Goal: Task Accomplishment & Management: Complete application form

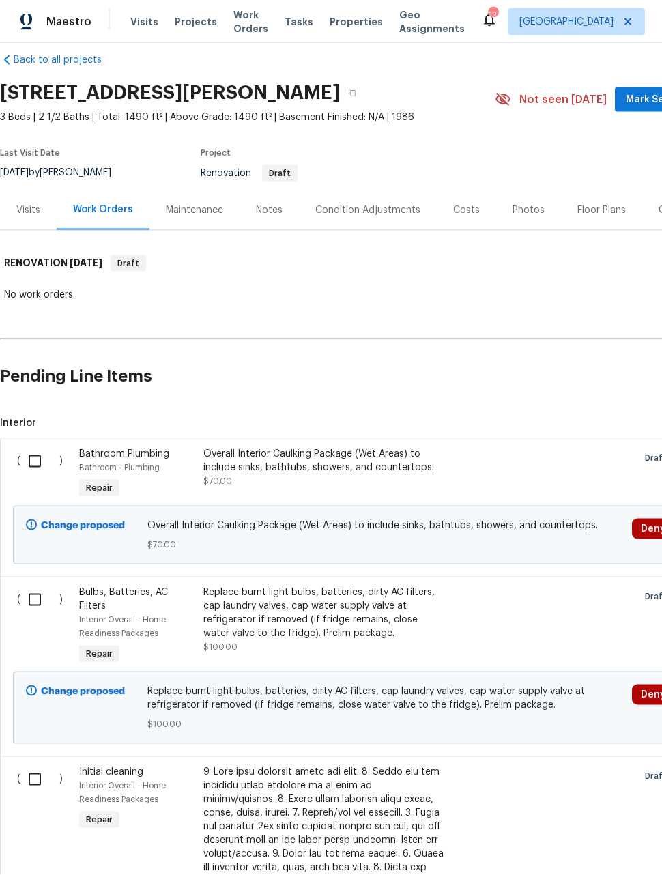
scroll to position [18, 0]
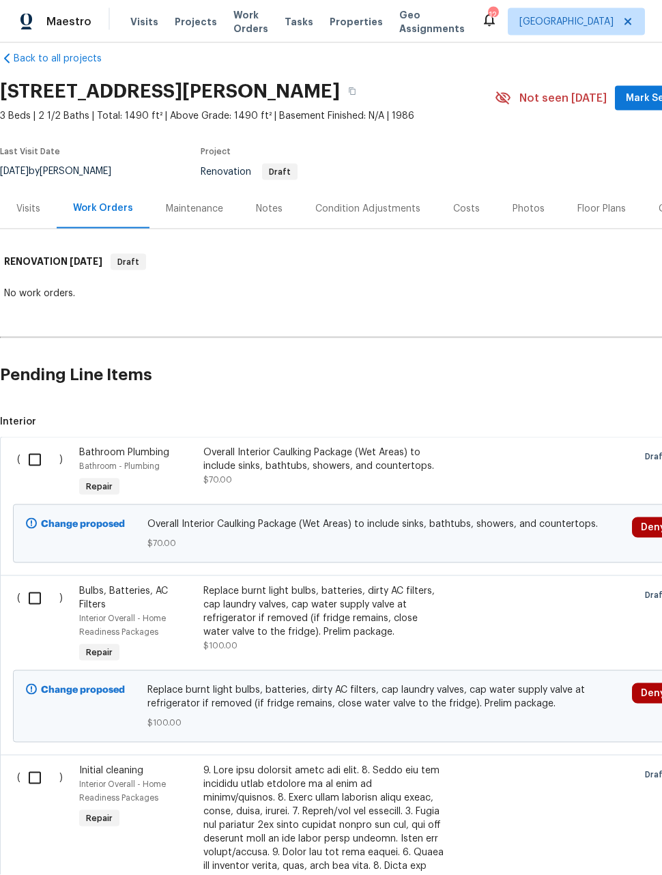
click at [379, 469] on div "Overall Interior Caulking Package (Wet Areas) to include sinks, bathtubs, showe…" at bounding box center [323, 466] width 240 height 41
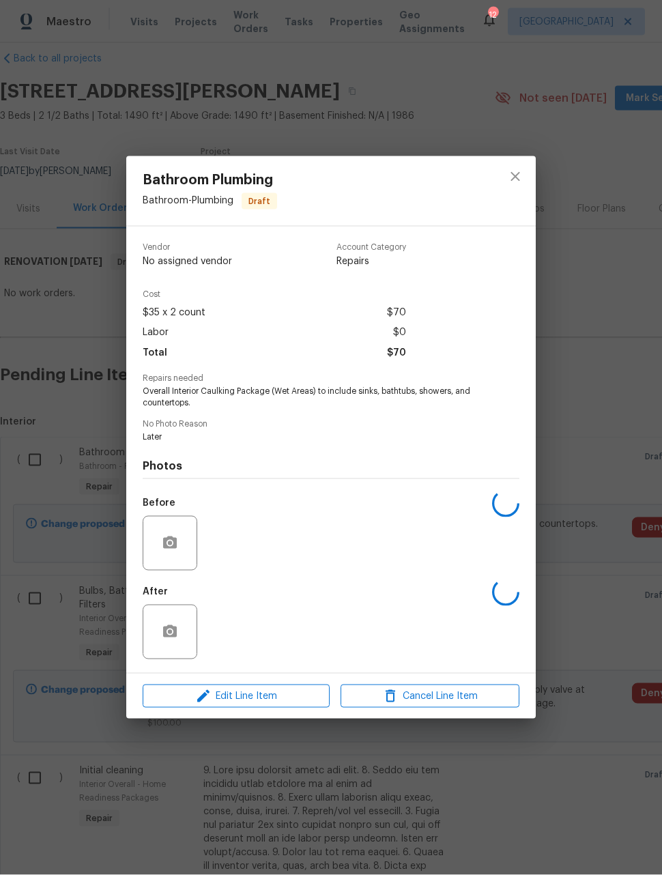
scroll to position [8, 0]
click at [167, 536] on icon "button" at bounding box center [170, 543] width 16 height 16
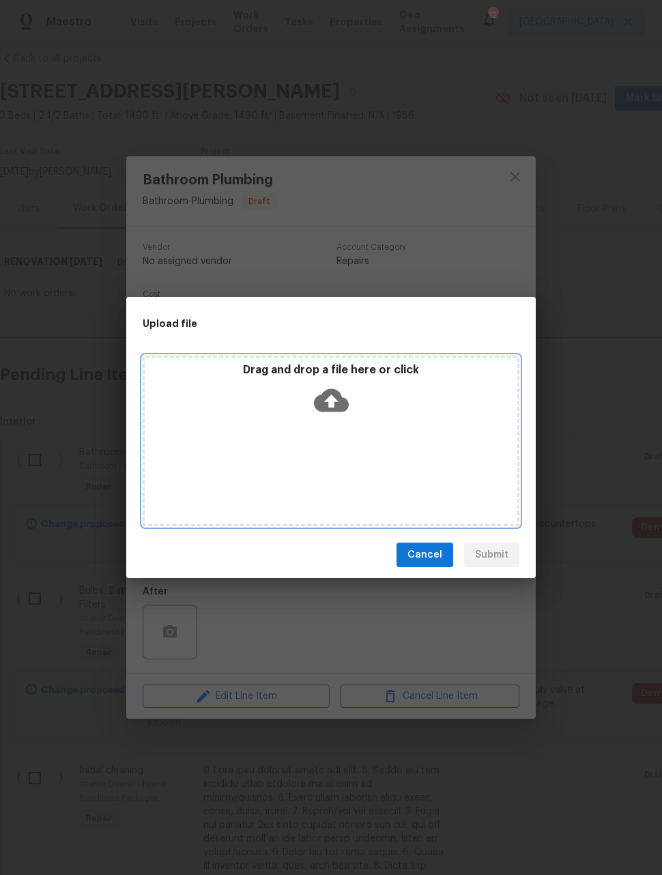
click at [441, 438] on div "Drag and drop a file here or click" at bounding box center [331, 441] width 377 height 171
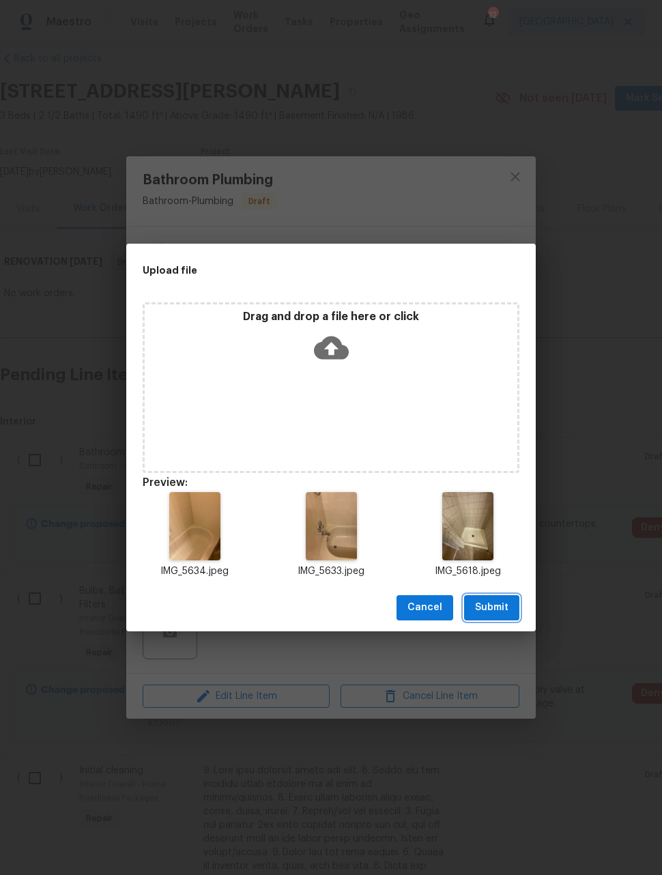
click at [500, 609] on span "Submit" at bounding box center [491, 607] width 33 height 17
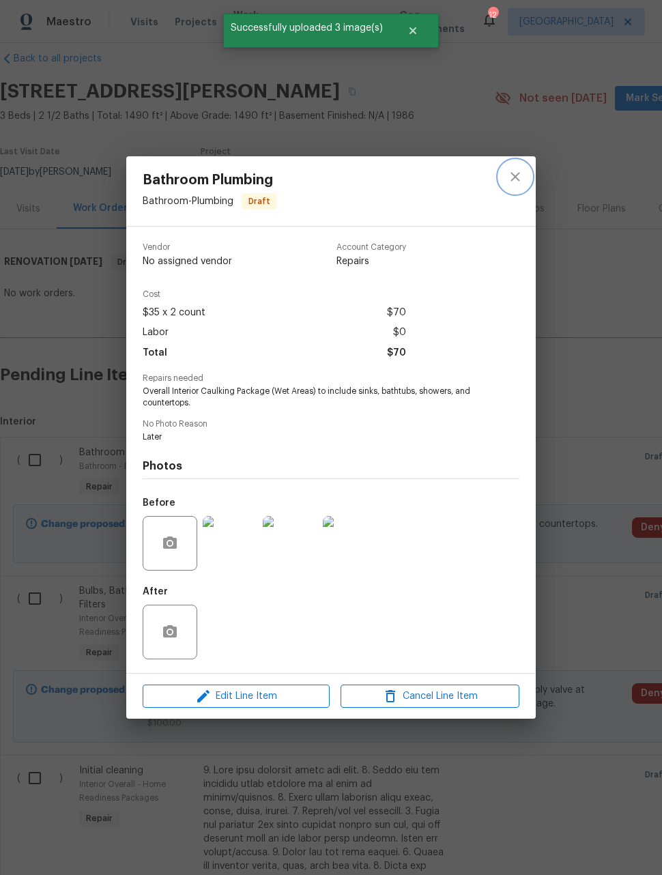
click at [510, 175] on icon "close" at bounding box center [515, 177] width 16 height 16
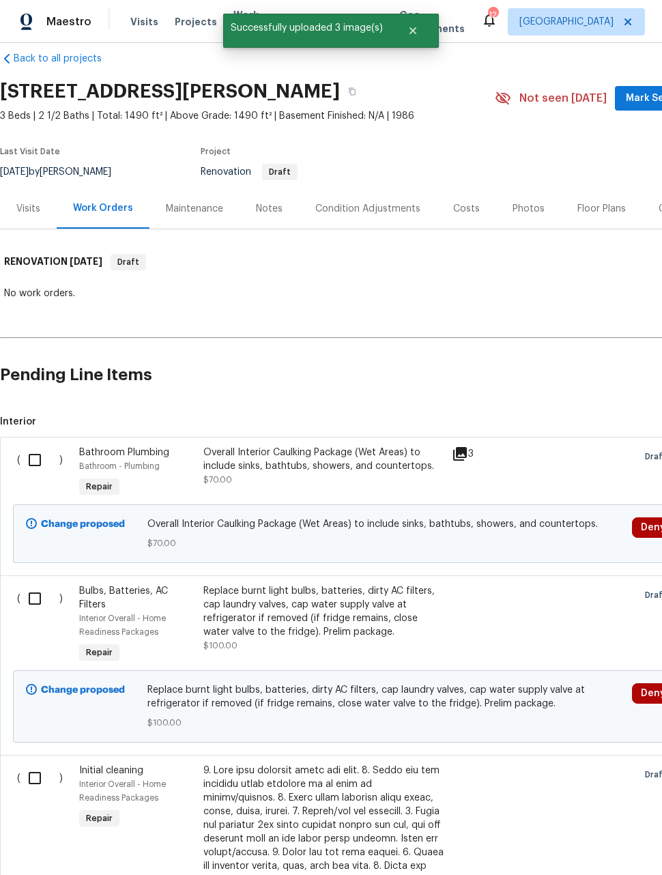
click at [521, 611] on div at bounding box center [572, 625] width 124 height 90
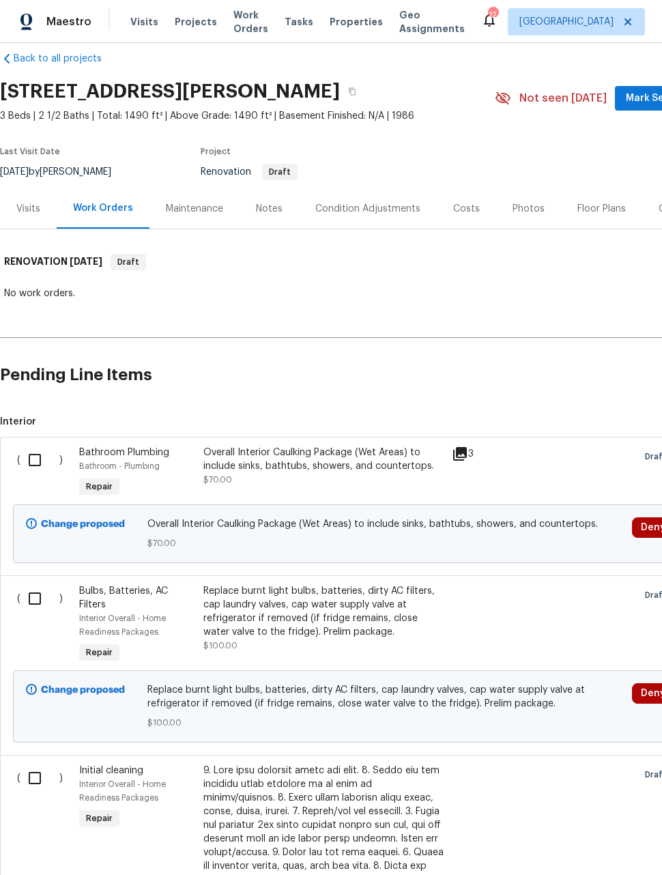
click at [386, 609] on div "Replace burnt light bulbs, batteries, dirty AC filters, cap laundry valves, cap…" at bounding box center [323, 611] width 240 height 55
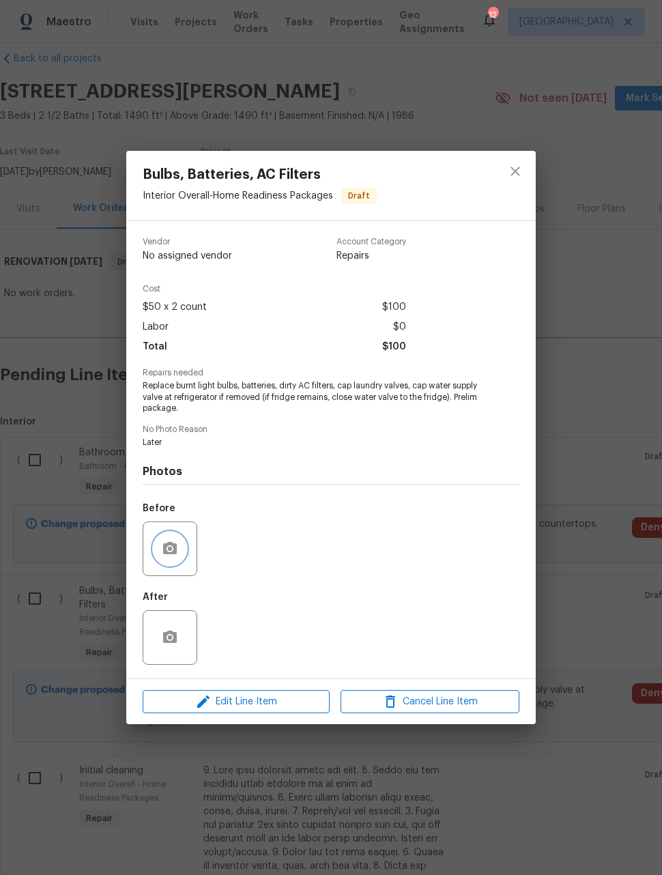
click at [162, 547] on icon "button" at bounding box center [170, 548] width 16 height 16
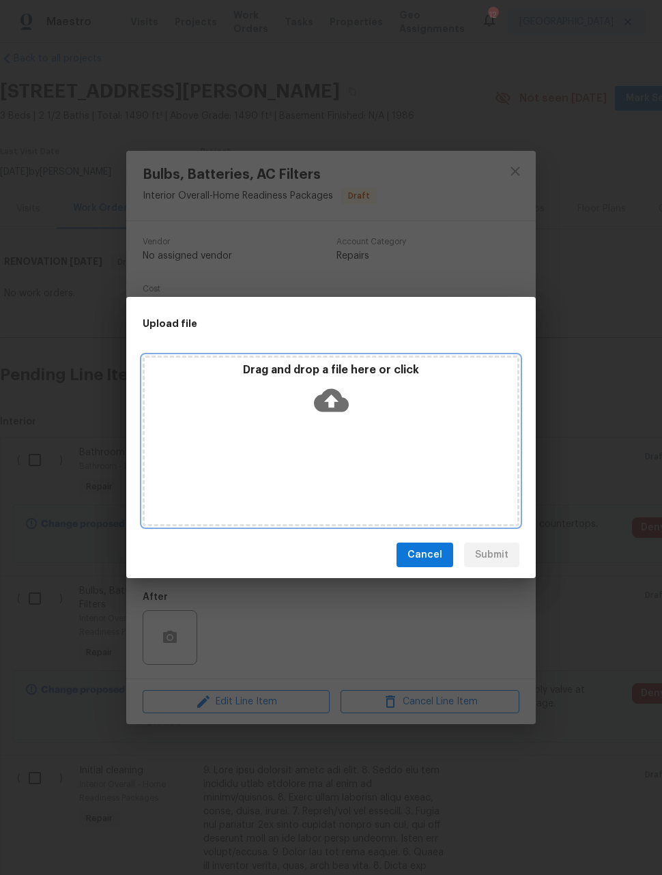
click at [449, 463] on div "Drag and drop a file here or click" at bounding box center [331, 441] width 377 height 171
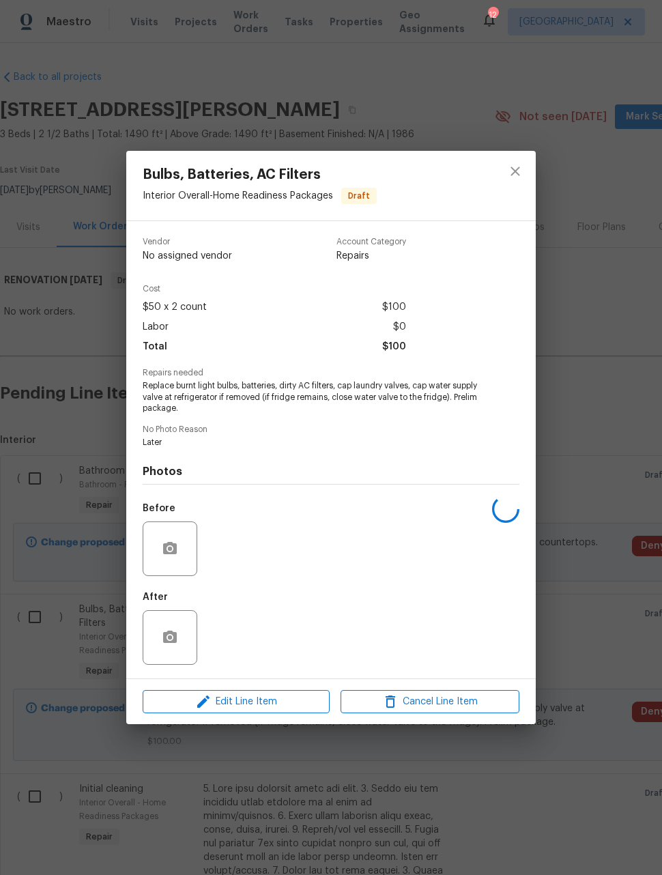
scroll to position [18, 0]
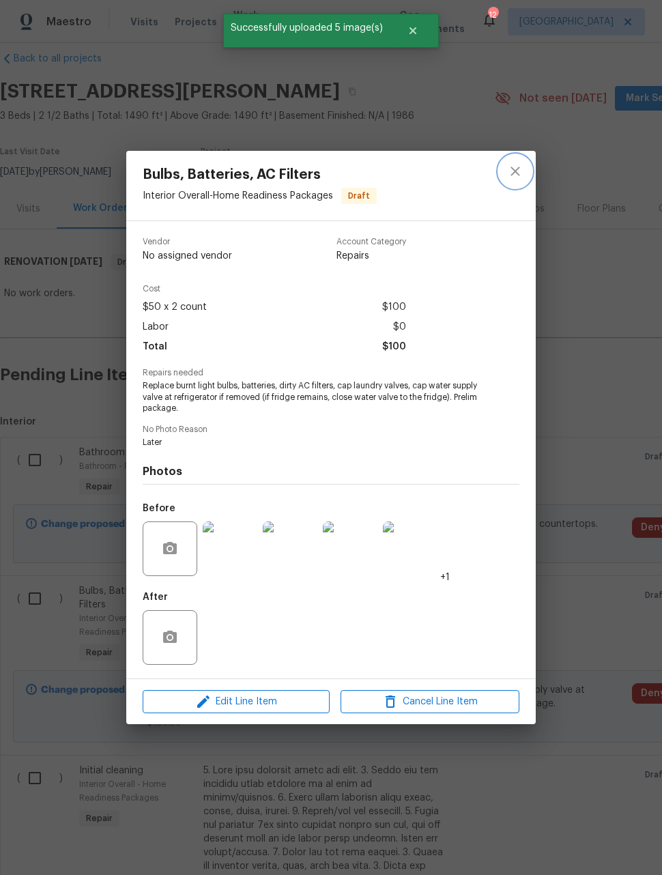
click at [515, 173] on icon "close" at bounding box center [515, 171] width 16 height 16
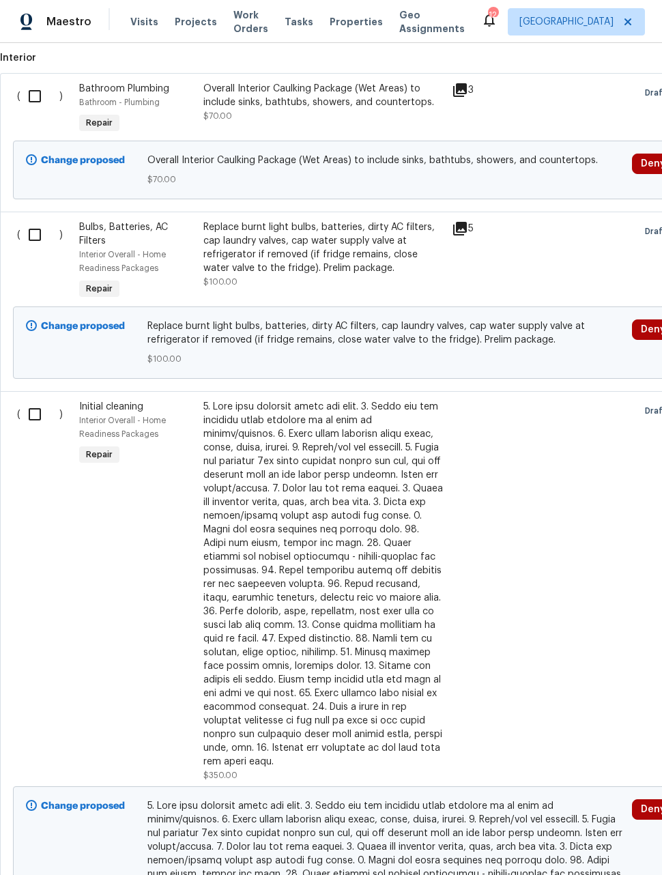
scroll to position [382, 0]
click at [515, 578] on div at bounding box center [572, 591] width 124 height 390
click at [376, 609] on div at bounding box center [323, 584] width 240 height 369
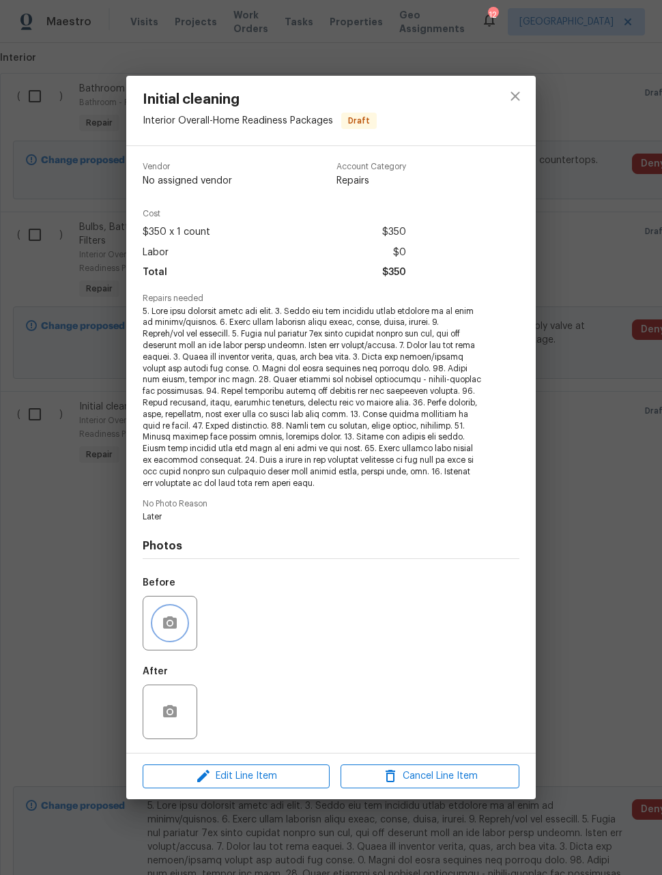
click at [175, 624] on icon "button" at bounding box center [170, 622] width 14 height 12
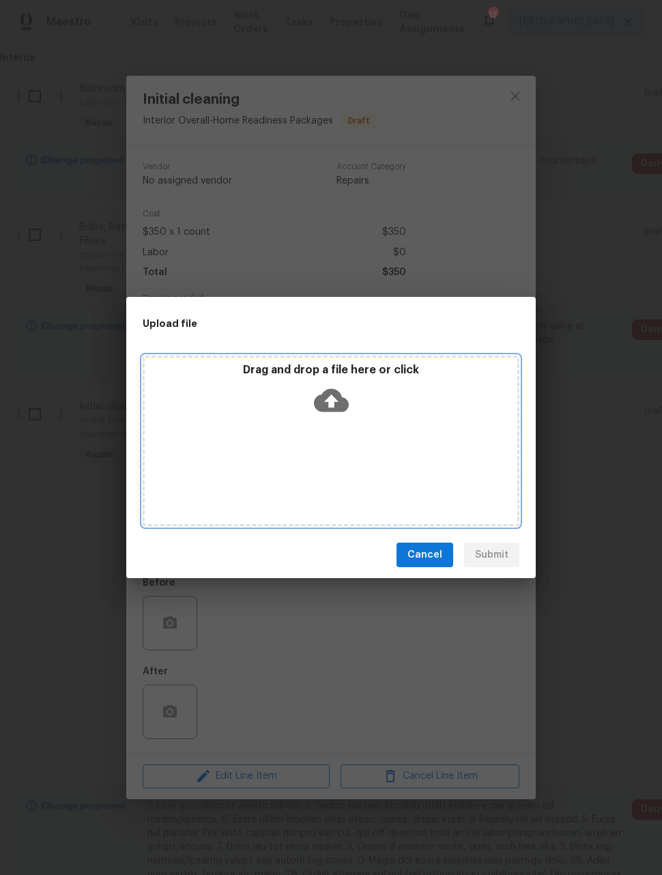
click at [476, 468] on div "Drag and drop a file here or click" at bounding box center [331, 441] width 377 height 171
click at [468, 458] on div "Drag and drop a file here or click" at bounding box center [331, 441] width 377 height 171
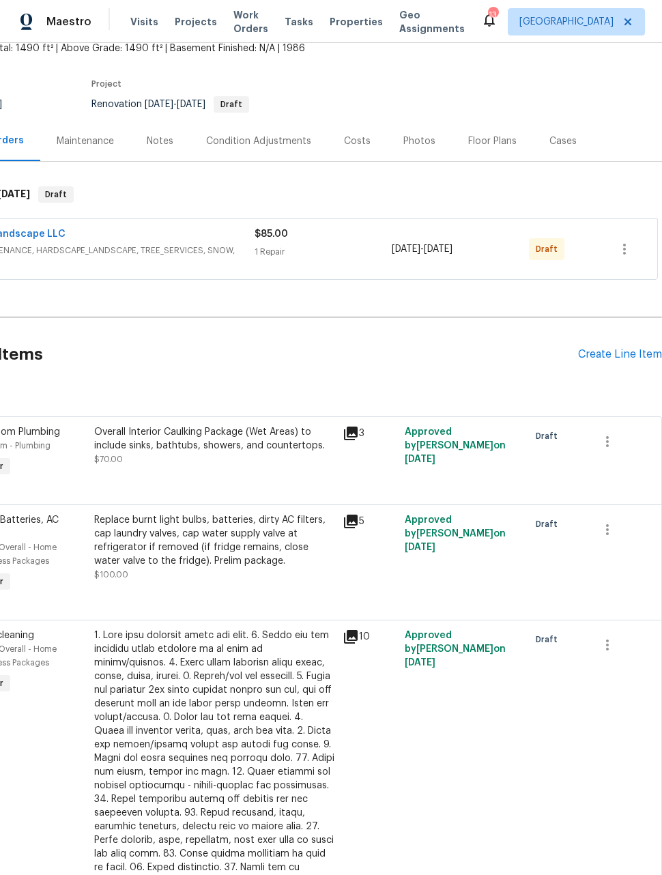
scroll to position [87, 109]
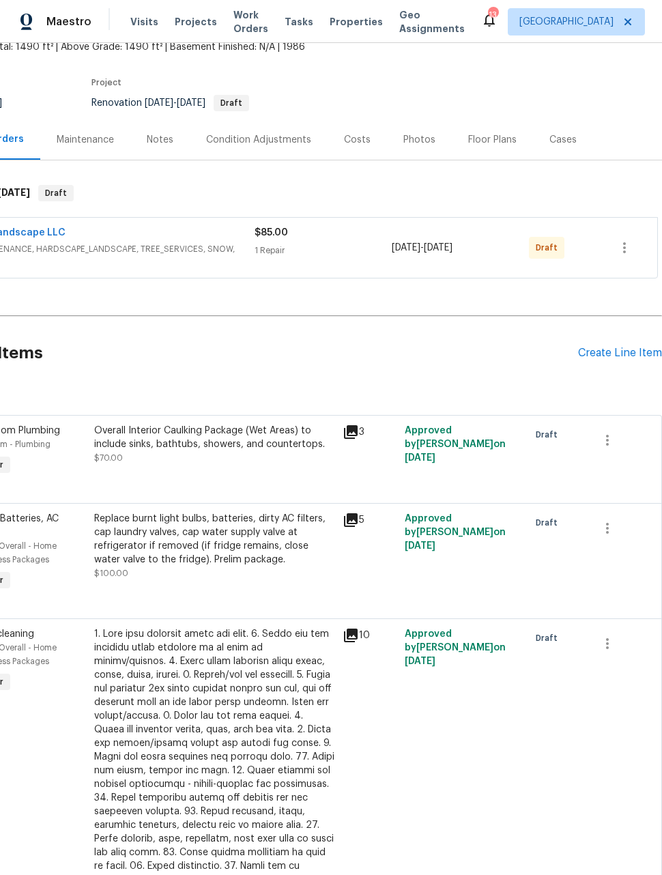
click at [618, 350] on div "Create Line Item" at bounding box center [620, 353] width 84 height 13
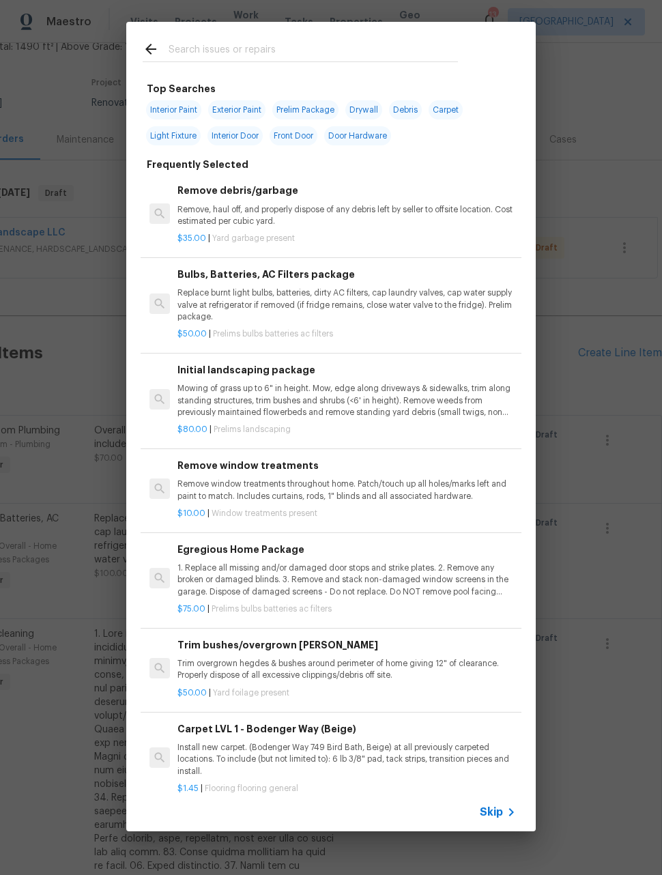
click at [343, 48] on input "text" at bounding box center [313, 51] width 289 height 20
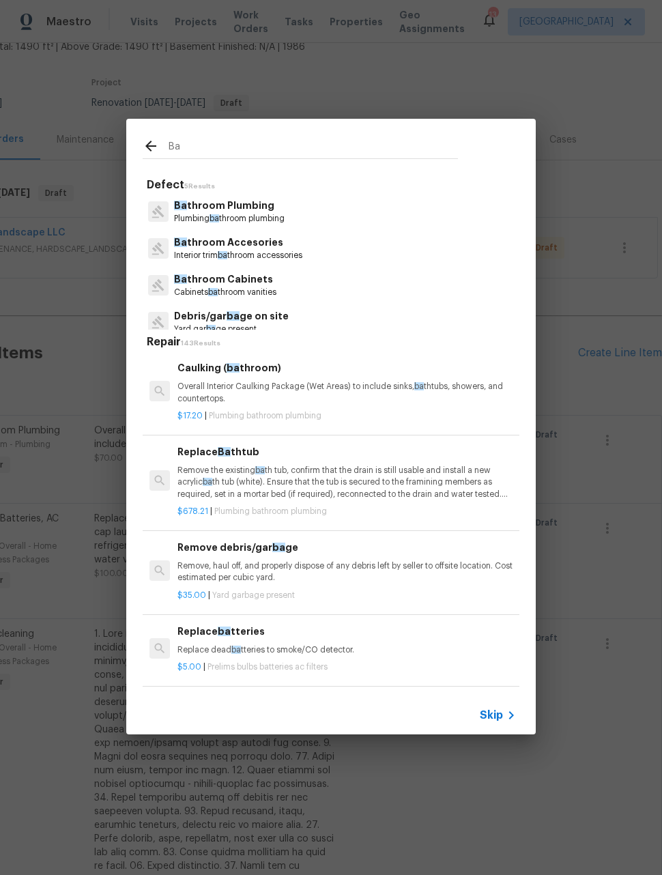
type input "B"
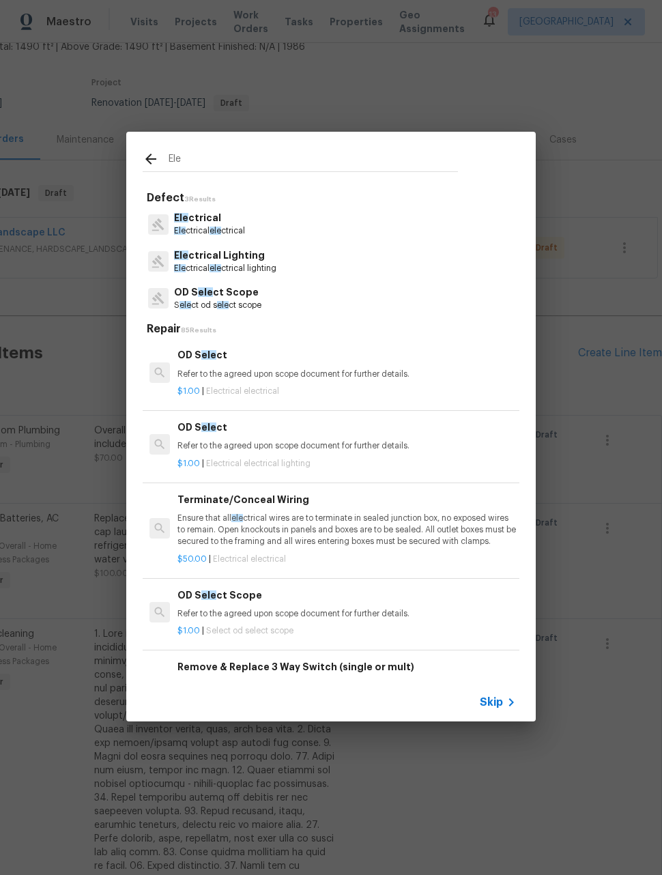
type input "Ele"
click at [327, 263] on div "Ele ctrical Lighting Ele ctrical ele ctrical lighting" at bounding box center [331, 261] width 377 height 37
click at [313, 276] on div "Ele ctrical Lighting Ele ctrical ele ctrical lighting" at bounding box center [331, 261] width 377 height 37
click at [276, 263] on p "Ele ctrical ele ctrical lighting" at bounding box center [225, 269] width 102 height 12
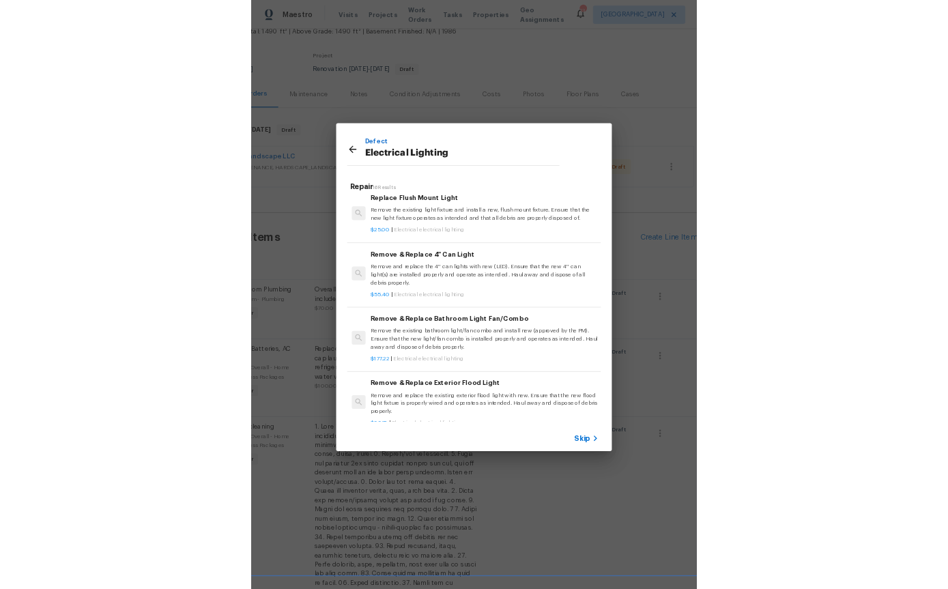
scroll to position [457, 1]
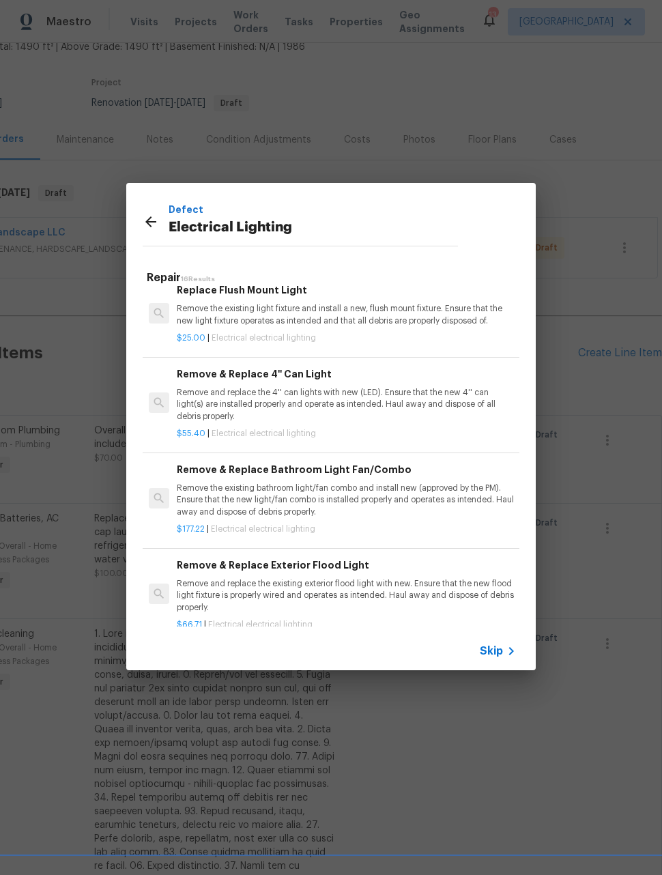
click at [439, 491] on p "Remove the existing bathroom light/fan combo and install new (approved by the P…" at bounding box center [346, 499] width 338 height 35
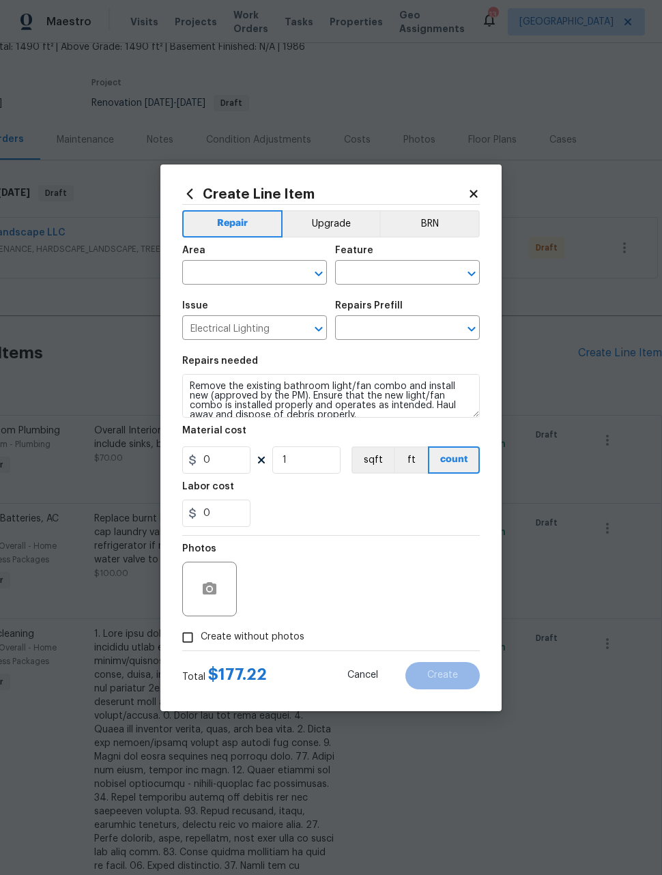
type input "Remove & Replace Bathroom Light Fan/Combo $177.22"
click at [240, 462] on input "177.22" at bounding box center [216, 459] width 68 height 27
type input "175"
click at [373, 569] on div "Photos" at bounding box center [331, 580] width 298 height 89
click at [268, 268] on input "text" at bounding box center [235, 273] width 106 height 21
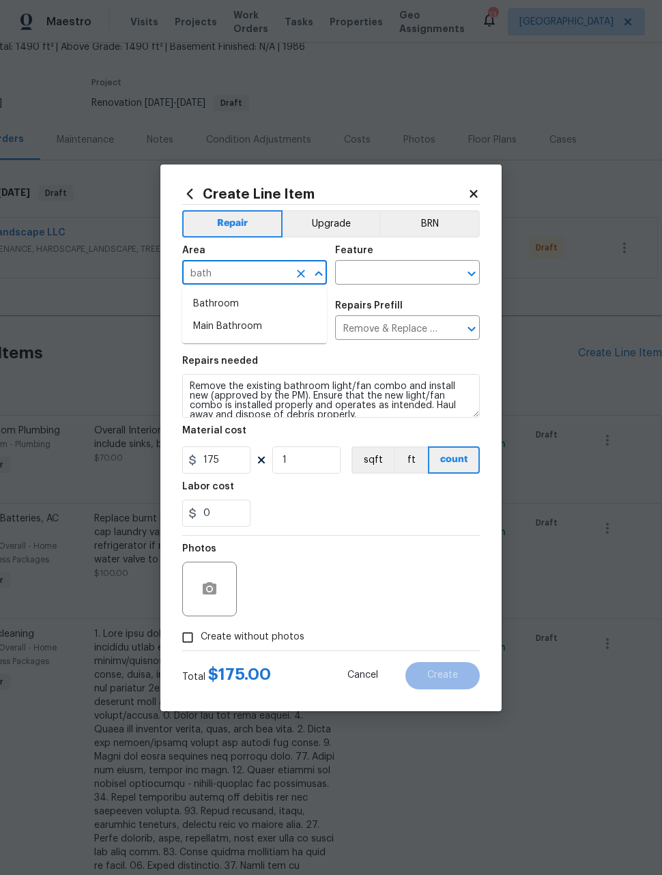
click at [255, 311] on li "Bathroom" at bounding box center [254, 304] width 145 height 23
type input "Bathroom"
click at [398, 271] on input "text" at bounding box center [388, 273] width 106 height 21
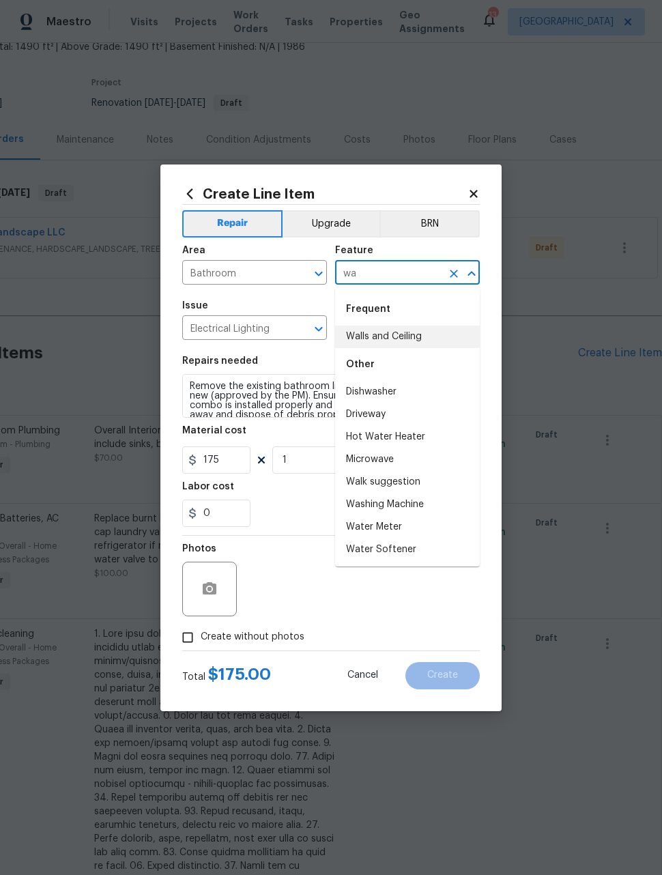
click at [426, 336] on li "Walls and Ceiling" at bounding box center [407, 337] width 145 height 23
type input "Walls and Ceiling"
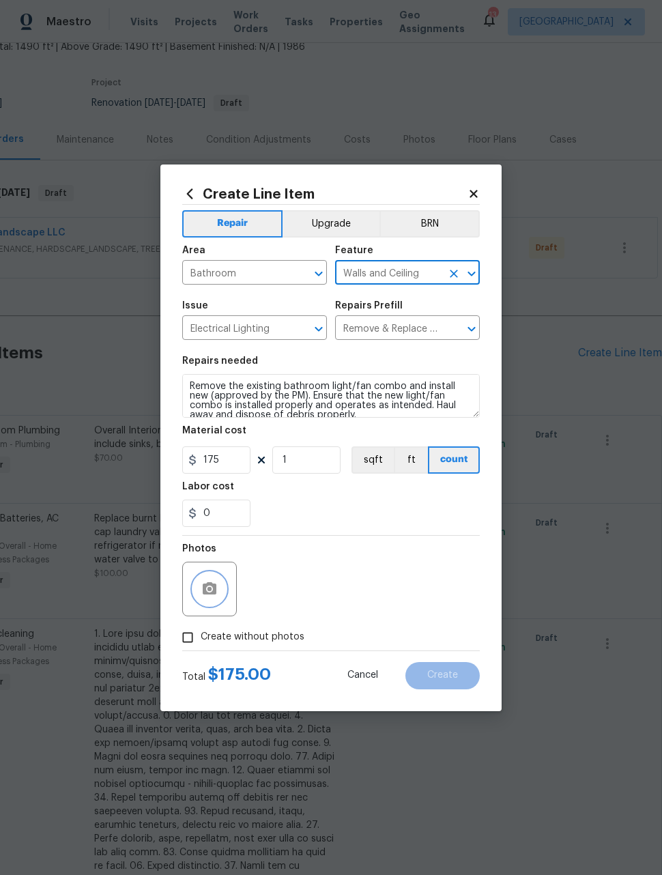
click at [212, 581] on button "button" at bounding box center [209, 589] width 33 height 33
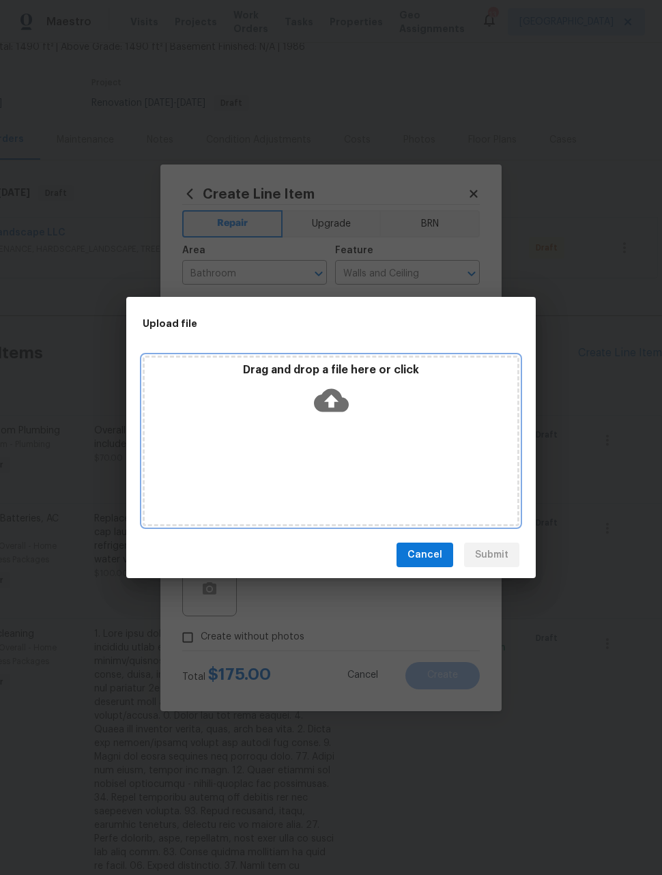
click at [356, 476] on div "Drag and drop a file here or click" at bounding box center [331, 441] width 377 height 171
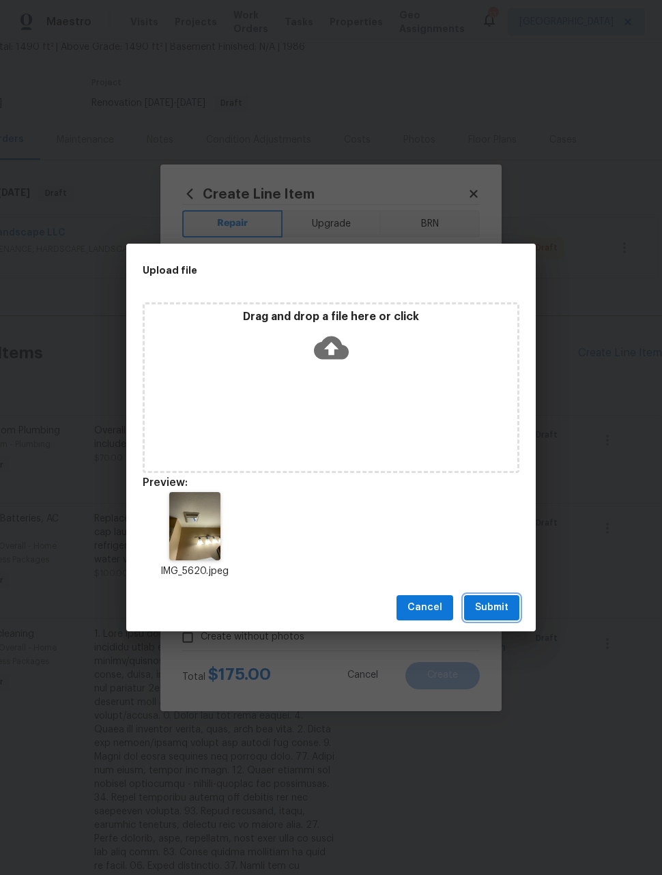
click at [502, 608] on span "Submit" at bounding box center [491, 607] width 33 height 17
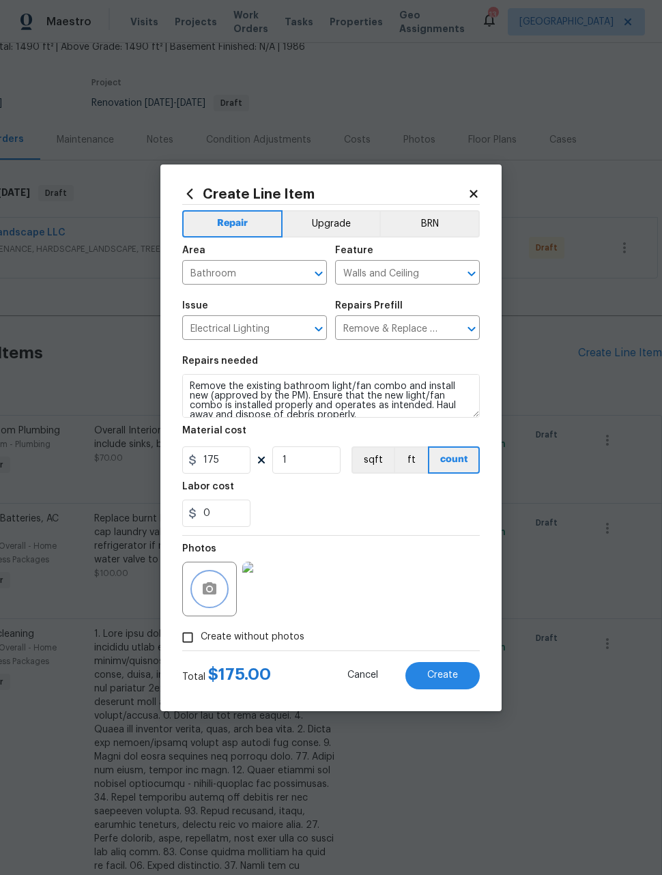
scroll to position [87, 0]
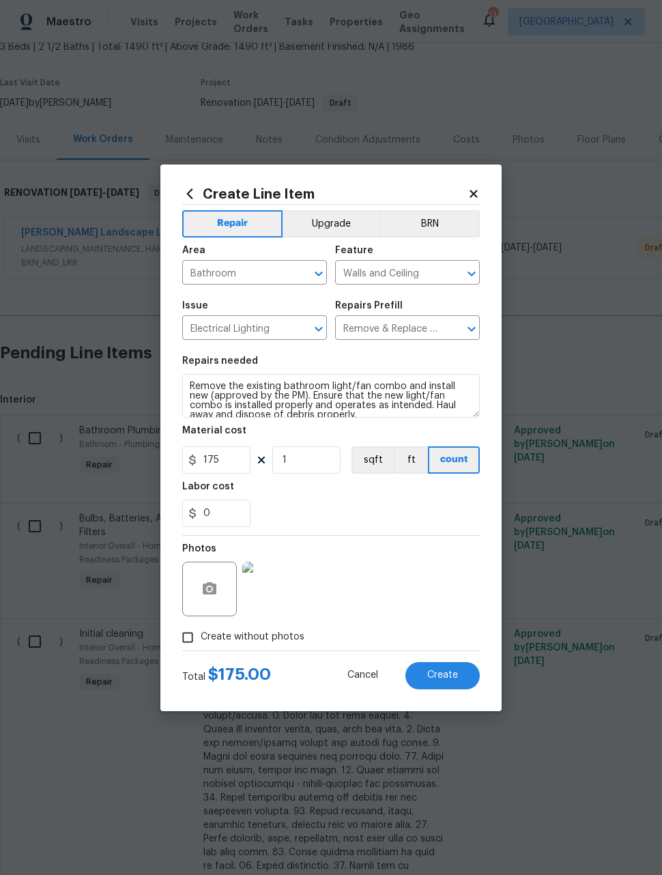
click at [450, 677] on span "Create" at bounding box center [442, 675] width 31 height 10
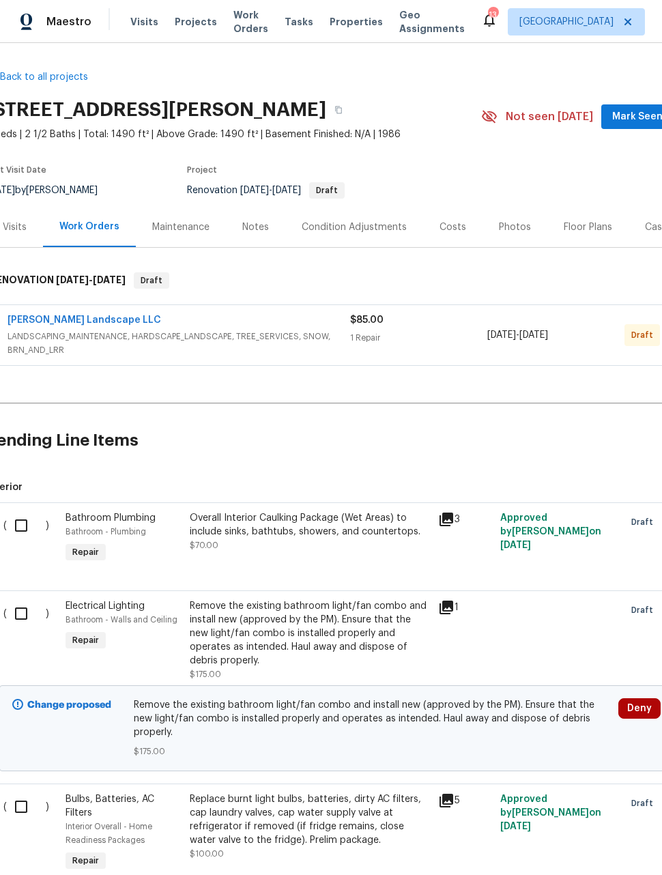
scroll to position [0, 14]
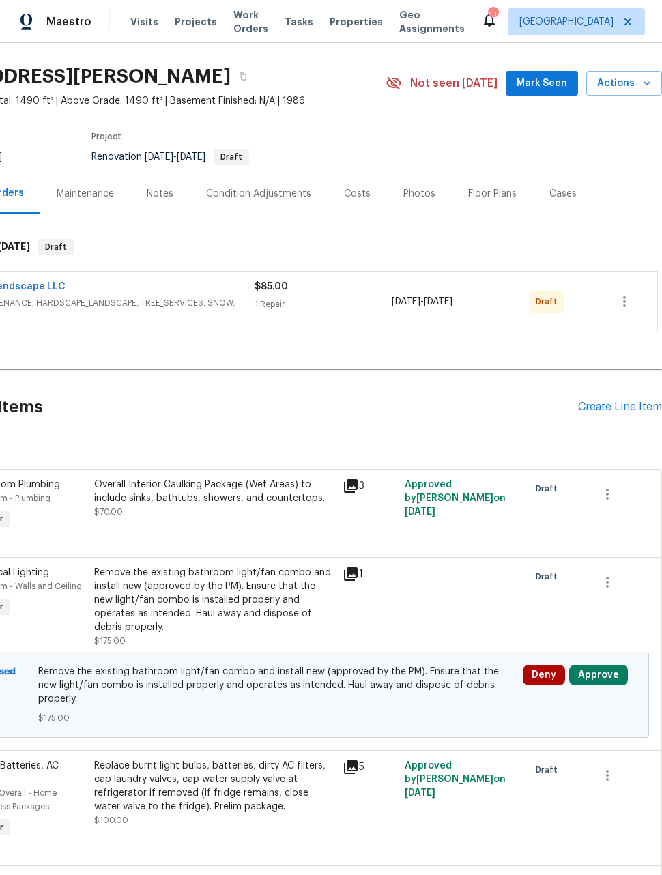
scroll to position [35, 109]
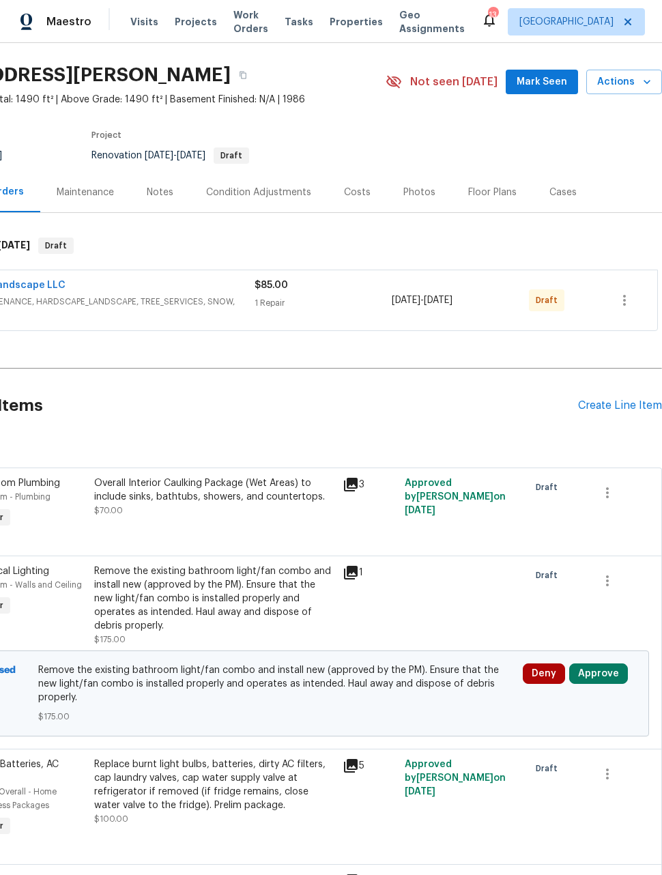
click at [622, 404] on div "Create Line Item" at bounding box center [620, 405] width 84 height 13
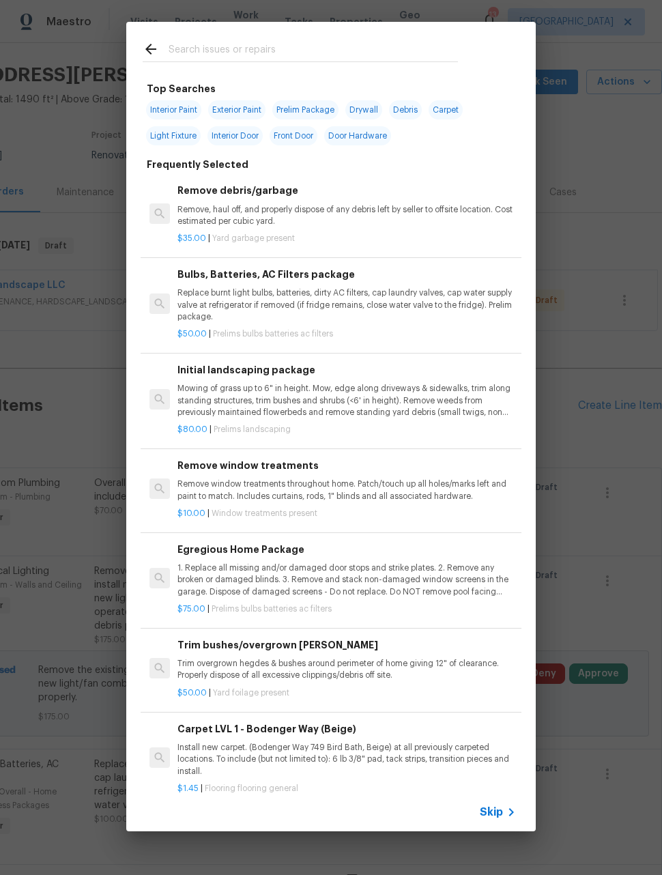
click at [182, 56] on input "text" at bounding box center [313, 51] width 289 height 20
type input "Light"
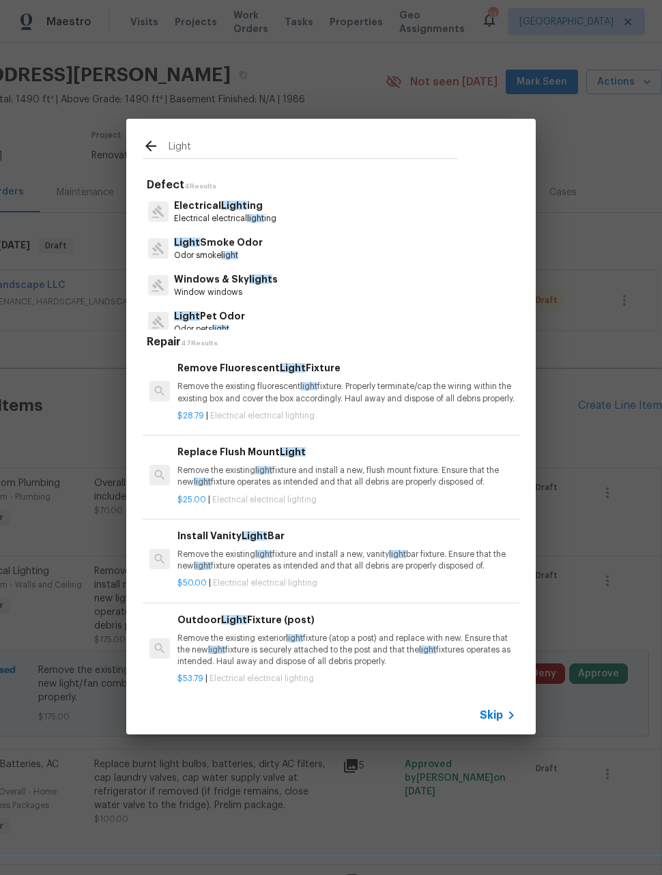
click at [276, 222] on p "Electrical electrical light ing" at bounding box center [225, 219] width 102 height 12
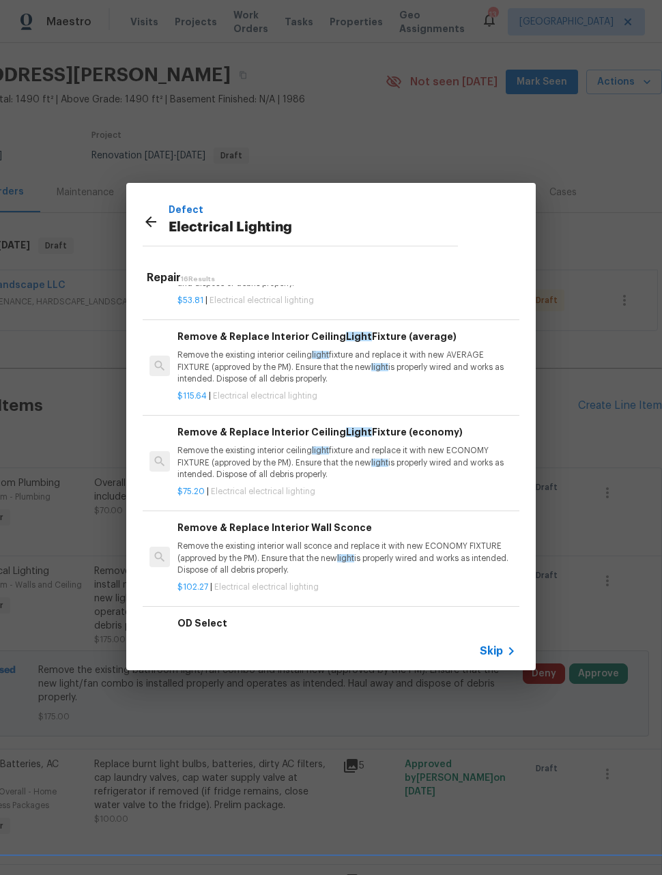
scroll to position [984, 0]
click at [484, 460] on p "Remove the existing interior ceiling light fixture and replace it with new ECON…" at bounding box center [346, 461] width 338 height 35
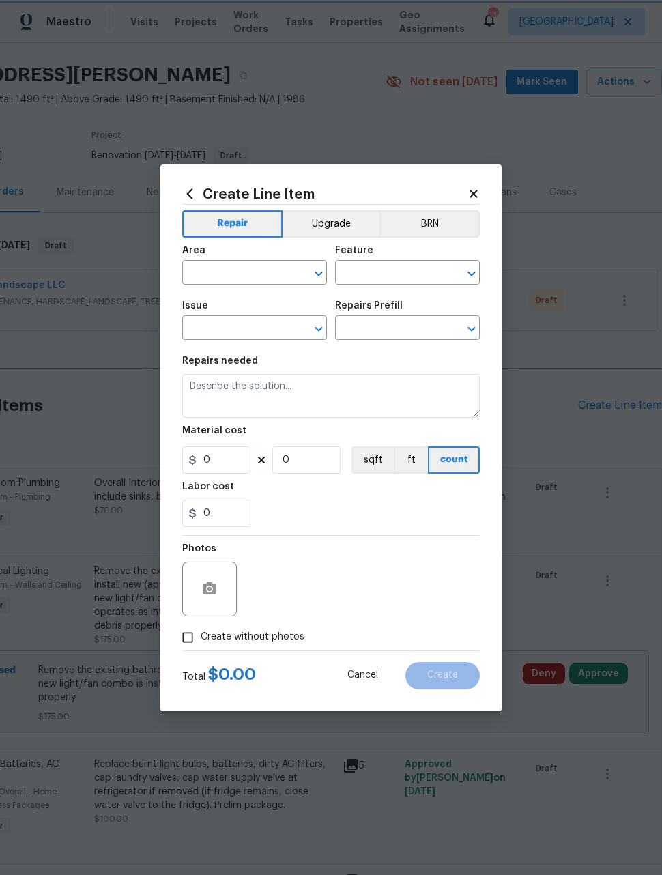
type input "Electrical Lighting"
type input "Remove & Replace Interior Ceiling Light Fixture (economy) $75.20"
type textarea "Remove the existing interior ceiling light fixture and replace it with new ECON…"
type input "75.2"
type input "1"
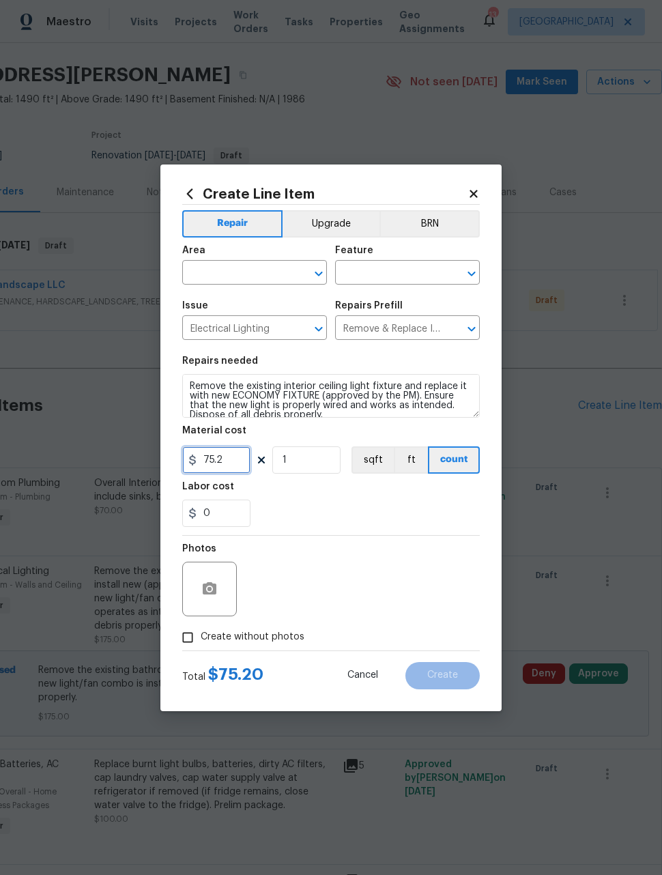
click at [220, 474] on input "75.2" at bounding box center [216, 459] width 68 height 27
type input "65"
click at [274, 279] on input "text" at bounding box center [235, 273] width 106 height 21
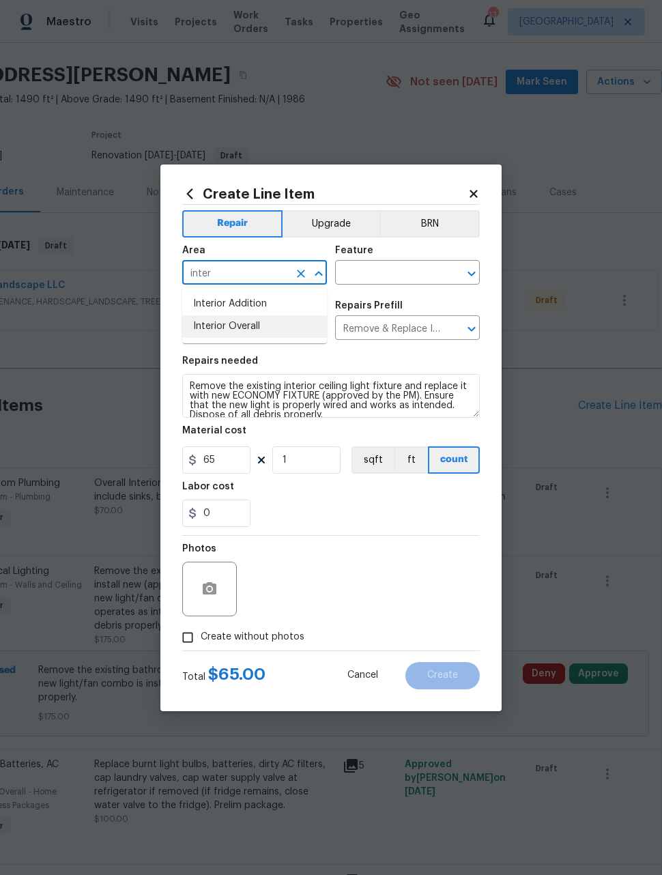
click at [287, 332] on li "Interior Overall" at bounding box center [254, 326] width 145 height 23
type input "Interior Overall"
click at [402, 278] on input "text" at bounding box center [388, 273] width 106 height 21
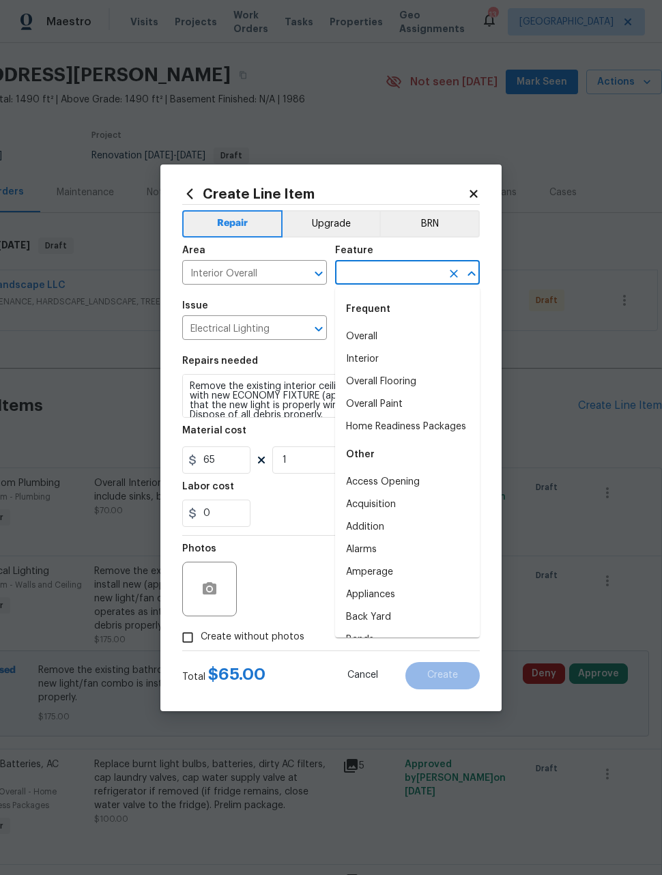
click at [384, 335] on li "Overall" at bounding box center [407, 337] width 145 height 23
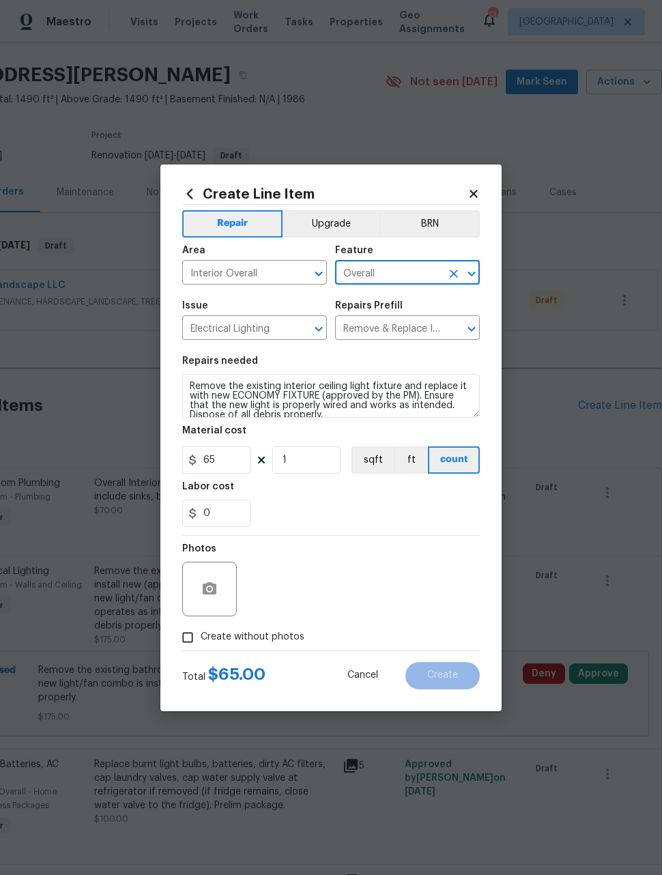
type input "Overall"
click at [219, 590] on button "button" at bounding box center [209, 589] width 33 height 33
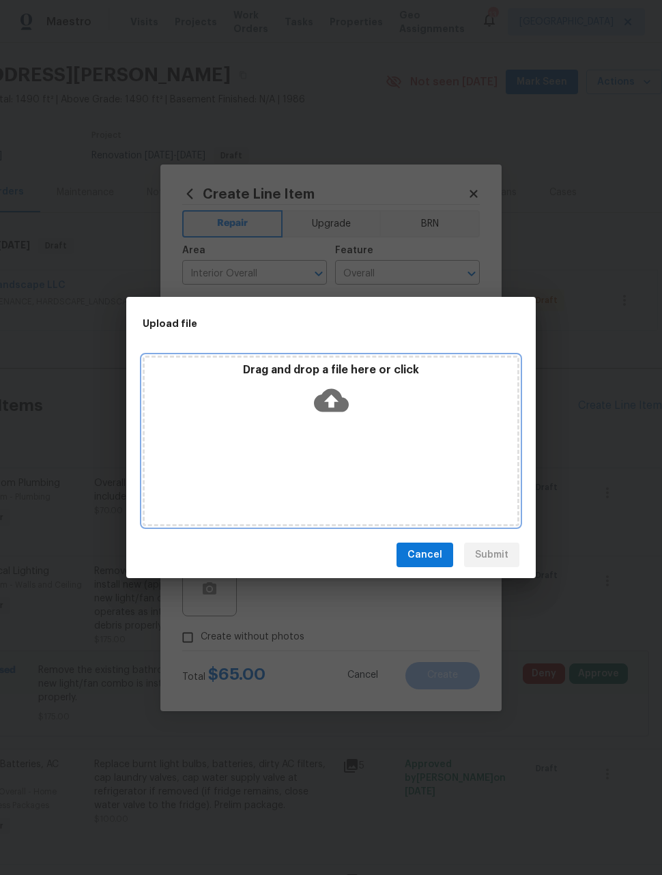
click at [375, 486] on div "Drag and drop a file here or click" at bounding box center [331, 441] width 377 height 171
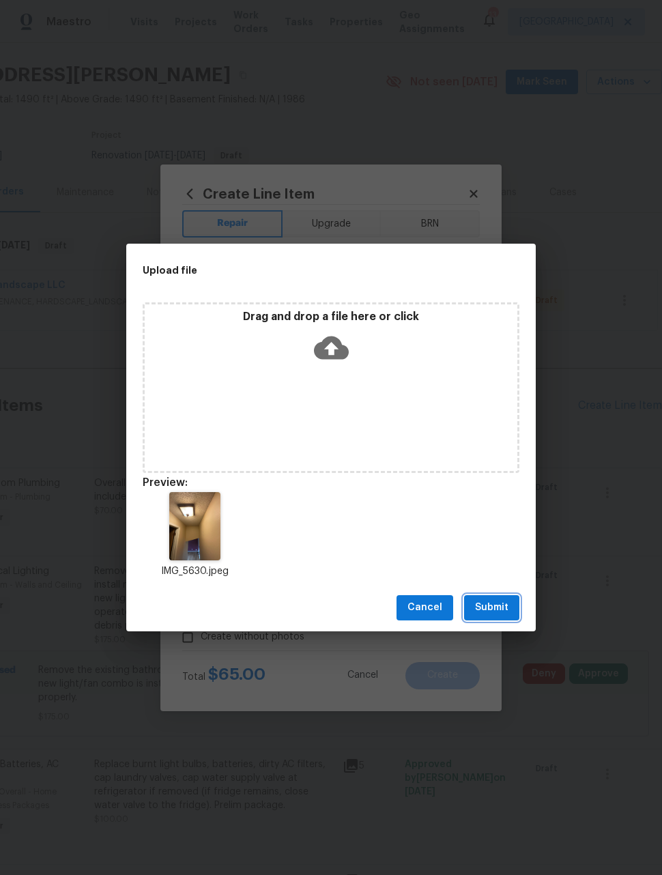
click at [501, 609] on span "Submit" at bounding box center [491, 607] width 33 height 17
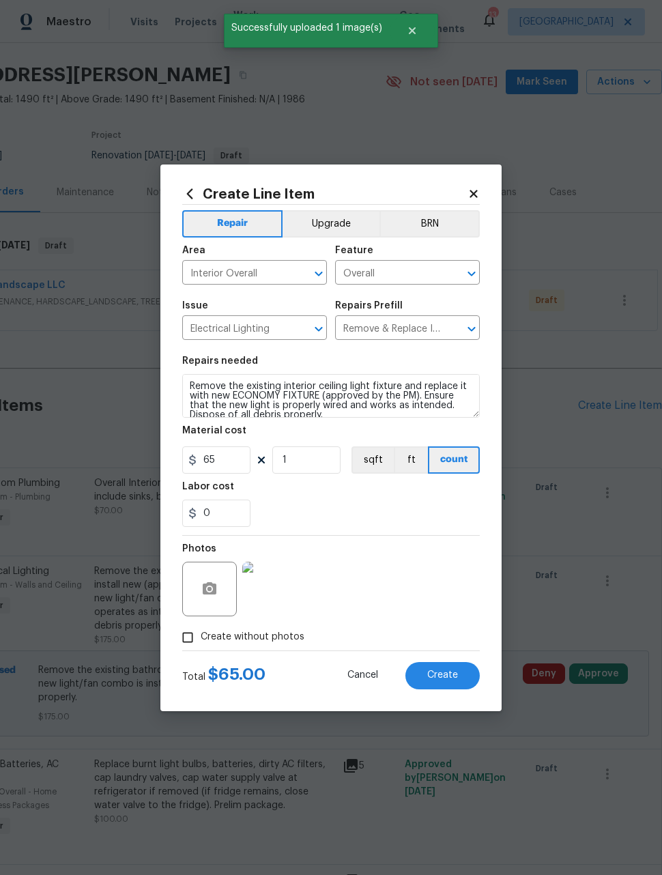
click at [457, 674] on span "Create" at bounding box center [442, 675] width 31 height 10
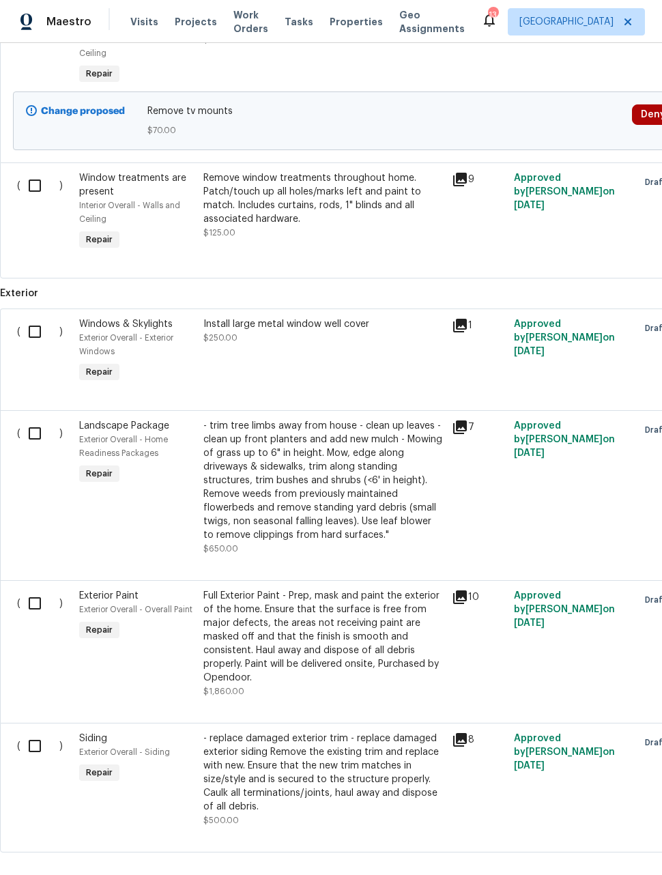
scroll to position [2257, 0]
click at [39, 732] on input "checkbox" at bounding box center [39, 746] width 39 height 29
checkbox input "true"
click at [25, 589] on input "checkbox" at bounding box center [39, 603] width 39 height 29
checkbox input "true"
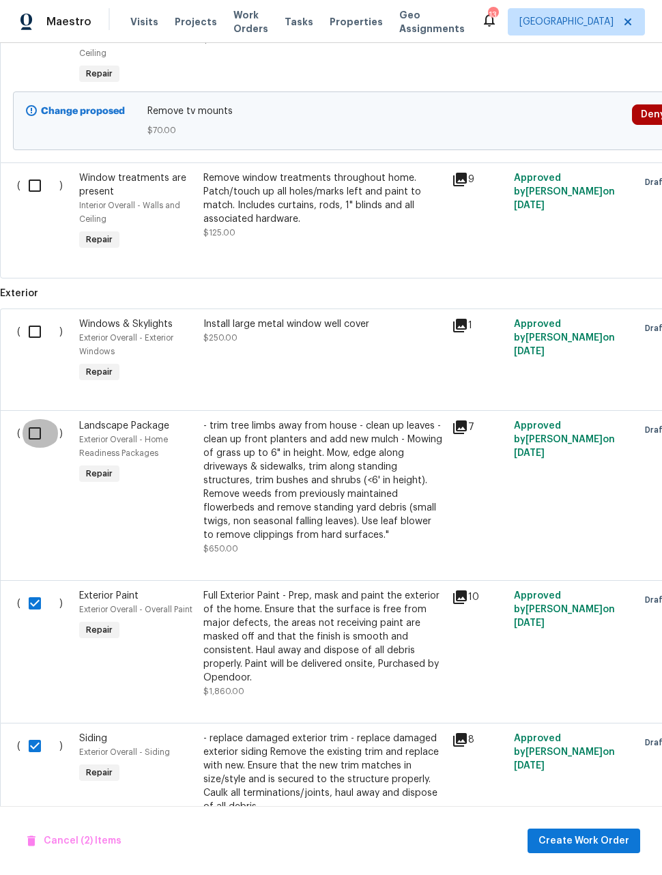
click at [23, 419] on input "checkbox" at bounding box center [39, 433] width 39 height 29
checkbox input "true"
click at [23, 325] on div "( )" at bounding box center [44, 351] width 62 height 76
click at [27, 317] on input "checkbox" at bounding box center [39, 331] width 39 height 29
checkbox input "true"
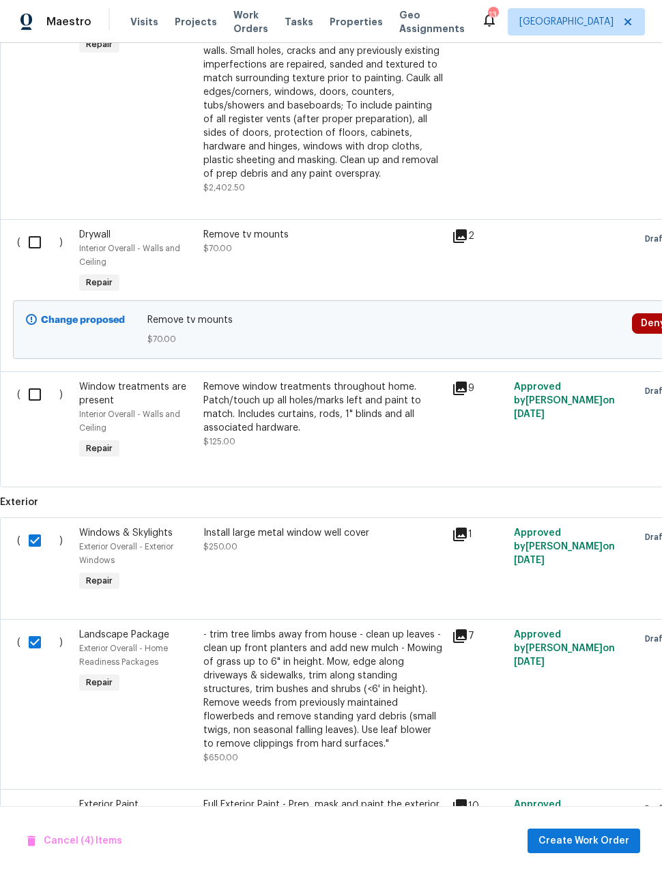
scroll to position [2049, 0]
click at [30, 380] on input "checkbox" at bounding box center [39, 394] width 39 height 29
checkbox input "true"
click at [29, 228] on input "checkbox" at bounding box center [39, 242] width 39 height 29
checkbox input "true"
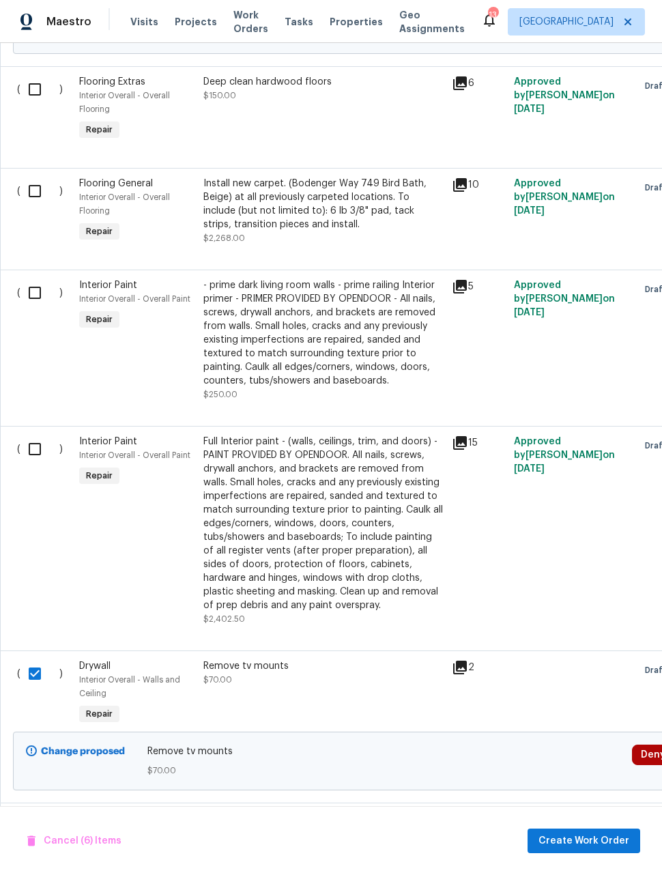
scroll to position [1617, 0]
click at [28, 435] on input "checkbox" at bounding box center [39, 449] width 39 height 29
checkbox input "true"
click at [28, 278] on input "checkbox" at bounding box center [39, 292] width 39 height 29
checkbox input "true"
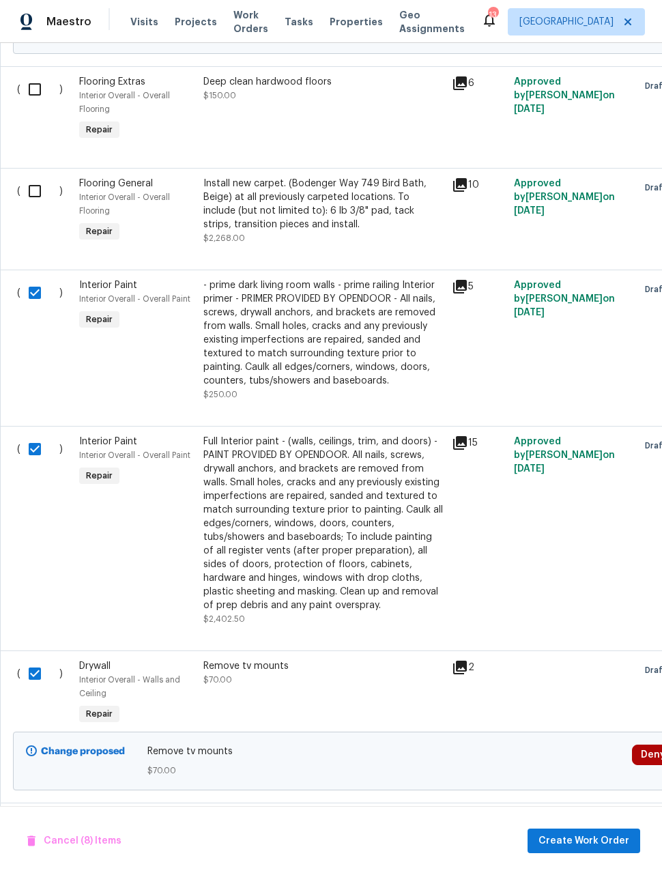
click at [23, 177] on input "checkbox" at bounding box center [39, 191] width 39 height 29
checkbox input "true"
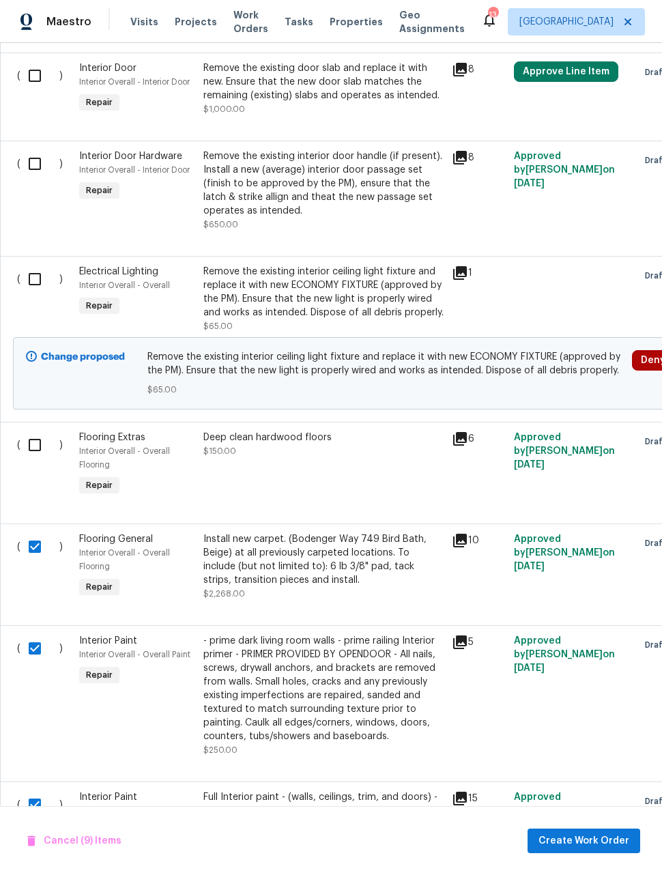
scroll to position [1262, 0]
click at [33, 431] on input "checkbox" at bounding box center [39, 445] width 39 height 29
checkbox input "true"
click at [39, 265] on input "checkbox" at bounding box center [39, 279] width 39 height 29
checkbox input "true"
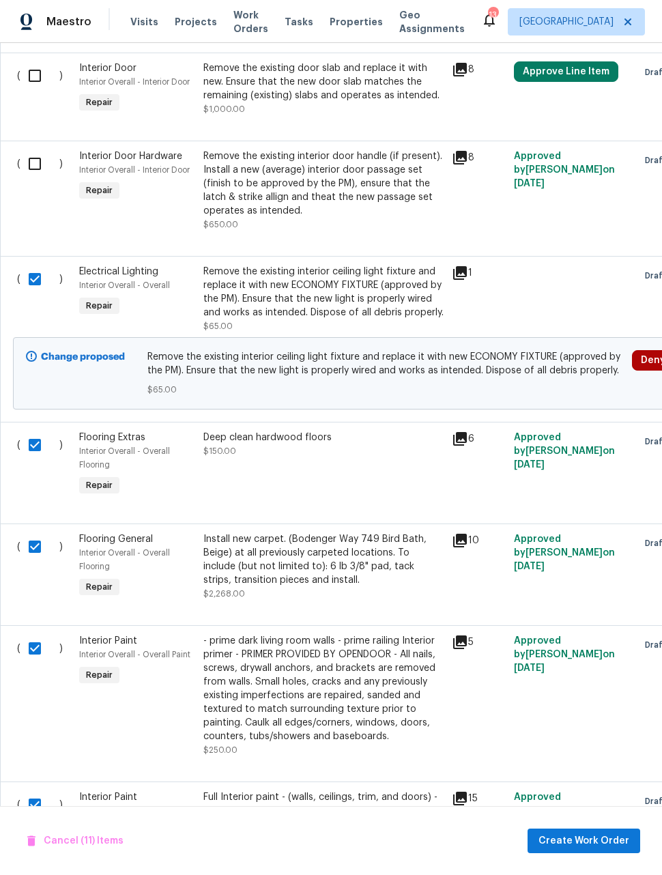
click at [27, 149] on input "checkbox" at bounding box center [39, 163] width 39 height 29
checkbox input "true"
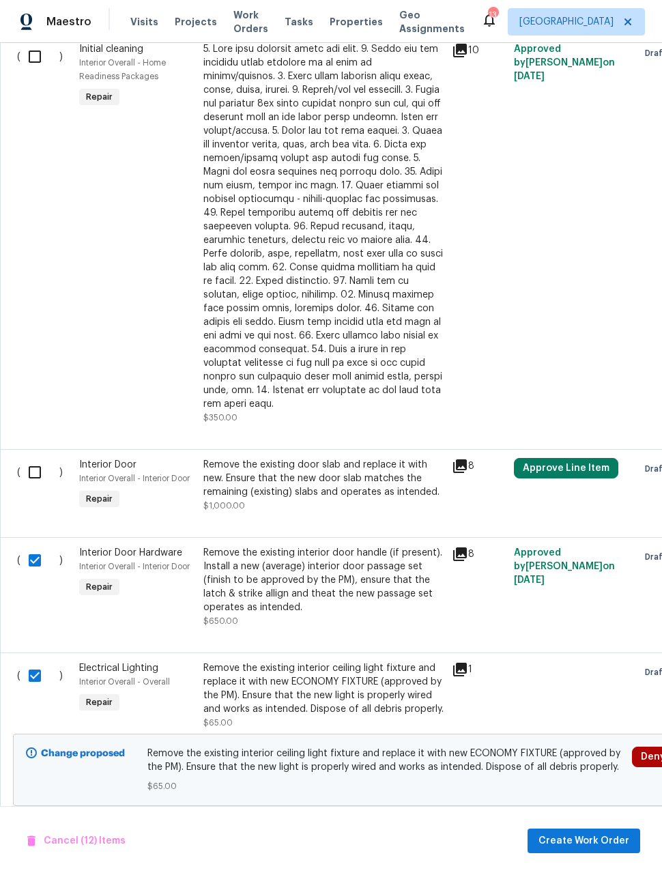
scroll to position [863, 0]
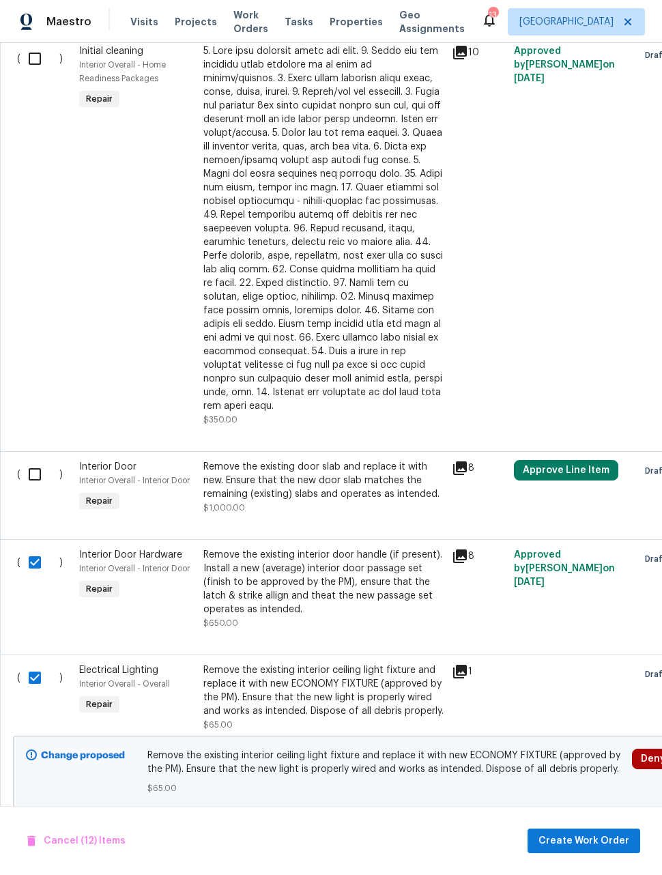
click at [39, 460] on input "checkbox" at bounding box center [39, 474] width 39 height 29
checkbox input "true"
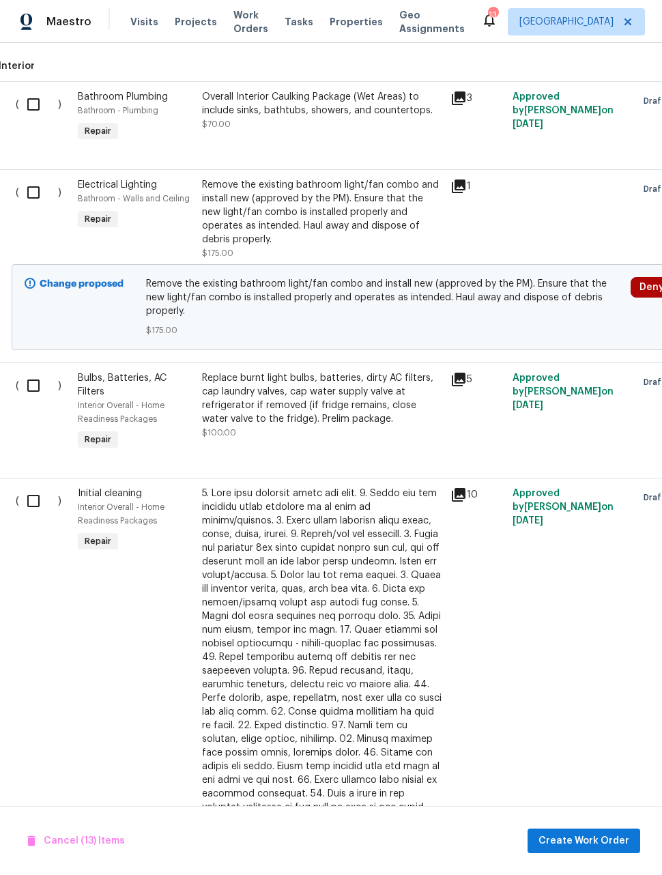
scroll to position [421, 1]
click at [31, 487] on input "checkbox" at bounding box center [39, 501] width 39 height 29
checkbox input "true"
click at [41, 371] on input "checkbox" at bounding box center [39, 385] width 39 height 29
checkbox input "true"
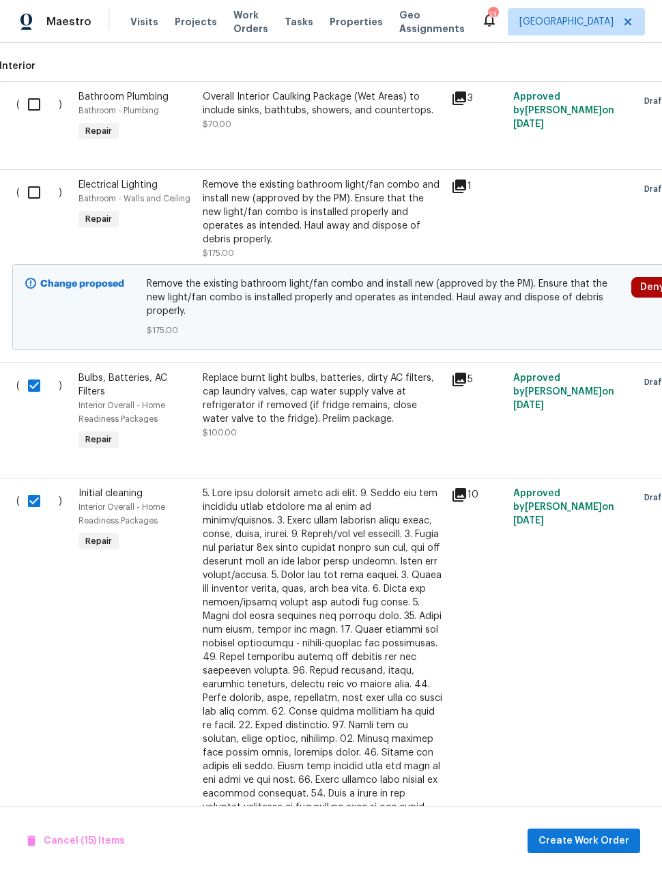
click at [25, 180] on input "checkbox" at bounding box center [39, 192] width 39 height 29
checkbox input "true"
click at [30, 101] on input "checkbox" at bounding box center [39, 104] width 39 height 29
checkbox input "true"
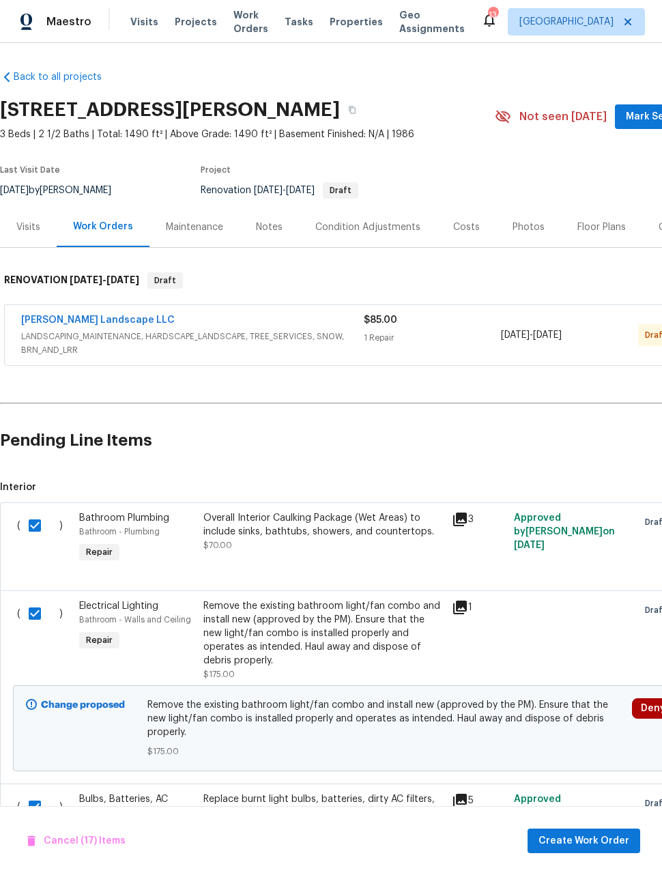
scroll to position [0, 0]
click at [603, 835] on span "Create Work Order" at bounding box center [583, 841] width 91 height 17
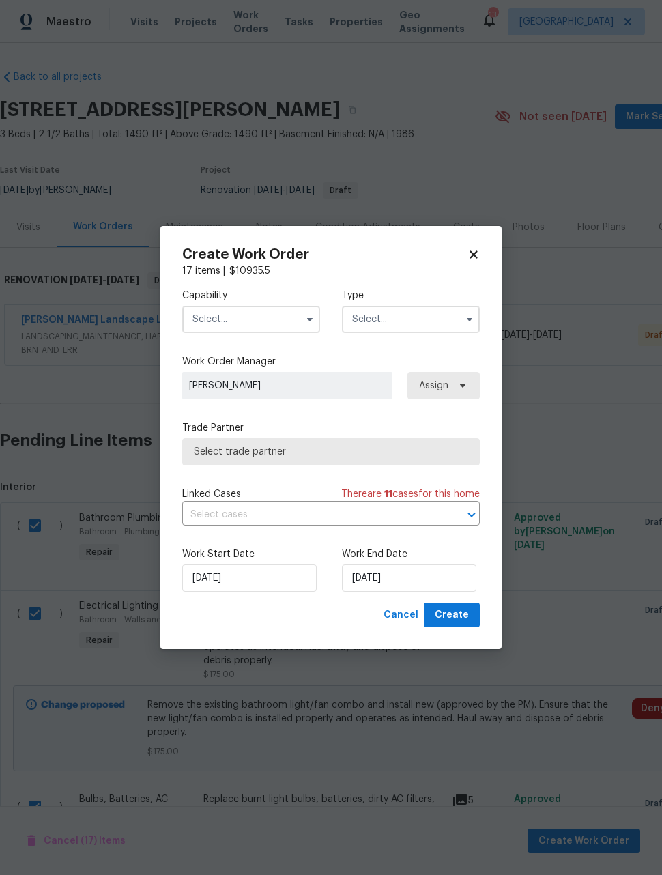
click at [474, 249] on icon at bounding box center [473, 254] width 12 height 12
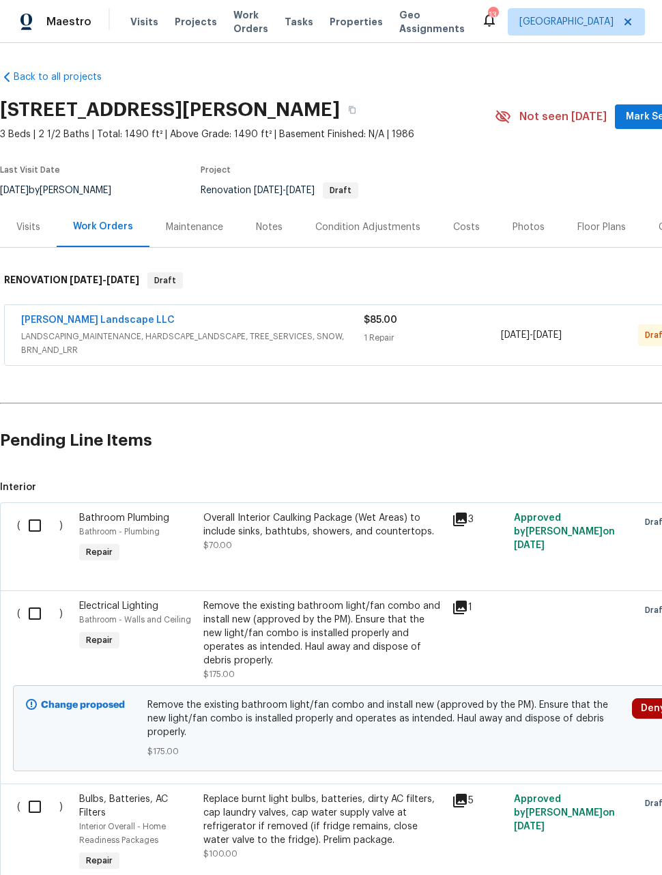
checkbox input "false"
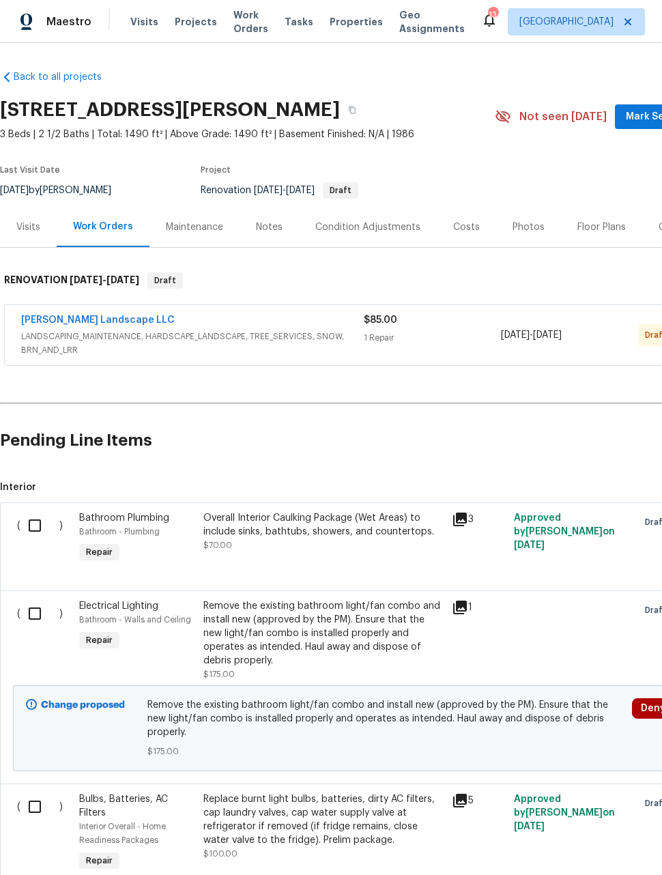
checkbox input "false"
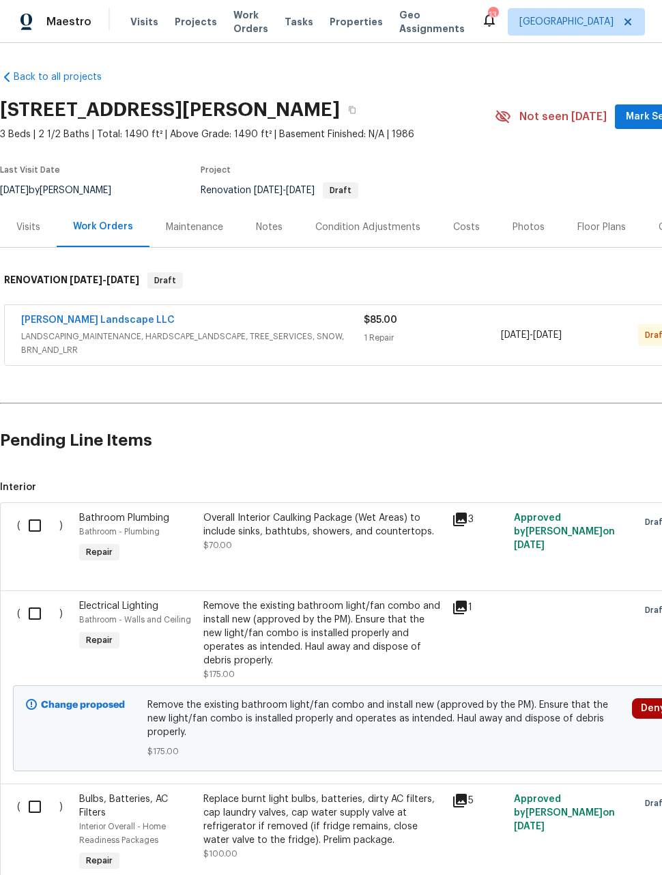
checkbox input "false"
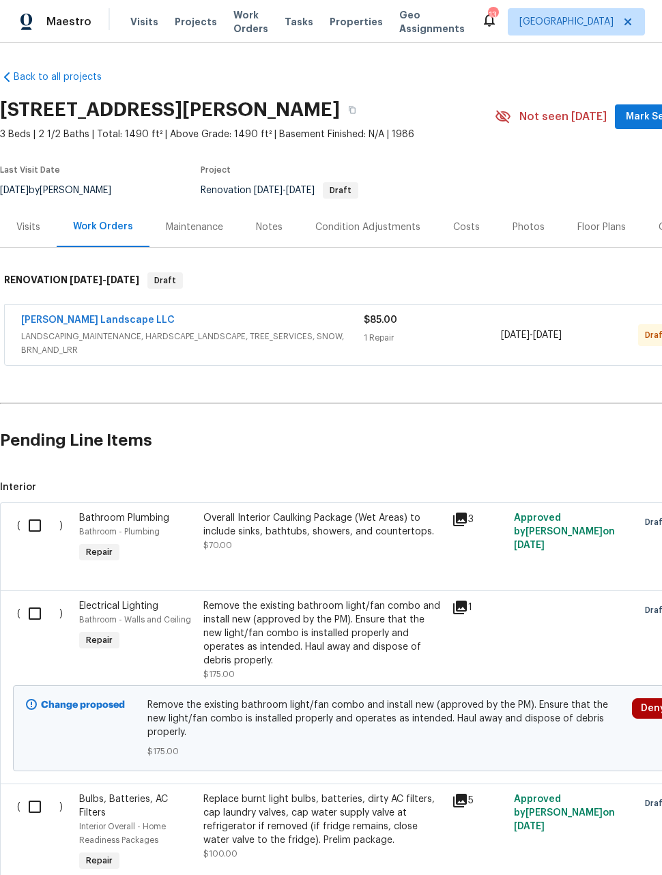
checkbox input "false"
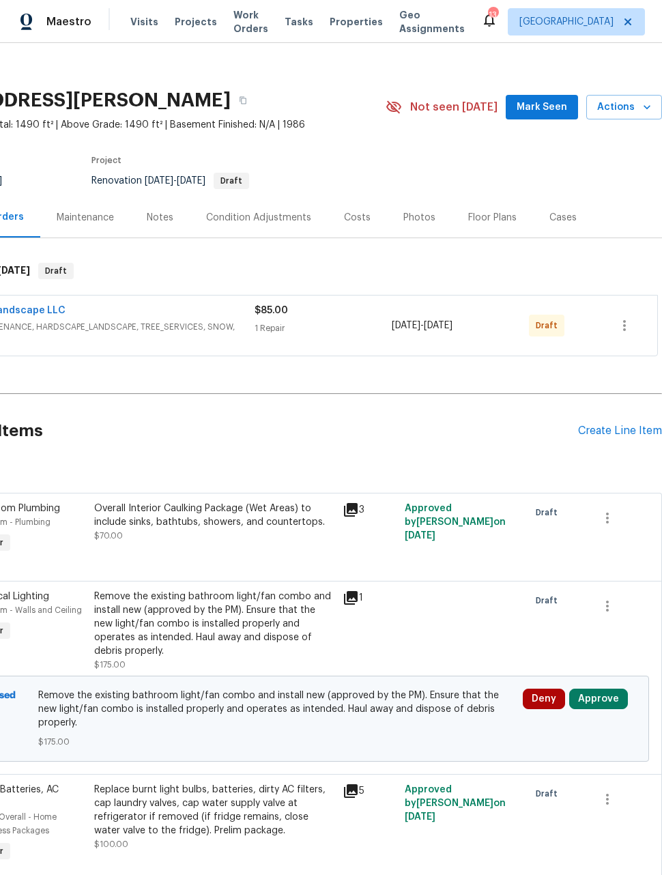
scroll to position [10, 109]
click at [616, 432] on div "Create Line Item" at bounding box center [620, 430] width 84 height 13
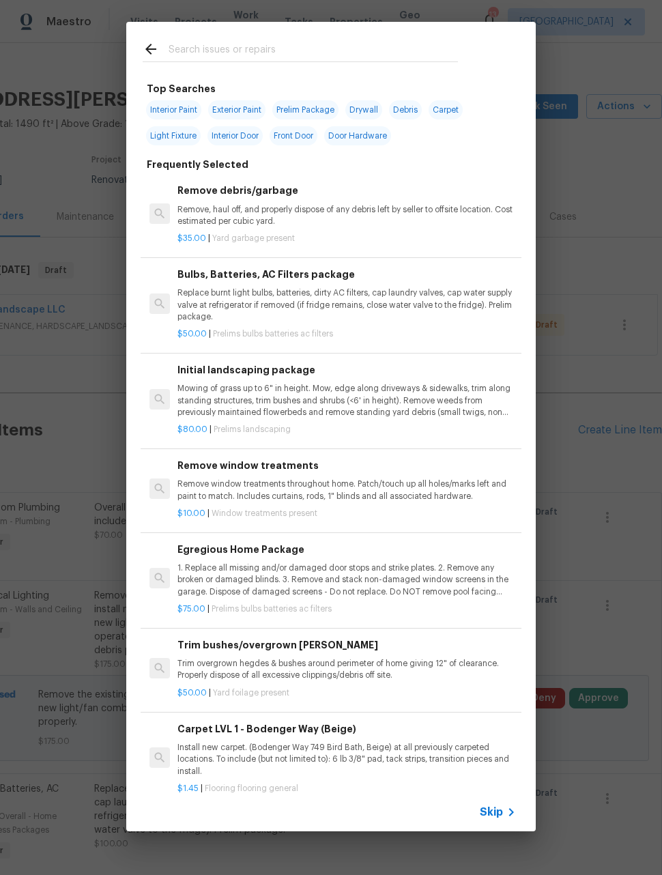
click at [360, 51] on input "text" at bounding box center [313, 51] width 289 height 20
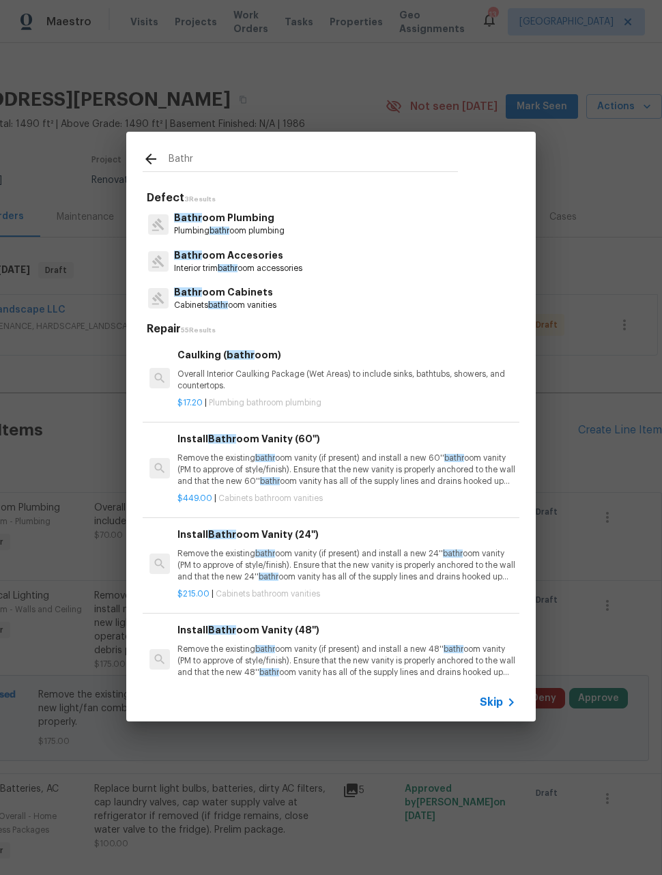
type input "Bathr"
click at [316, 224] on div "Bathr oom Plumbing Plumbing bathr oom plumbing" at bounding box center [331, 223] width 377 height 37
click at [276, 227] on p "Plumbing bathr oom plumbing" at bounding box center [229, 231] width 111 height 12
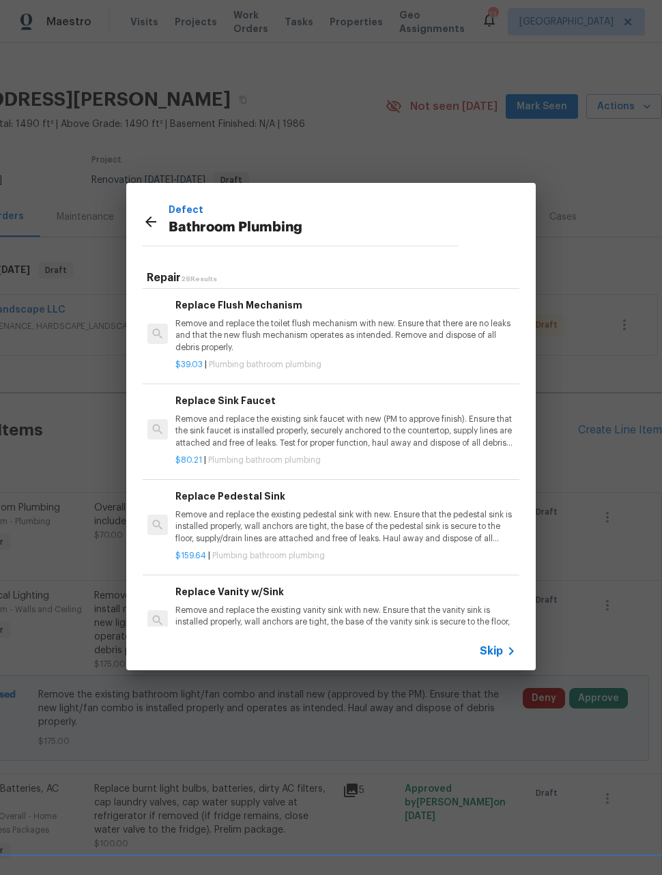
scroll to position [1770, 2]
click at [439, 418] on p "Remove and replace the existing sink faucet with new (PM to approve finish). En…" at bounding box center [344, 430] width 338 height 35
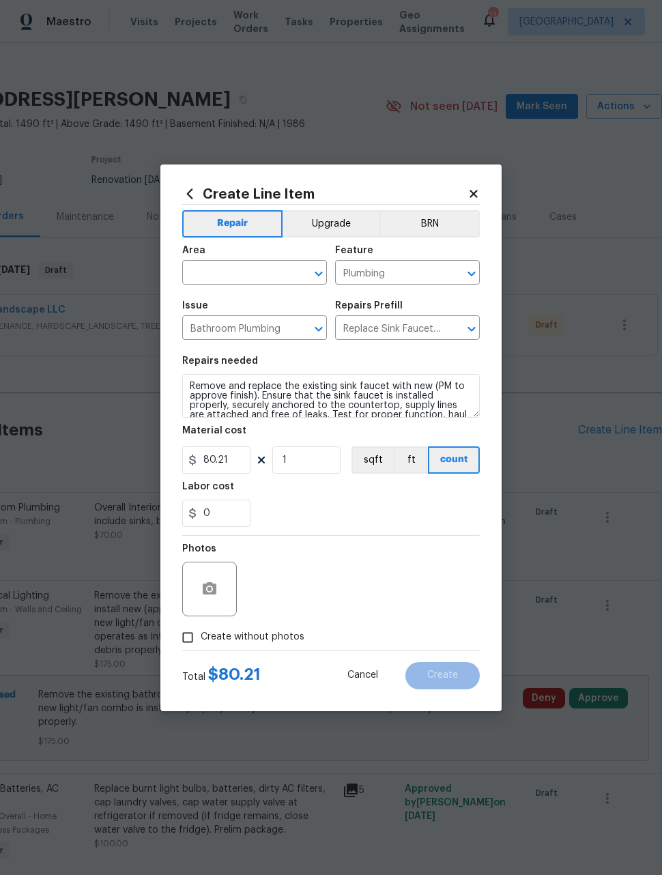
click at [276, 278] on input "text" at bounding box center [235, 273] width 106 height 21
click at [261, 307] on li "Bathroom" at bounding box center [254, 304] width 145 height 23
type input "Bathroom"
click at [240, 464] on input "80.21" at bounding box center [216, 459] width 68 height 27
type input "85"
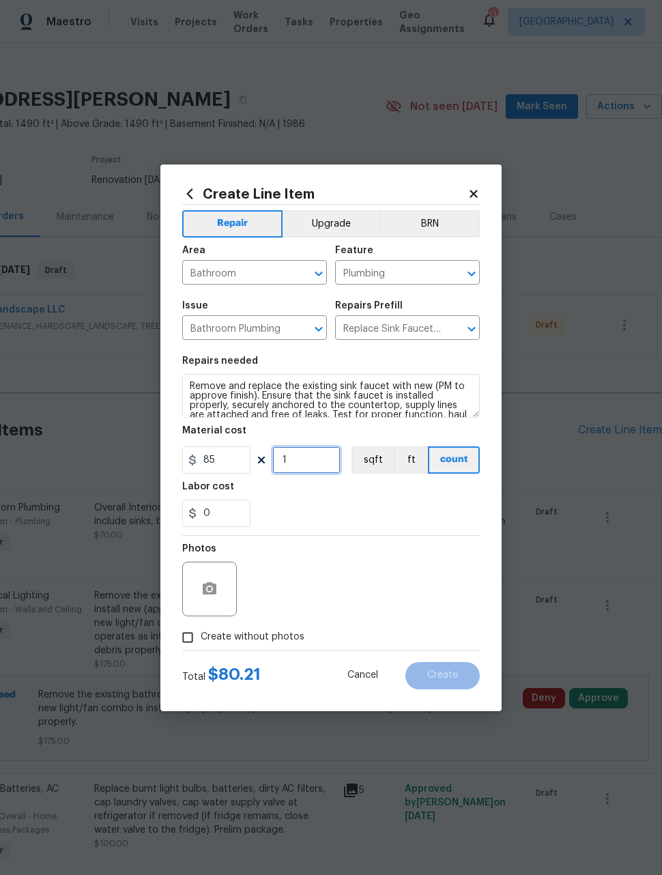
click at [328, 463] on input "1" at bounding box center [306, 459] width 68 height 27
type input "3"
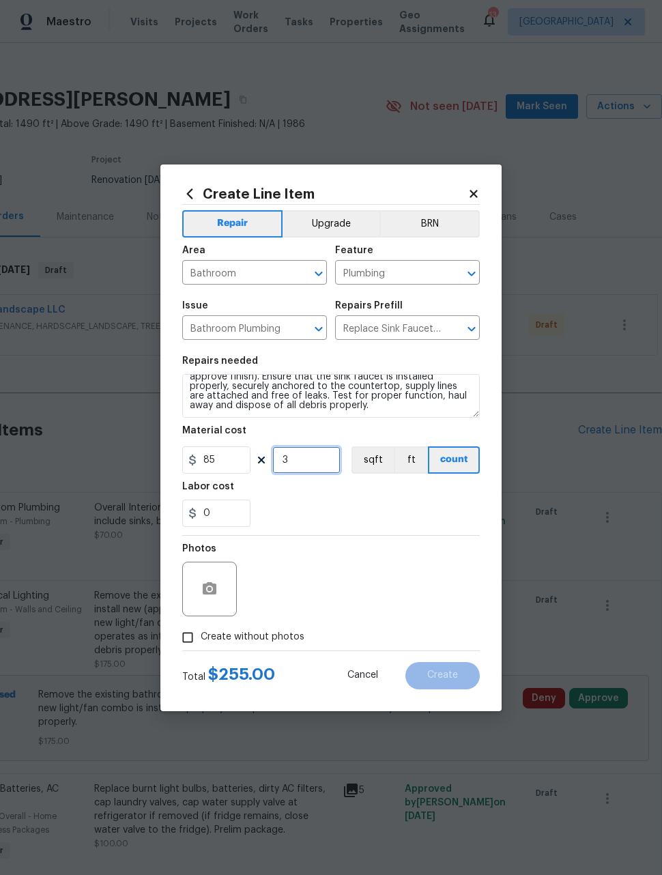
scroll to position [19, 0]
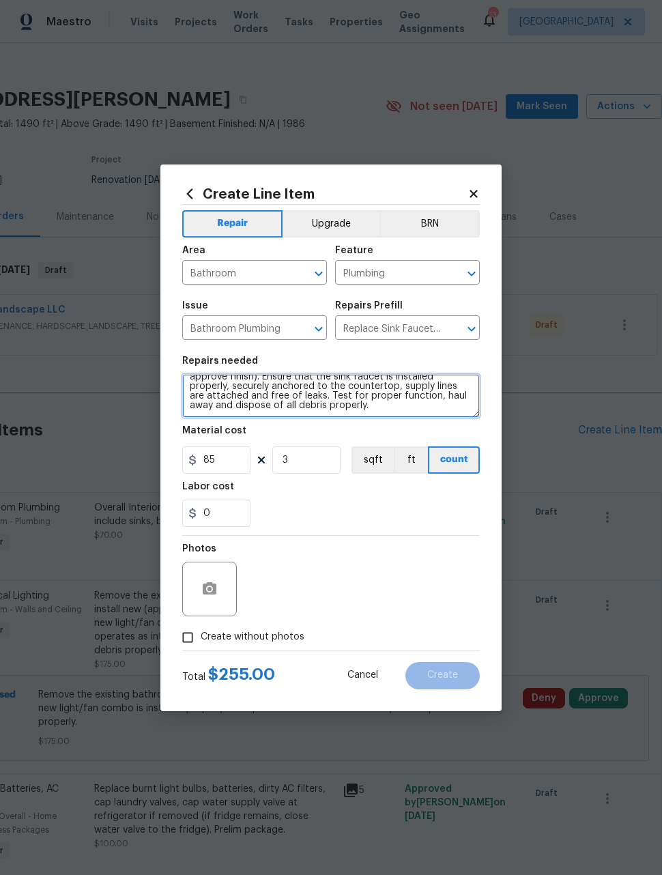
click at [366, 413] on textarea "Remove and replace the existing sink faucet with new (PM to approve finish). En…" at bounding box center [331, 396] width 298 height 44
click at [203, 409] on textarea "Remove and replace the existing sink faucet with new (PM to approve finish). En…" at bounding box center [331, 396] width 298 height 44
paste textarea "https://www.homedepot.com/p/Glacier-Bay-Builders-4-in-Centerset-Double-Handle-L…"
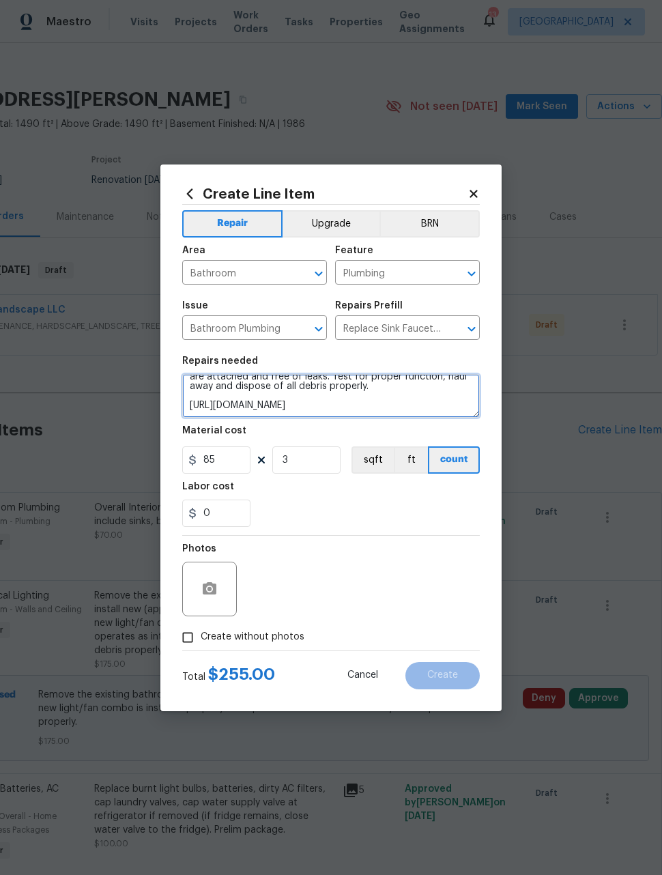
type textarea "Remove and replace the existing sink faucet with new (PM to approve finish). En…"
click at [394, 505] on div "0" at bounding box center [331, 513] width 298 height 27
click at [199, 590] on button "button" at bounding box center [209, 589] width 33 height 33
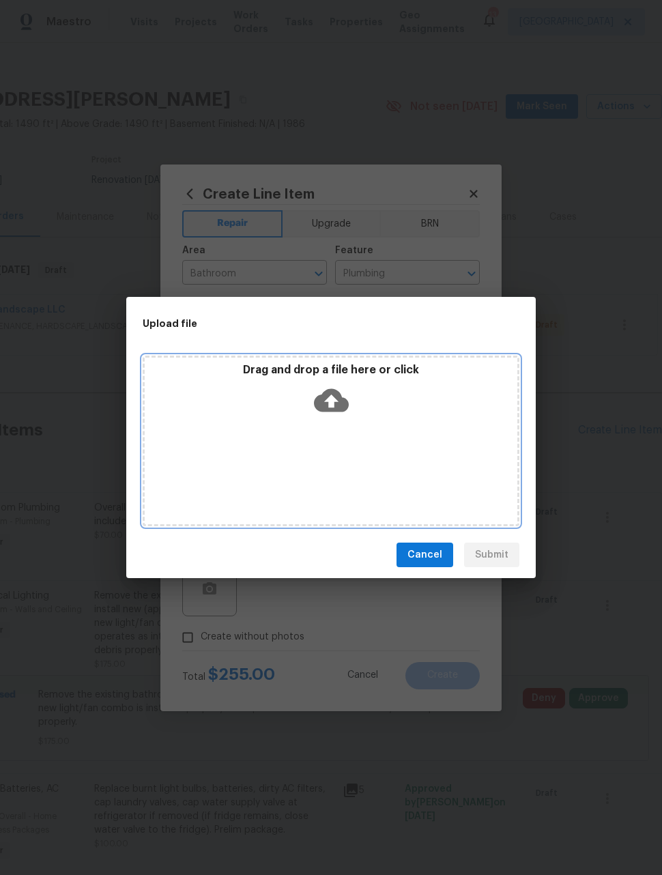
click at [359, 471] on div "Drag and drop a file here or click" at bounding box center [331, 441] width 377 height 171
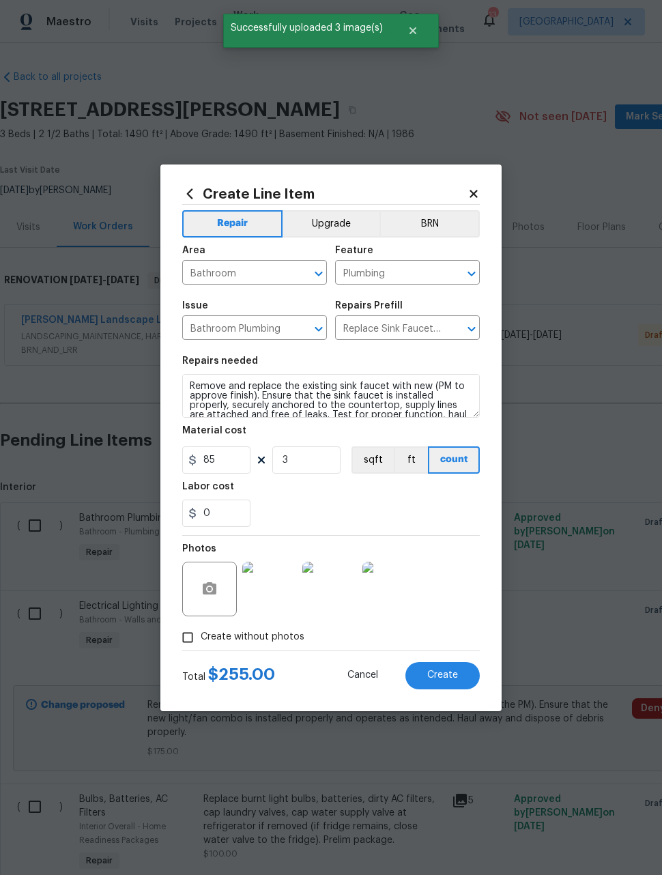
scroll to position [57, 0]
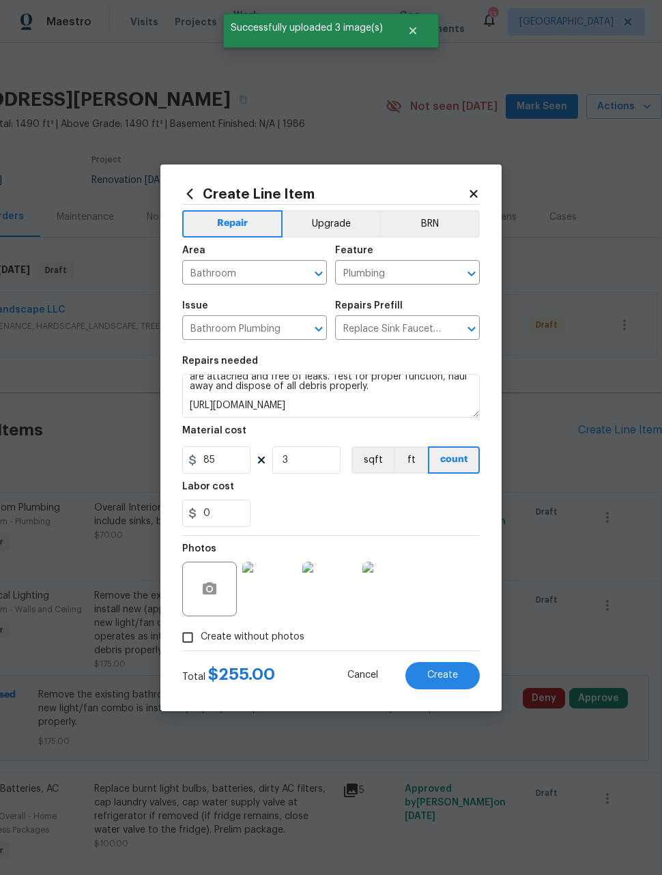
click at [459, 671] on button "Create" at bounding box center [442, 675] width 74 height 27
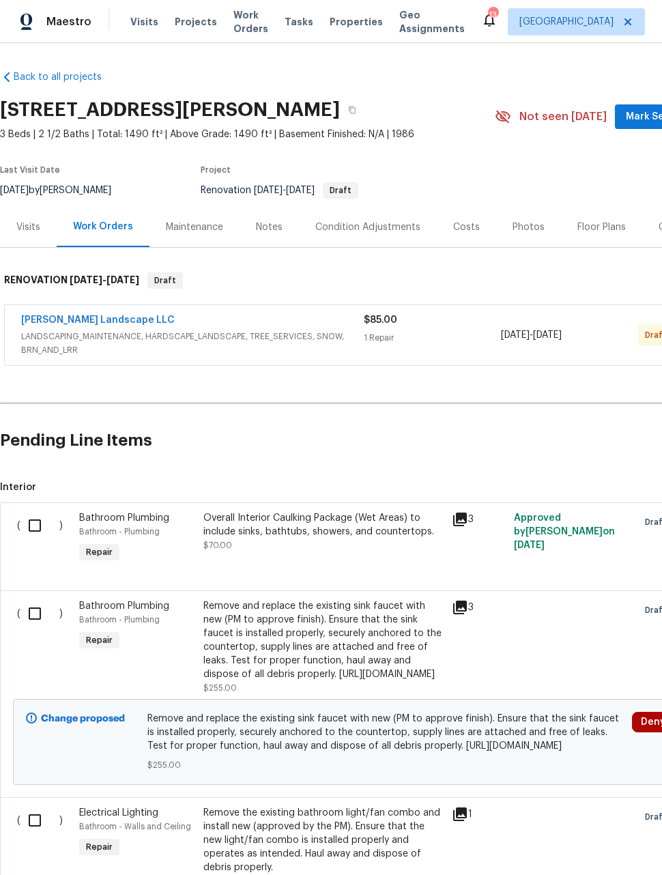
scroll to position [0, 0]
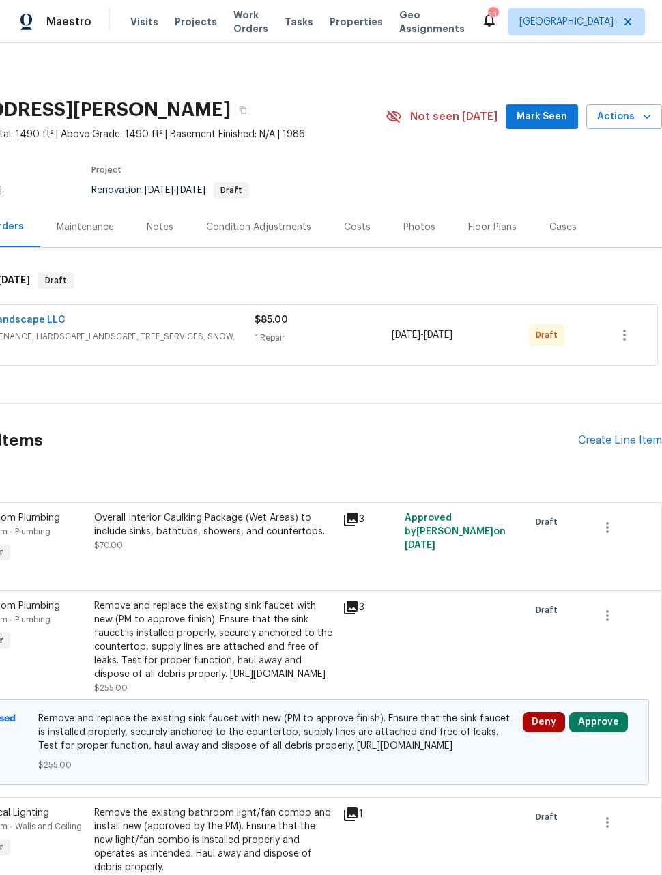
scroll to position [0, 109]
click at [612, 439] on div "Create Line Item" at bounding box center [620, 440] width 84 height 13
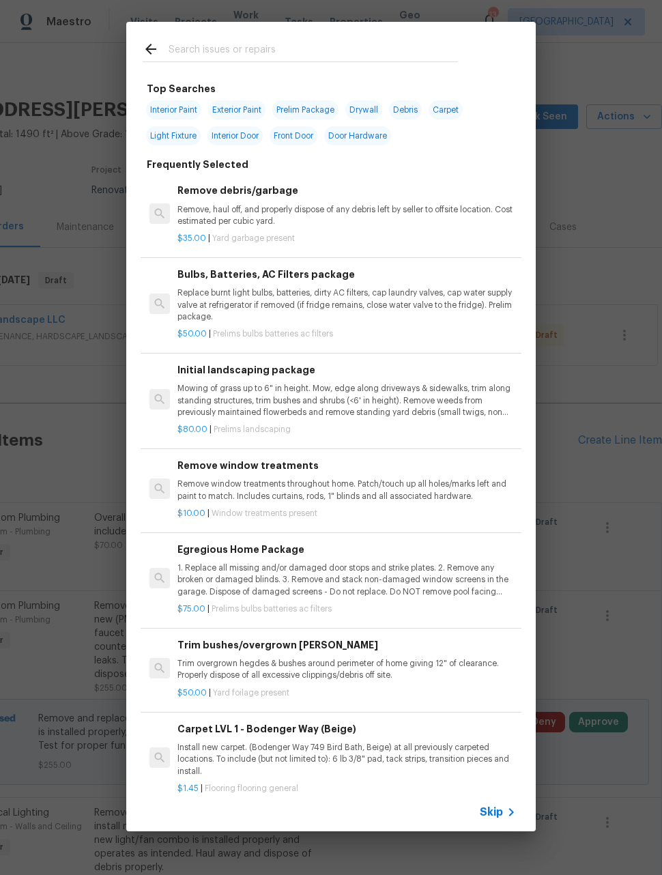
click at [360, 55] on input "text" at bounding box center [313, 51] width 289 height 20
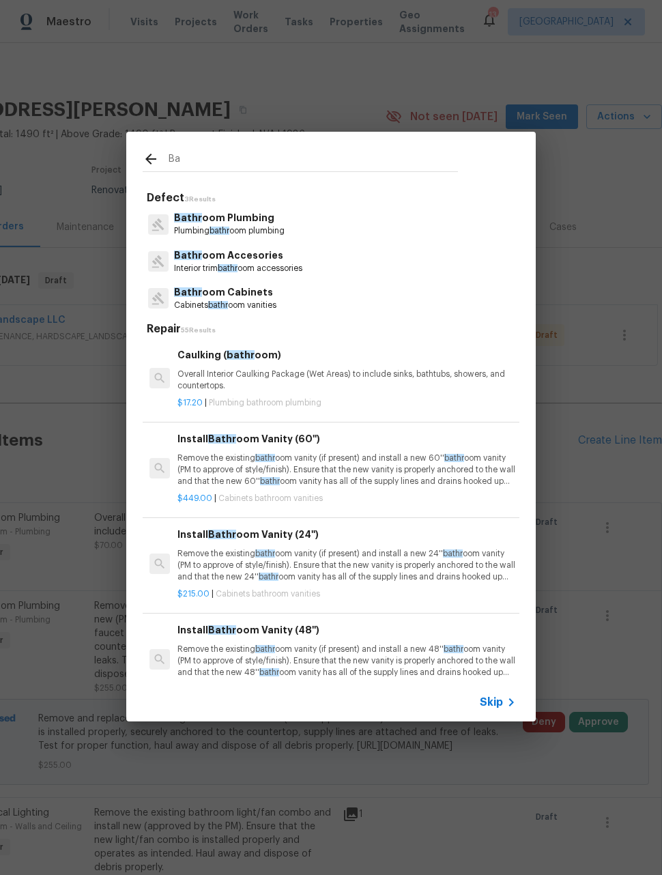
type input "B"
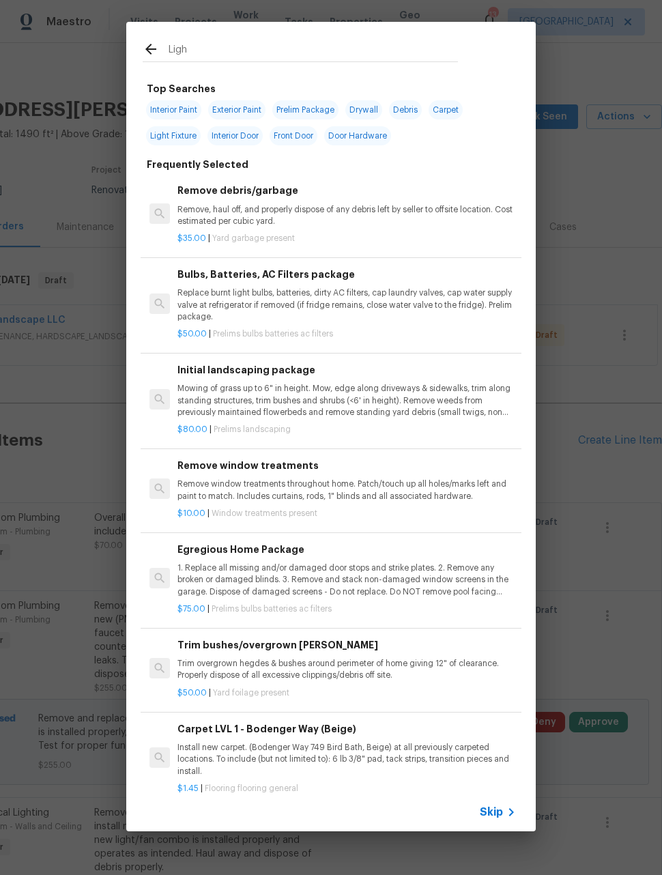
type input "Light"
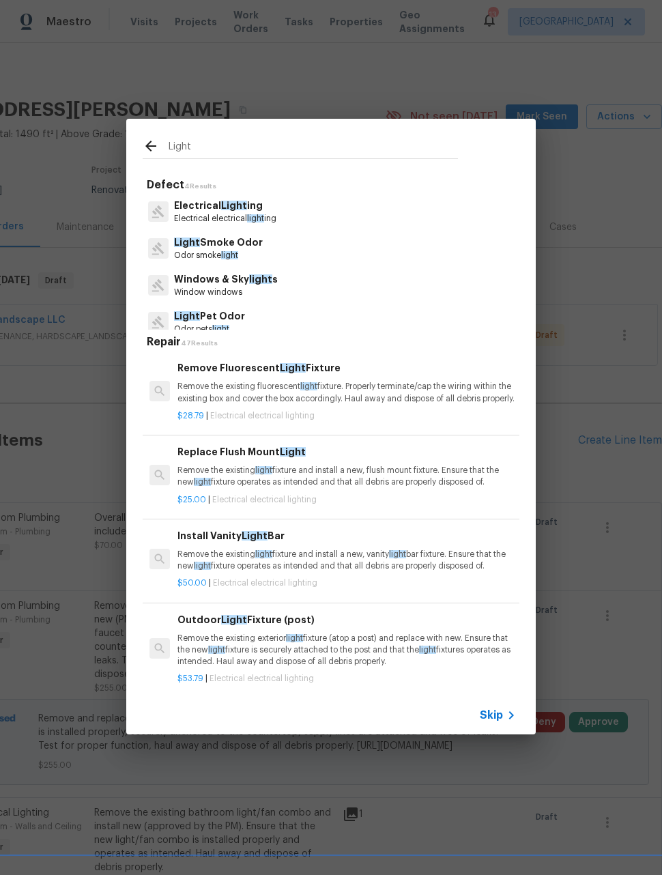
click at [210, 216] on p "Electrical electrical light ing" at bounding box center [225, 219] width 102 height 12
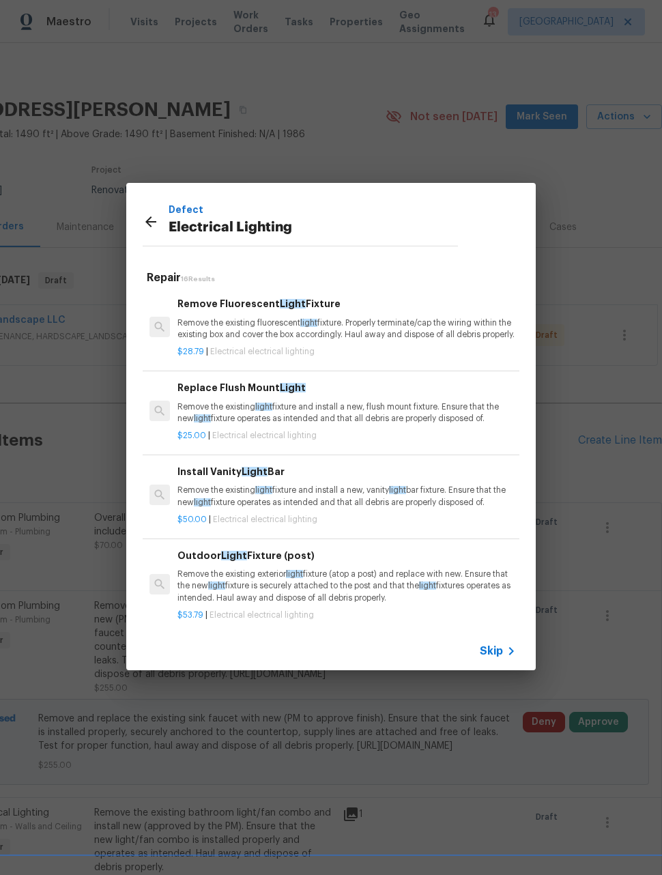
scroll to position [0, 0]
click at [467, 508] on p "Remove the existing light fixture and install a new, vanity light bar fixture. …" at bounding box center [346, 496] width 338 height 23
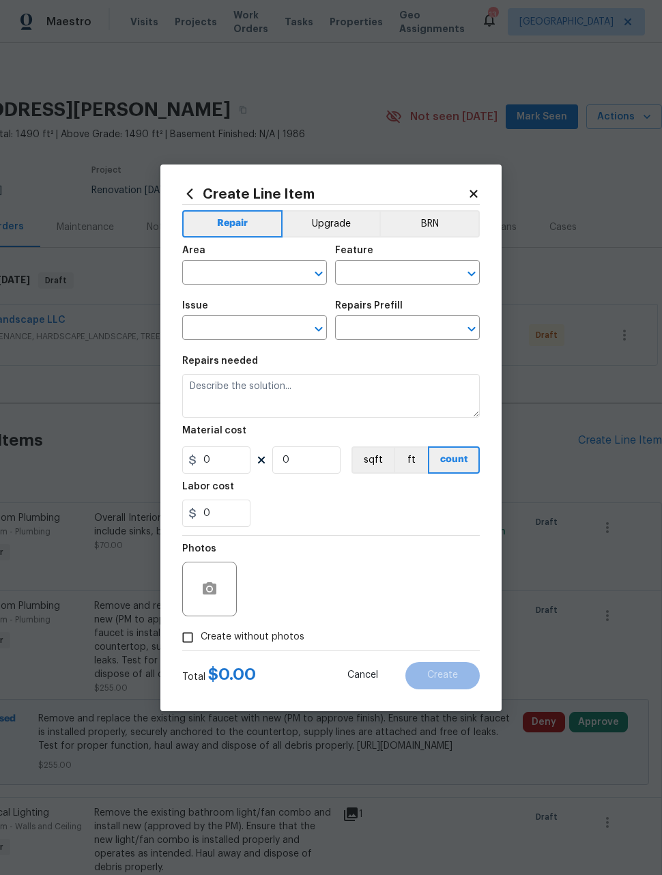
type input "Electrical Lighting"
type input "Install Vanity Light Bar $50.00"
type textarea "Remove the existing light fixture and install a new, vanity light bar fixture. …"
type input "50"
type input "1"
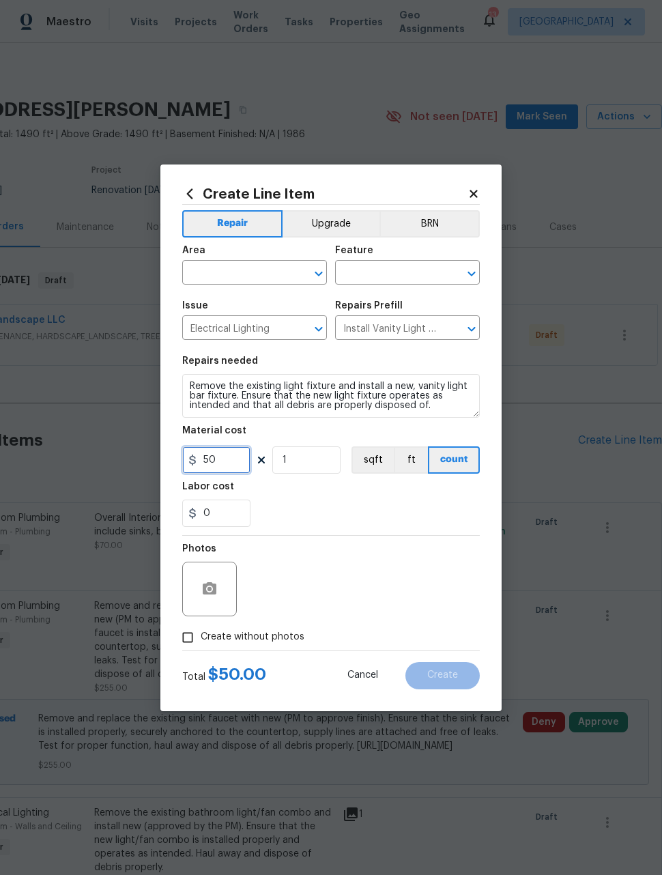
click at [228, 463] on input "50" at bounding box center [216, 459] width 68 height 27
type input "75"
click at [271, 274] on input "text" at bounding box center [235, 273] width 106 height 21
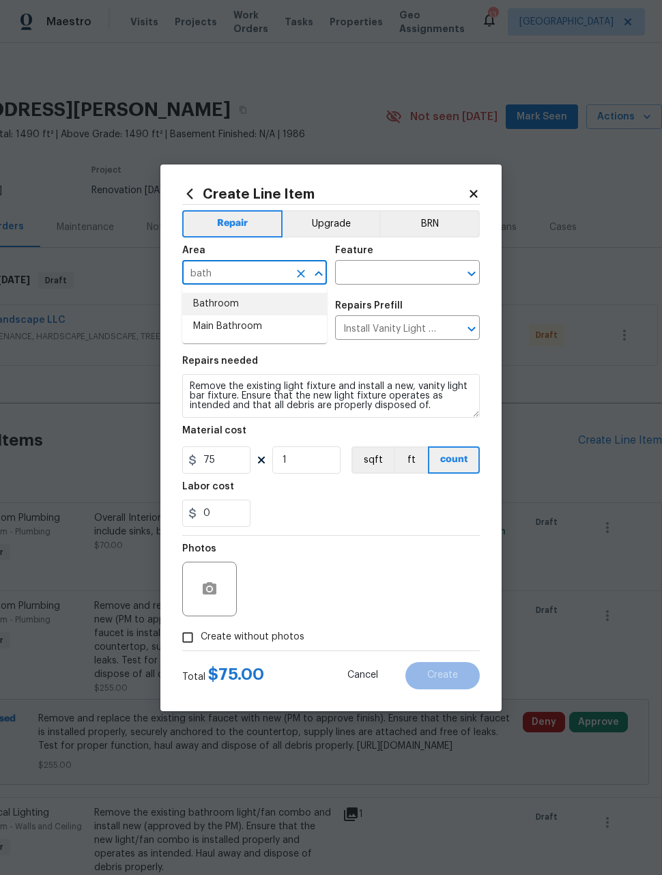
click at [254, 307] on li "Bathroom" at bounding box center [254, 304] width 145 height 23
type input "Bathroom"
click at [396, 274] on input "text" at bounding box center [388, 273] width 106 height 21
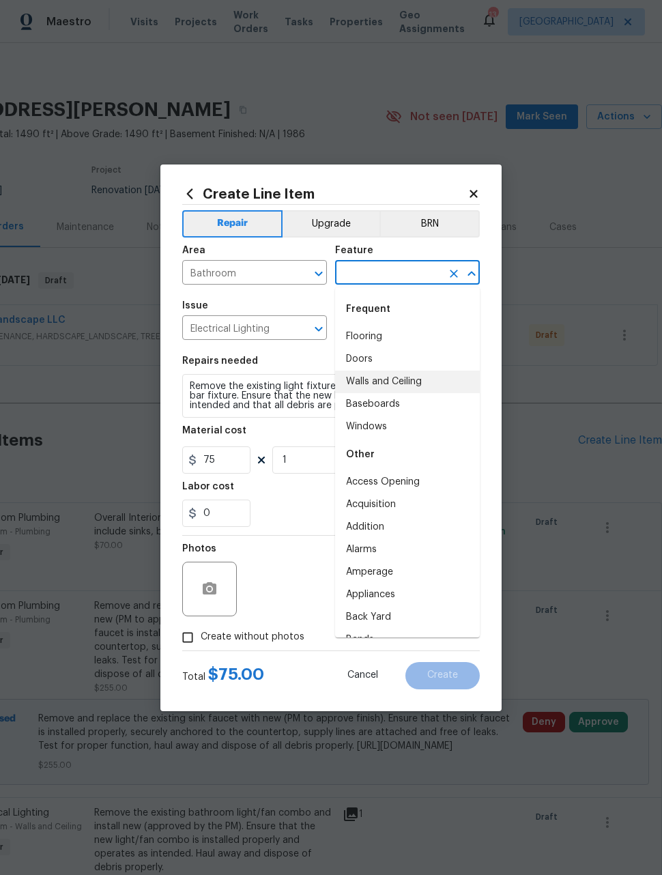
click at [405, 390] on li "Walls and Ceiling" at bounding box center [407, 382] width 145 height 23
type input "Walls and Ceiling"
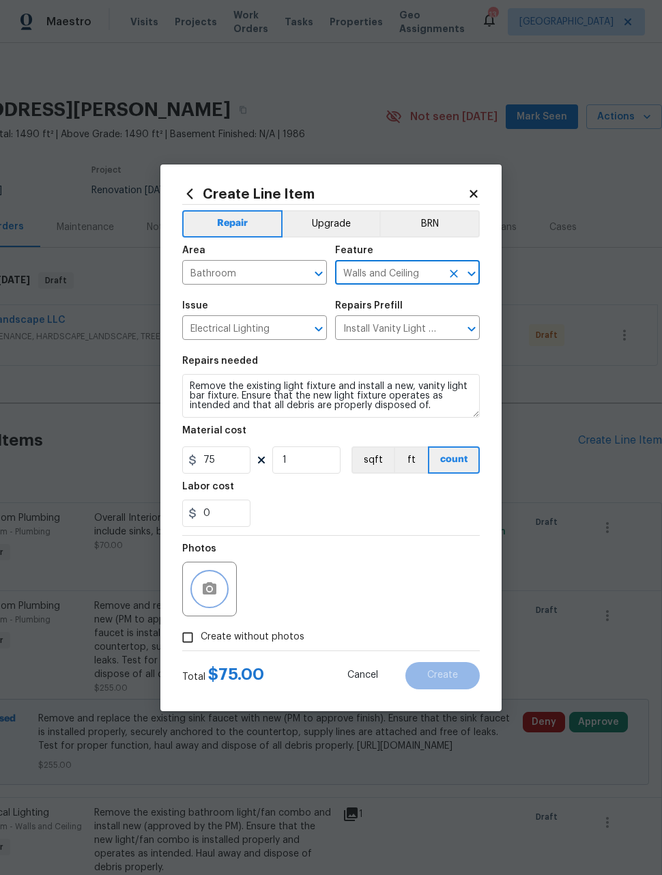
click at [215, 592] on icon "button" at bounding box center [210, 588] width 14 height 12
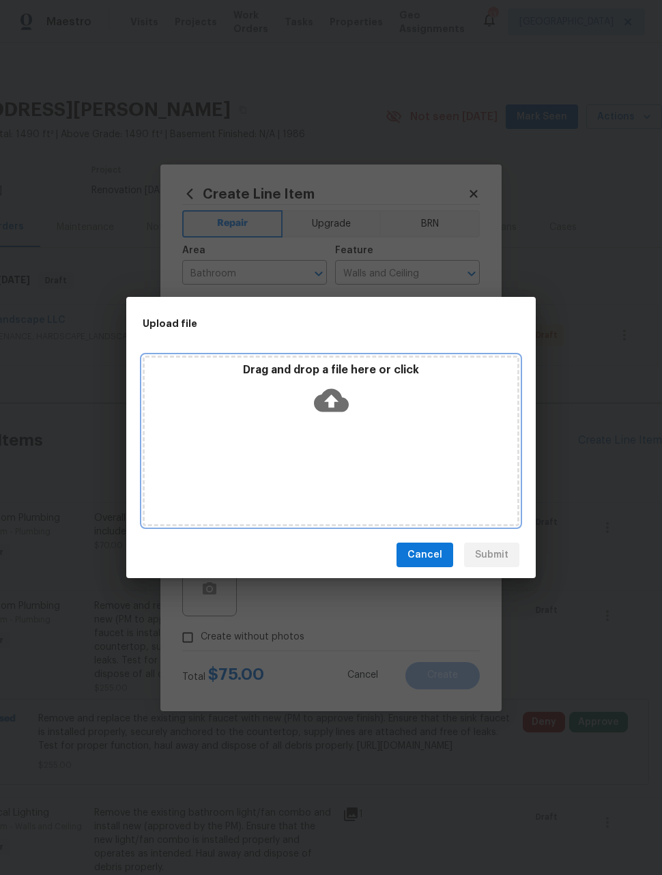
click at [343, 468] on div "Drag and drop a file here or click" at bounding box center [331, 441] width 377 height 171
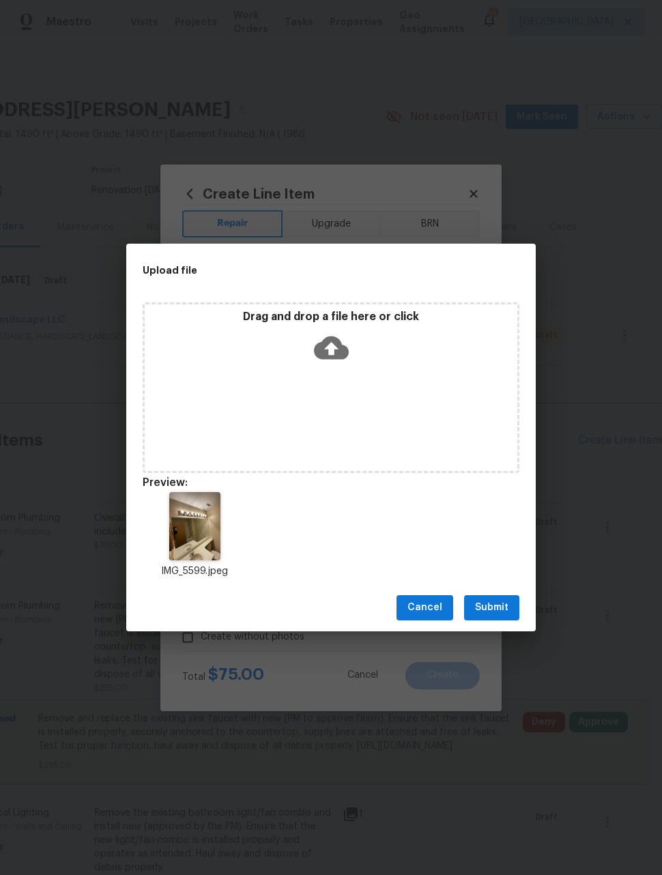
click at [508, 616] on button "Submit" at bounding box center [491, 607] width 55 height 25
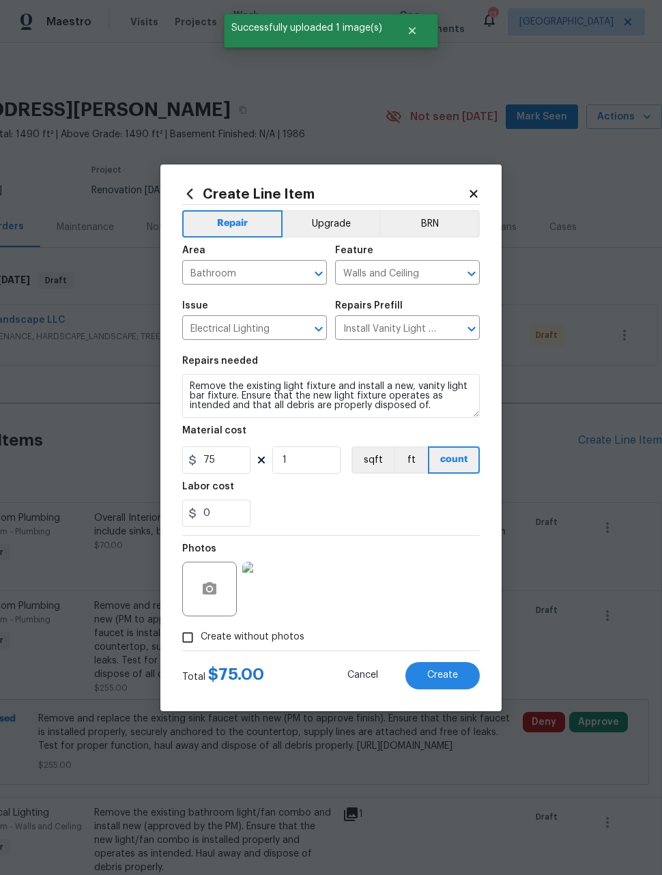
click at [454, 679] on span "Create" at bounding box center [442, 675] width 31 height 10
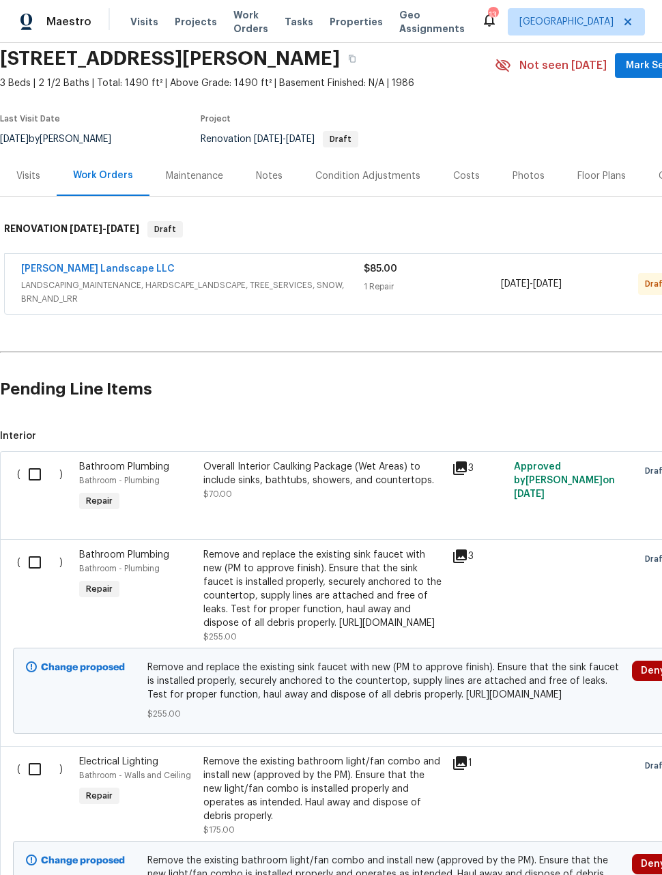
scroll to position [52, 0]
click at [38, 467] on input "checkbox" at bounding box center [39, 473] width 39 height 29
checkbox input "true"
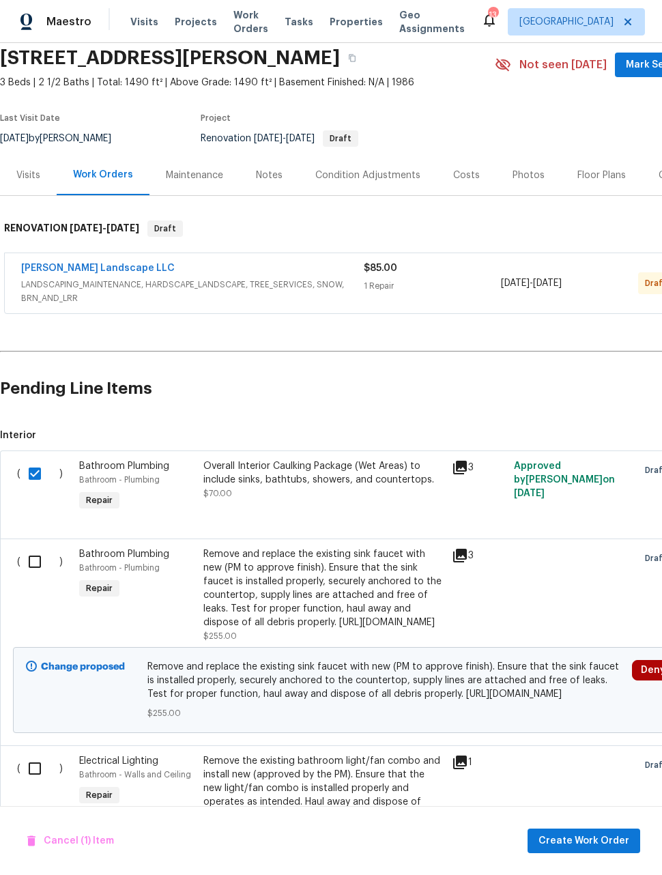
click at [31, 560] on input "checkbox" at bounding box center [39, 561] width 39 height 29
checkbox input "true"
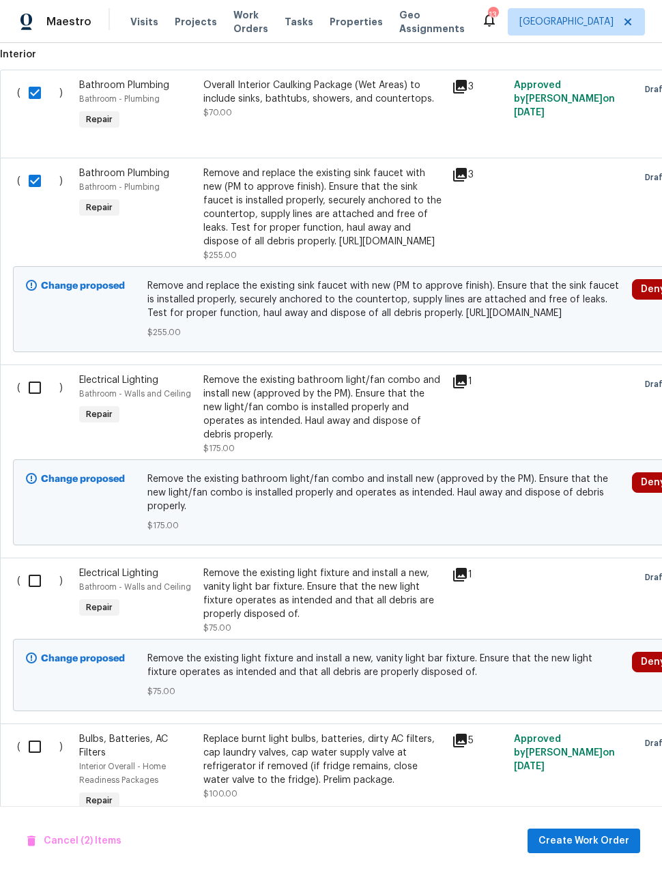
scroll to position [435, 0]
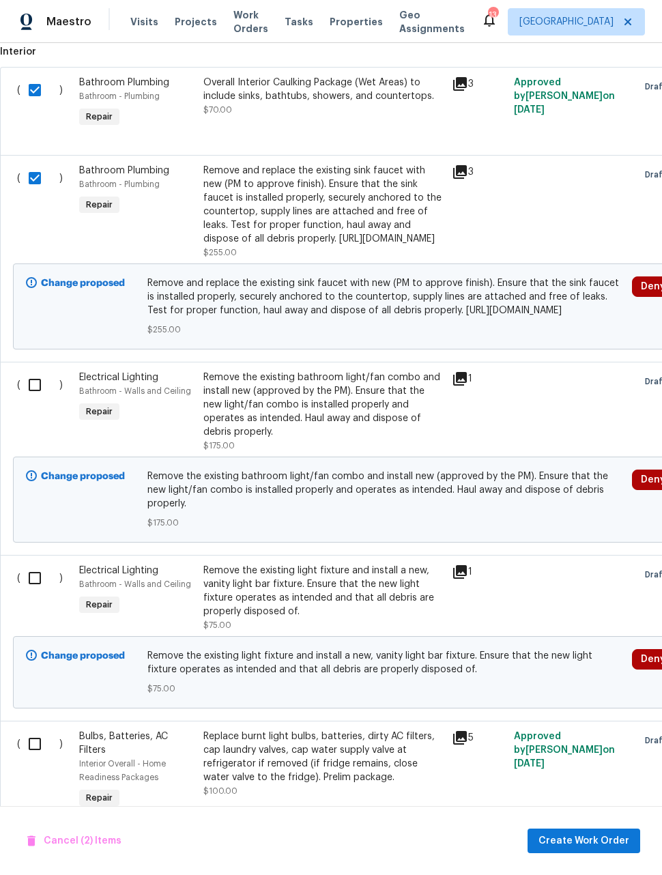
click at [29, 399] on input "checkbox" at bounding box center [39, 385] width 39 height 29
checkbox input "true"
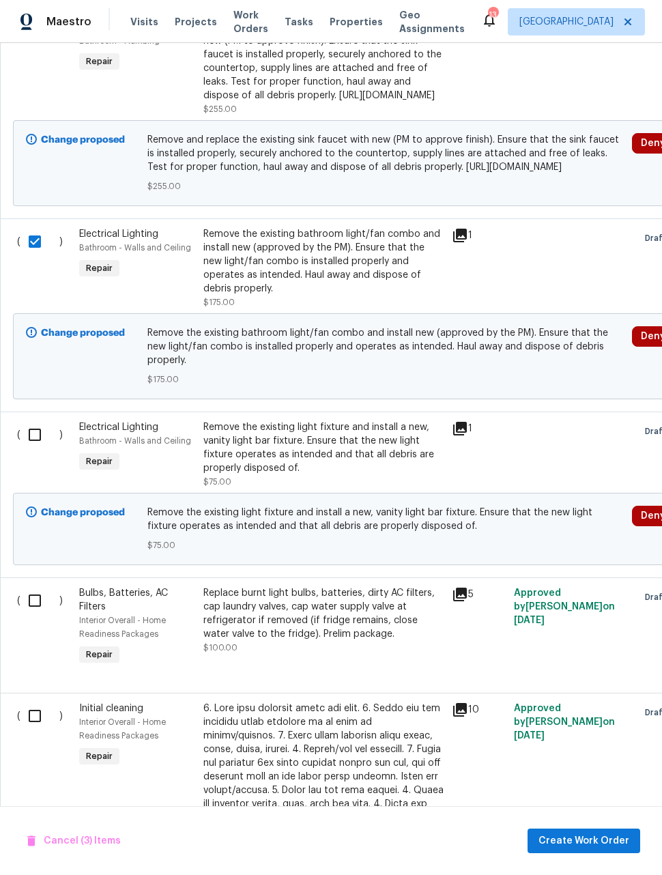
scroll to position [579, 0]
click at [31, 448] on input "checkbox" at bounding box center [39, 434] width 39 height 29
checkbox input "true"
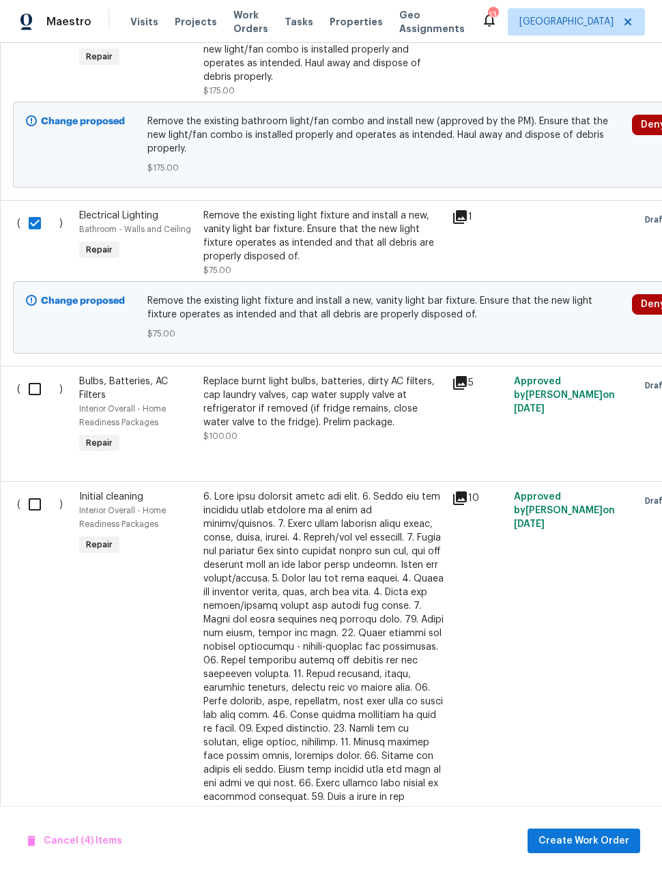
scroll to position [791, 0]
click at [32, 403] on input "checkbox" at bounding box center [39, 388] width 39 height 29
checkbox input "true"
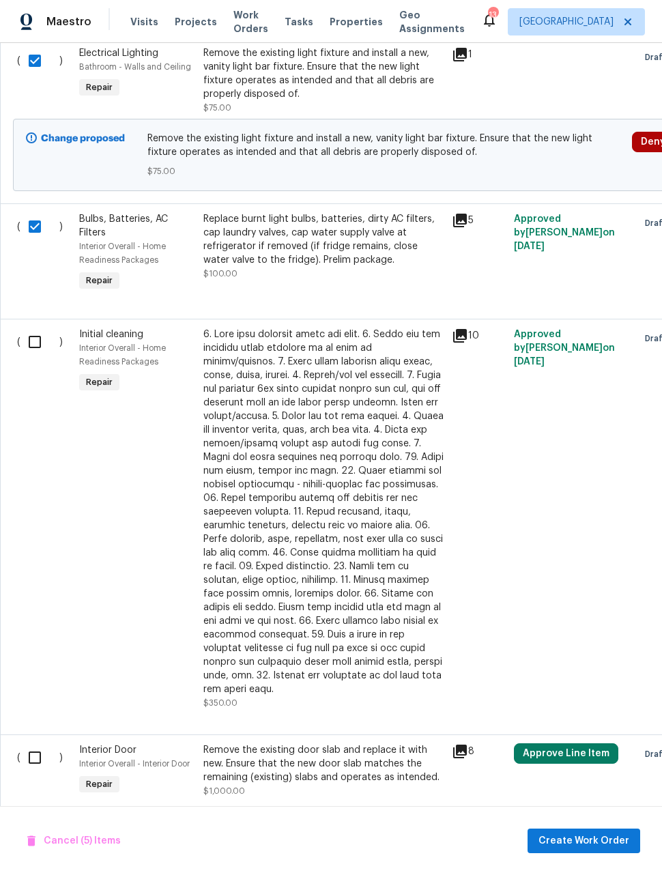
scroll to position [953, 0]
click at [33, 356] on input "checkbox" at bounding box center [39, 342] width 39 height 29
checkbox input "true"
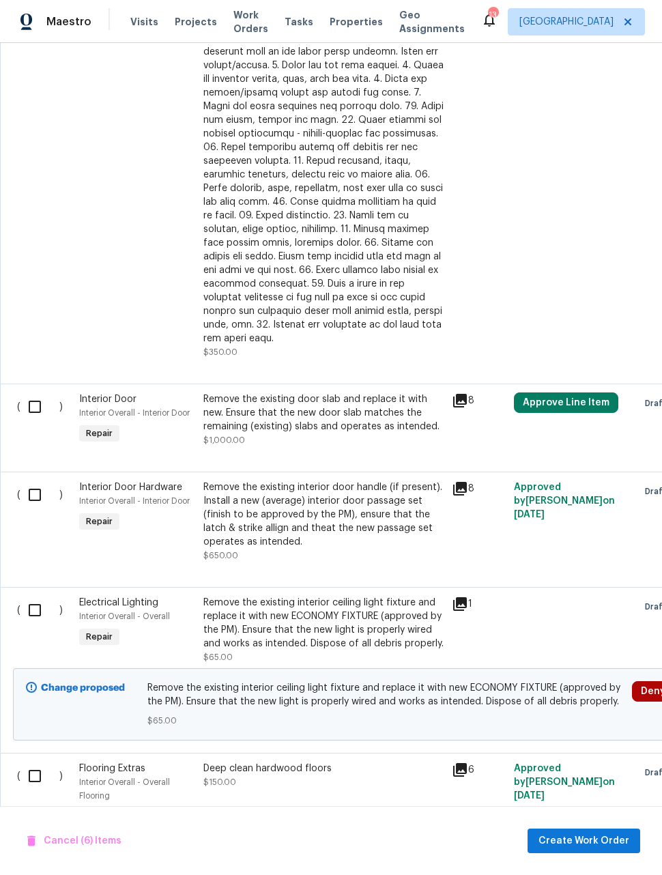
scroll to position [1304, 0]
click at [27, 420] on input "checkbox" at bounding box center [39, 406] width 39 height 29
checkbox input "true"
click at [40, 508] on input "checkbox" at bounding box center [39, 494] width 39 height 29
checkbox input "true"
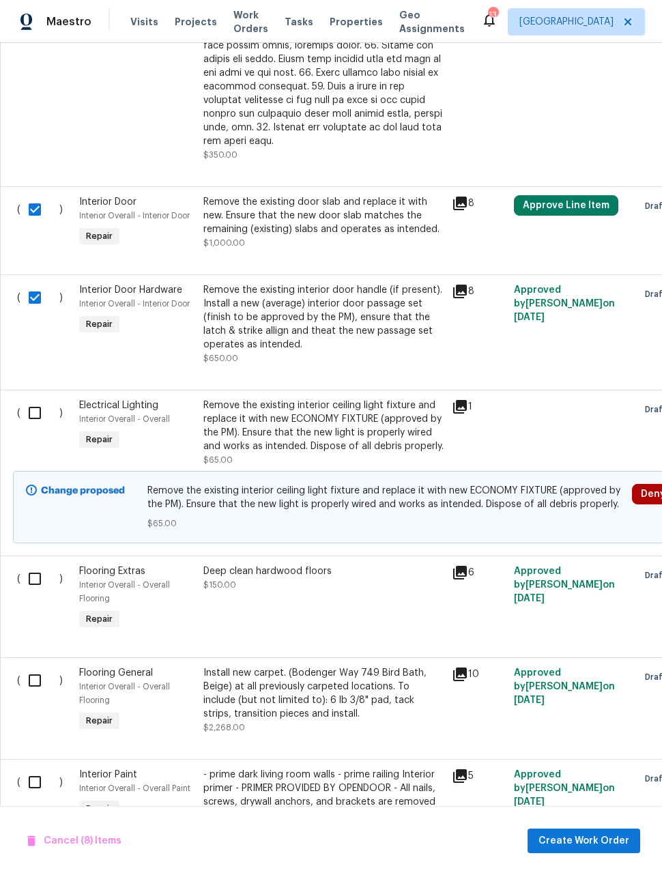
scroll to position [1501, 0]
click at [27, 427] on input "checkbox" at bounding box center [39, 413] width 39 height 29
checkbox input "true"
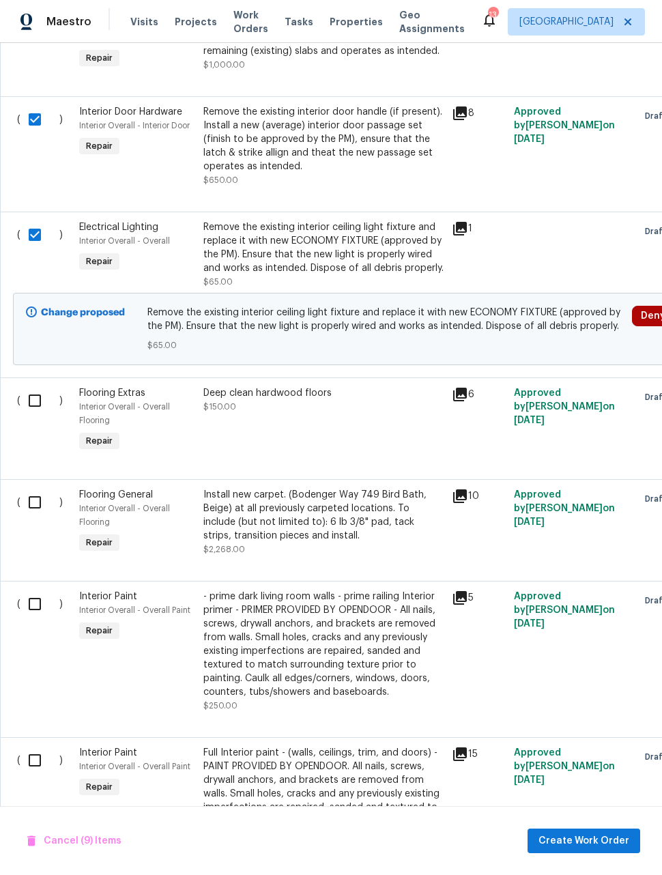
scroll to position [1679, 0]
click at [25, 414] on input "checkbox" at bounding box center [39, 400] width 39 height 29
checkbox input "true"
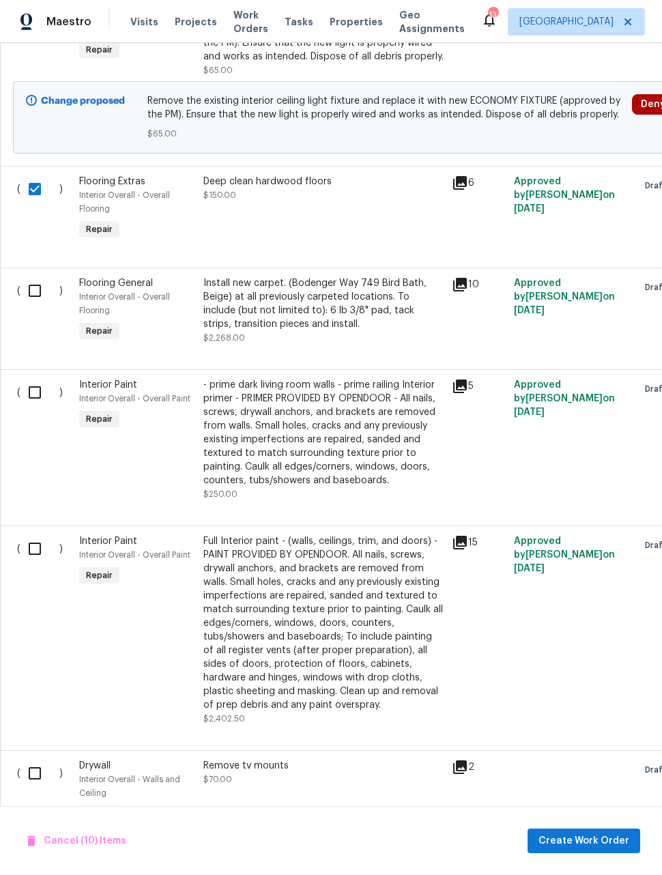
scroll to position [1892, 0]
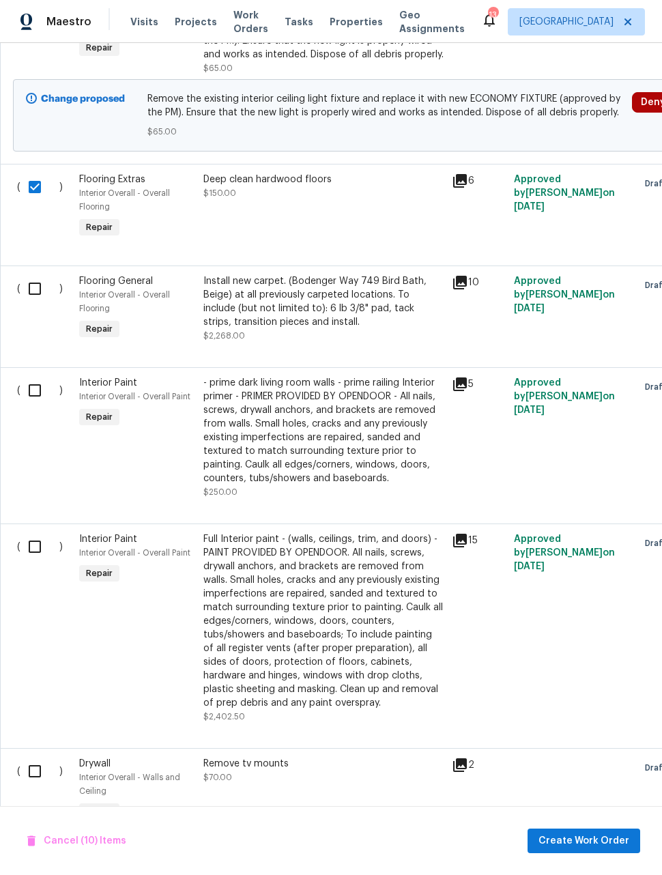
click at [21, 405] on input "checkbox" at bounding box center [39, 390] width 39 height 29
checkbox input "true"
click at [35, 561] on input "checkbox" at bounding box center [39, 546] width 39 height 29
checkbox input "true"
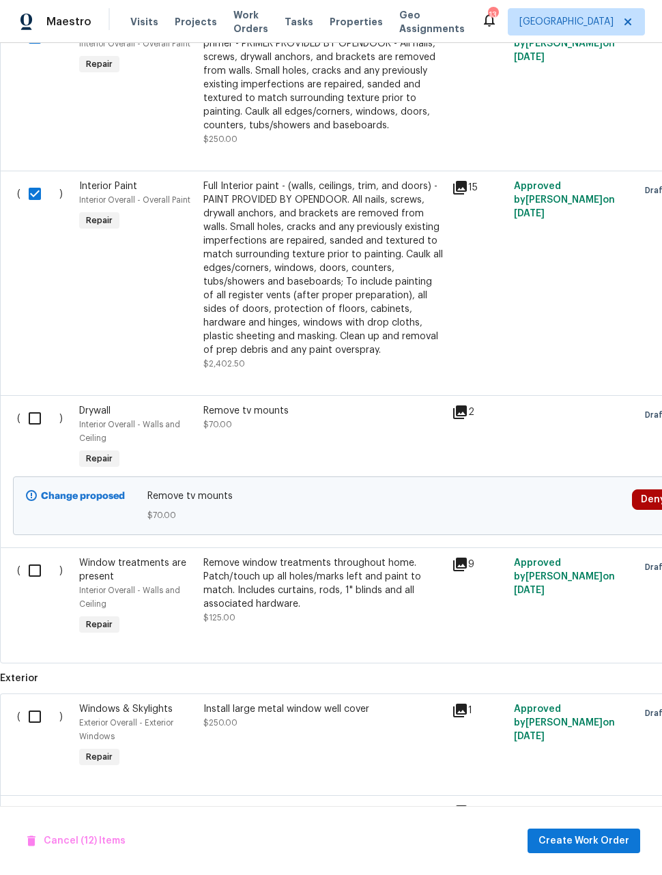
scroll to position [2249, 0]
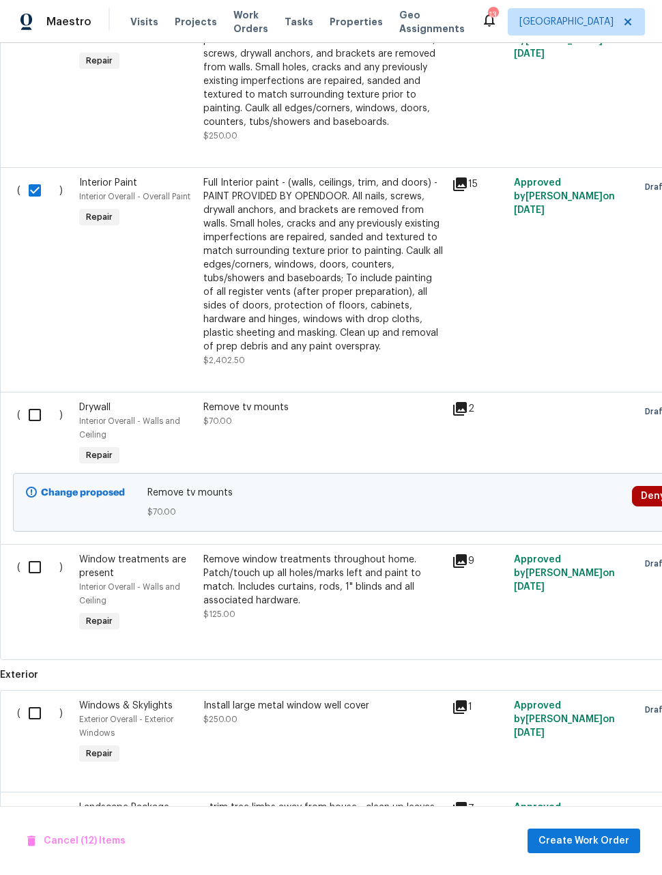
click at [25, 429] on input "checkbox" at bounding box center [39, 415] width 39 height 29
checkbox input "true"
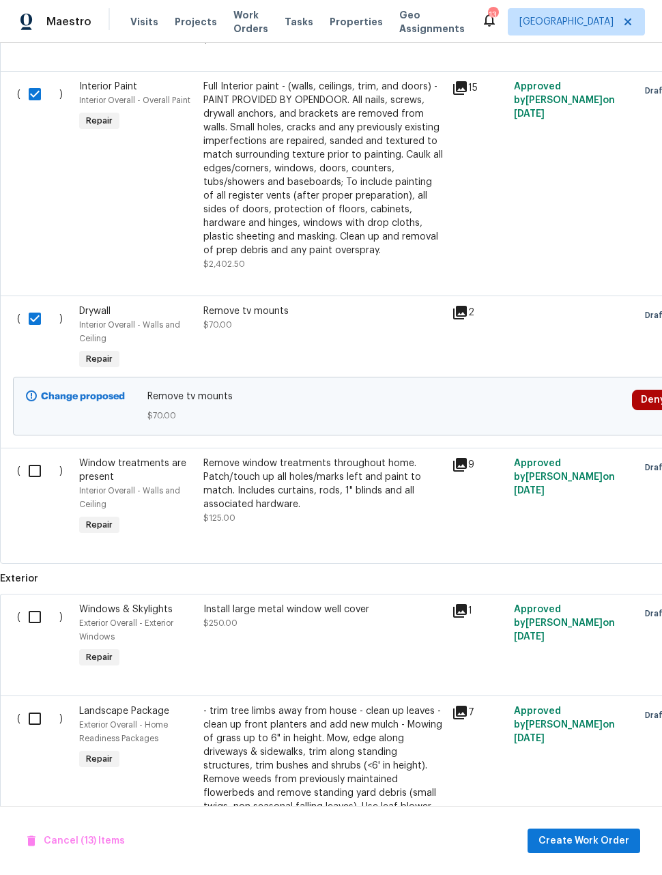
scroll to position [2345, 0]
click at [27, 485] on input "checkbox" at bounding box center [39, 471] width 39 height 29
checkbox input "true"
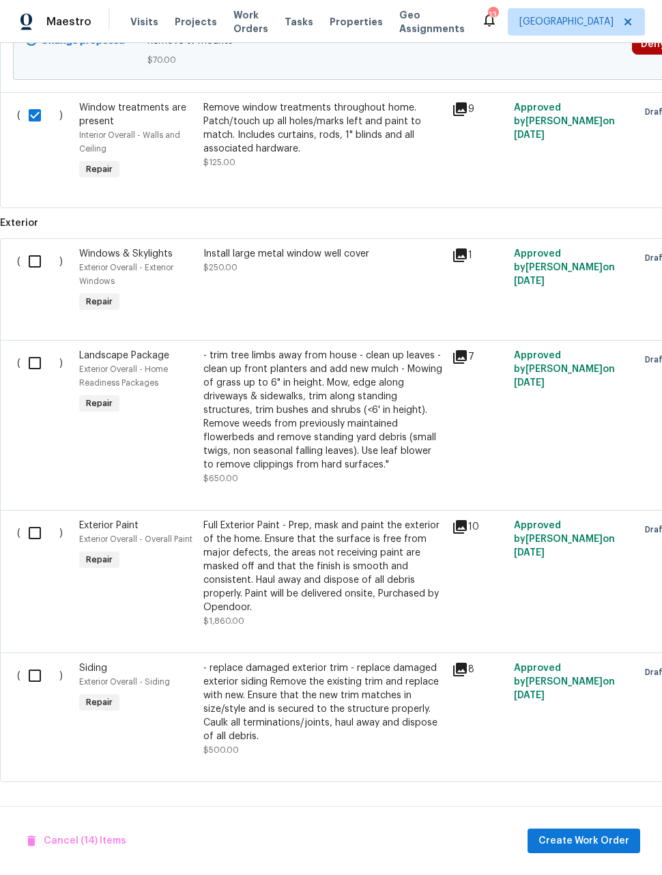
scroll to position [2713, 0]
click at [29, 276] on input "checkbox" at bounding box center [39, 261] width 39 height 29
checkbox input "true"
click at [24, 377] on input "checkbox" at bounding box center [39, 363] width 39 height 29
checkbox input "true"
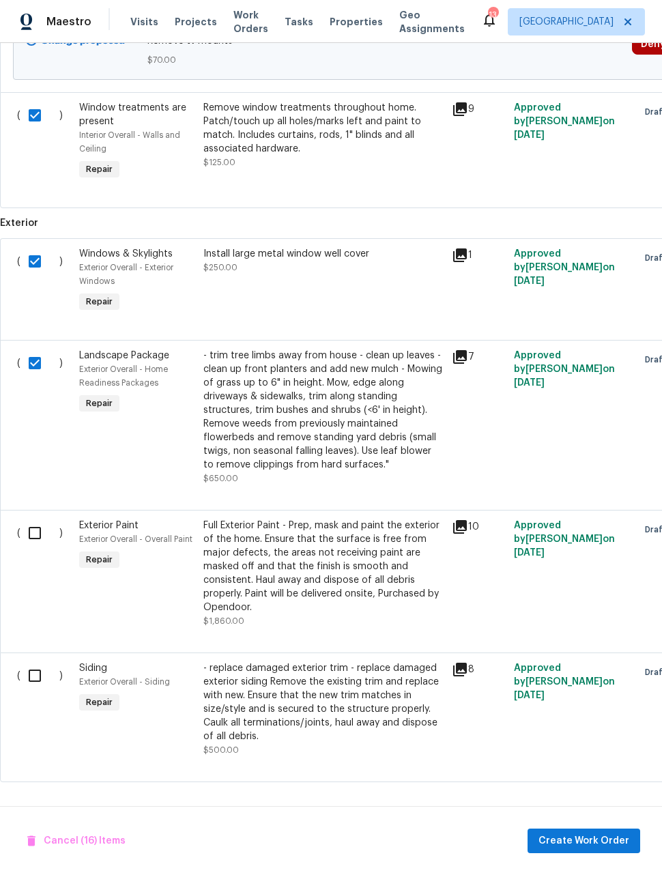
click at [31, 547] on input "checkbox" at bounding box center [39, 533] width 39 height 29
checkbox input "true"
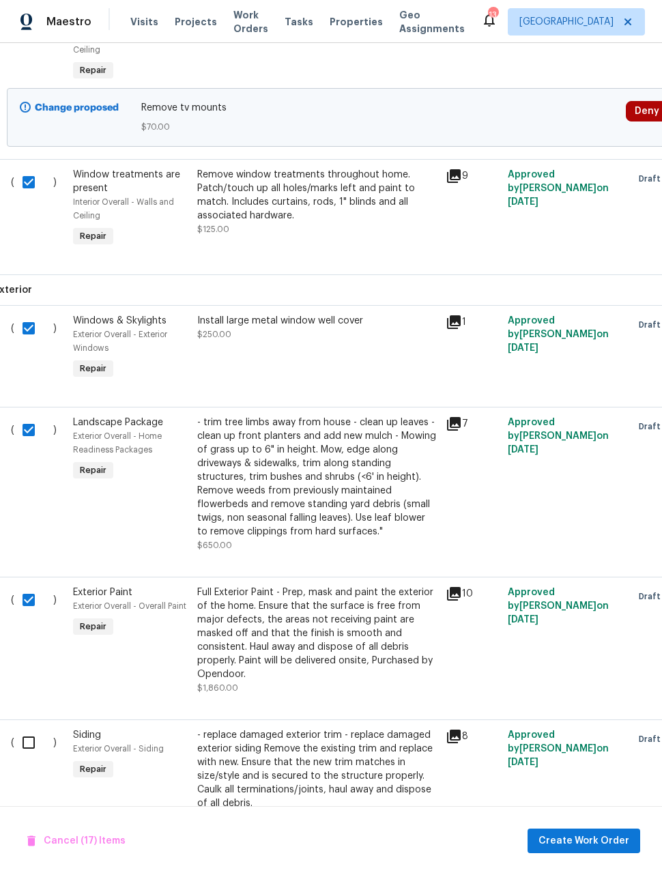
scroll to position [2635, 6]
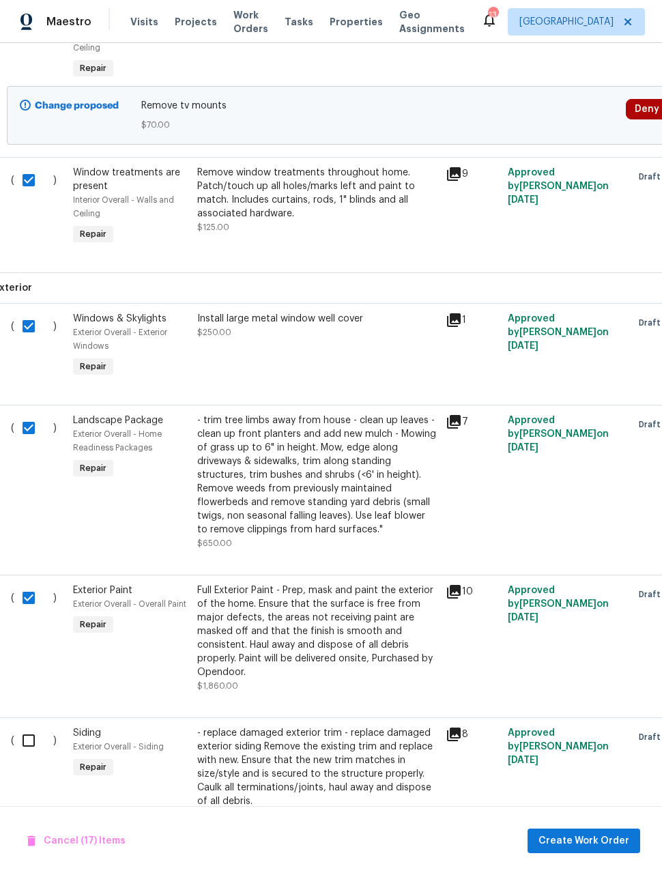
click at [23, 755] on input "checkbox" at bounding box center [33, 740] width 39 height 29
checkbox input "true"
click at [601, 838] on span "Create Work Order" at bounding box center [583, 841] width 91 height 17
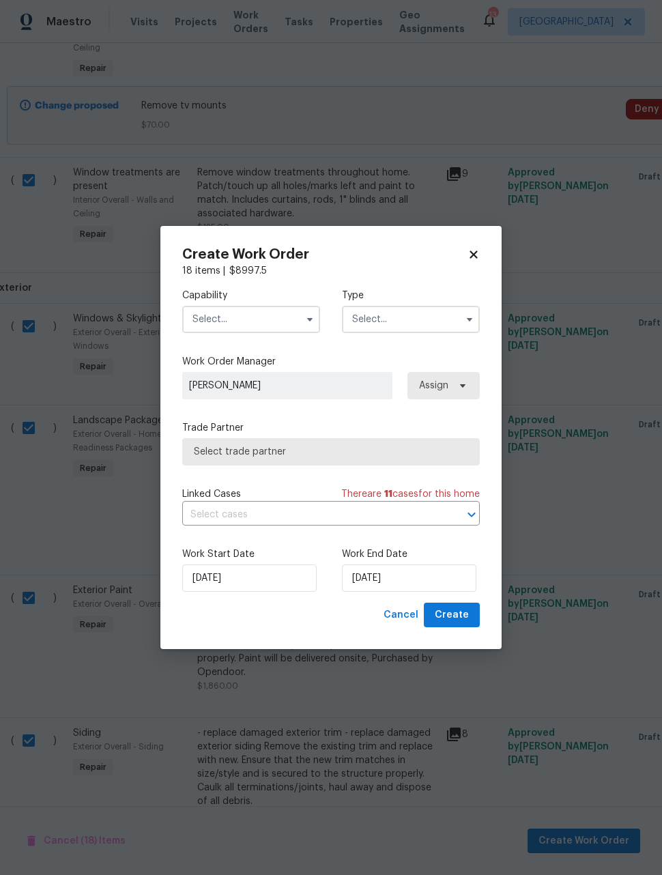
click at [266, 318] on input "text" at bounding box center [251, 319] width 138 height 27
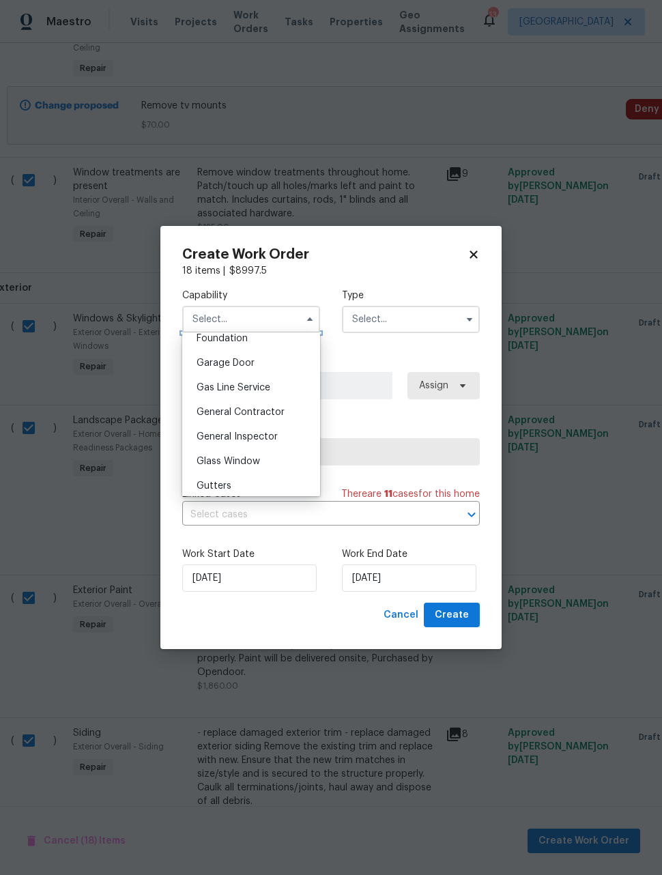
scroll to position [588, 0]
click at [287, 415] on div "General Contractor" at bounding box center [251, 413] width 131 height 25
type input "General Contractor"
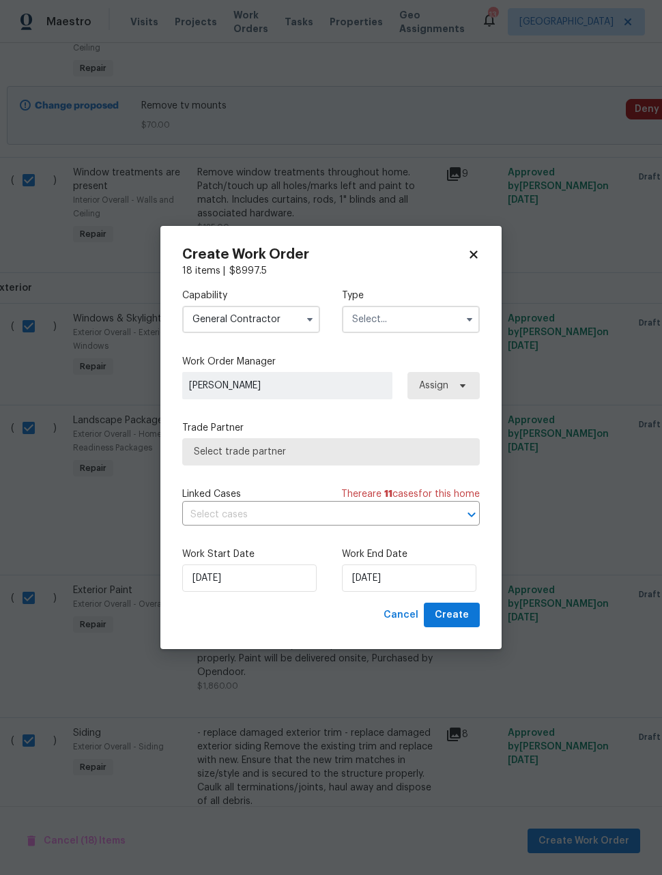
click at [424, 331] on input "text" at bounding box center [411, 319] width 138 height 27
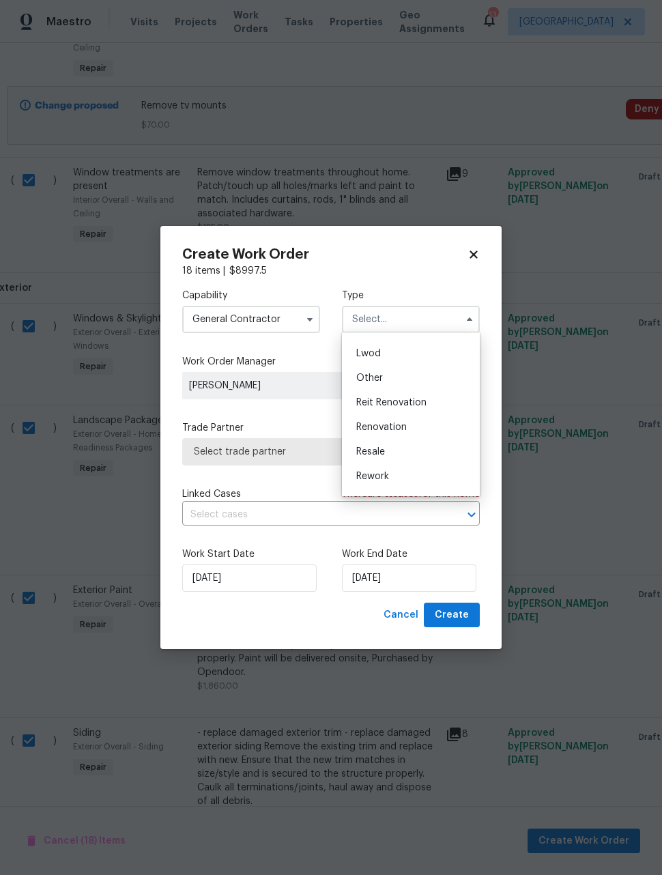
scroll to position [143, 0]
click at [427, 434] on div "Renovation" at bounding box center [410, 426] width 131 height 25
type input "Renovation"
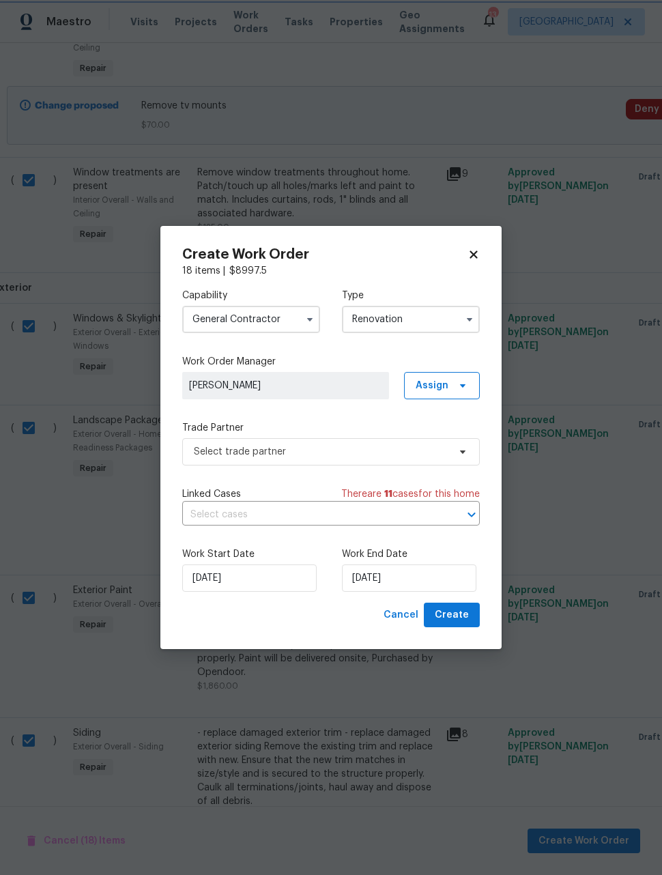
scroll to position [0, 0]
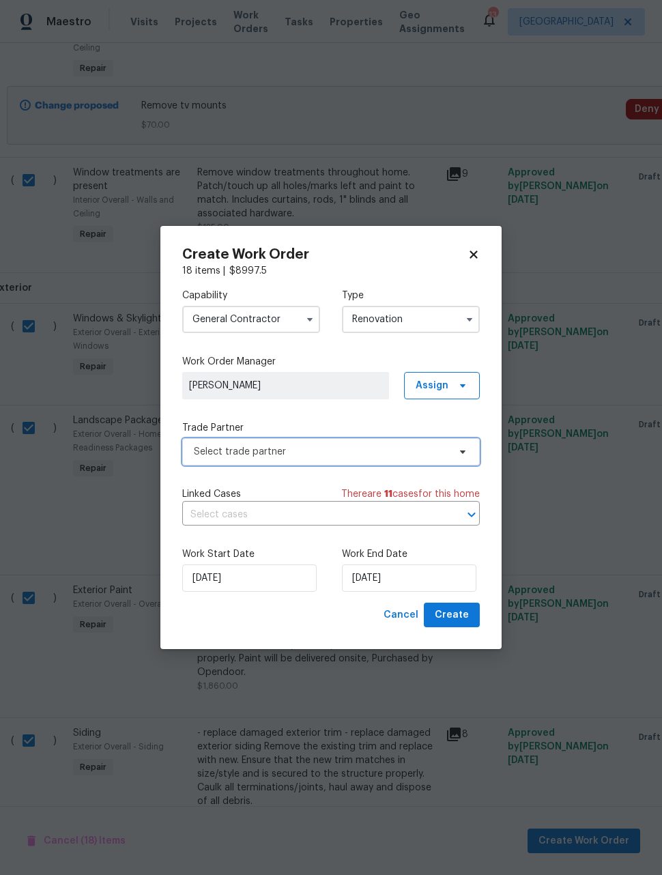
click at [358, 459] on span "Select trade partner" at bounding box center [331, 451] width 298 height 27
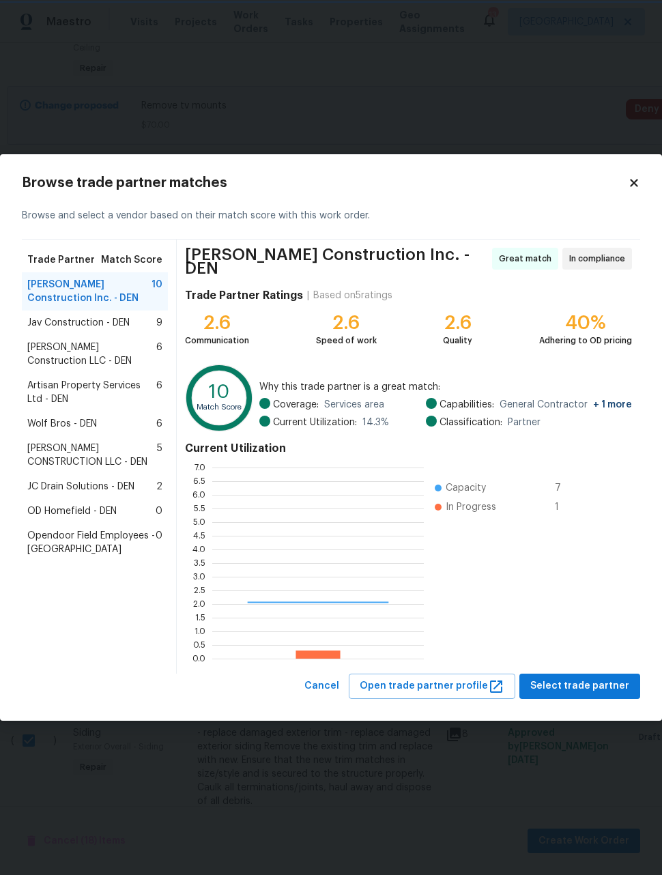
scroll to position [191, 212]
click at [606, 680] on span "Select trade partner" at bounding box center [579, 686] width 99 height 17
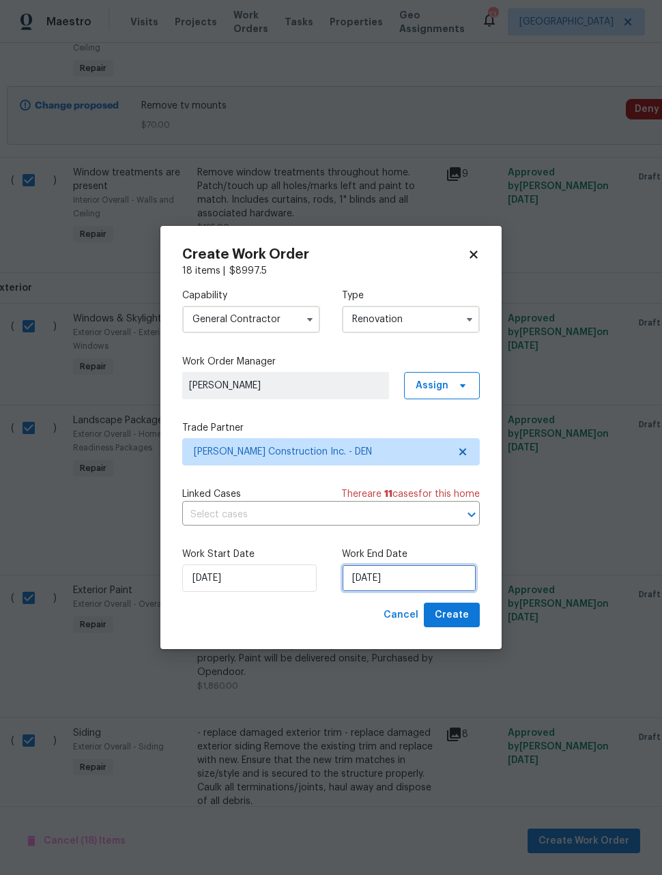
click at [432, 577] on input "10/13/2025" at bounding box center [409, 577] width 134 height 27
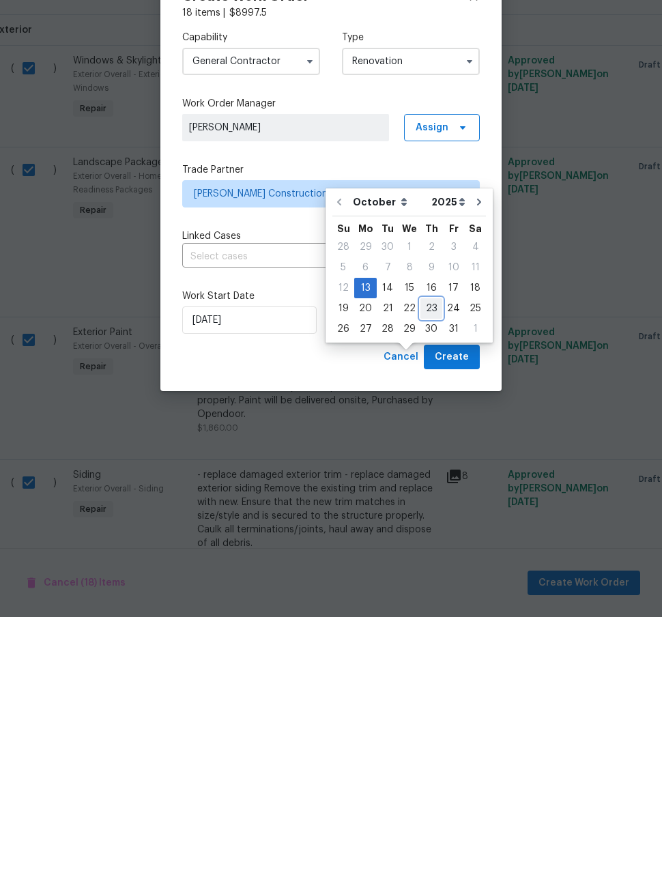
click at [420, 557] on div "23" at bounding box center [431, 566] width 22 height 19
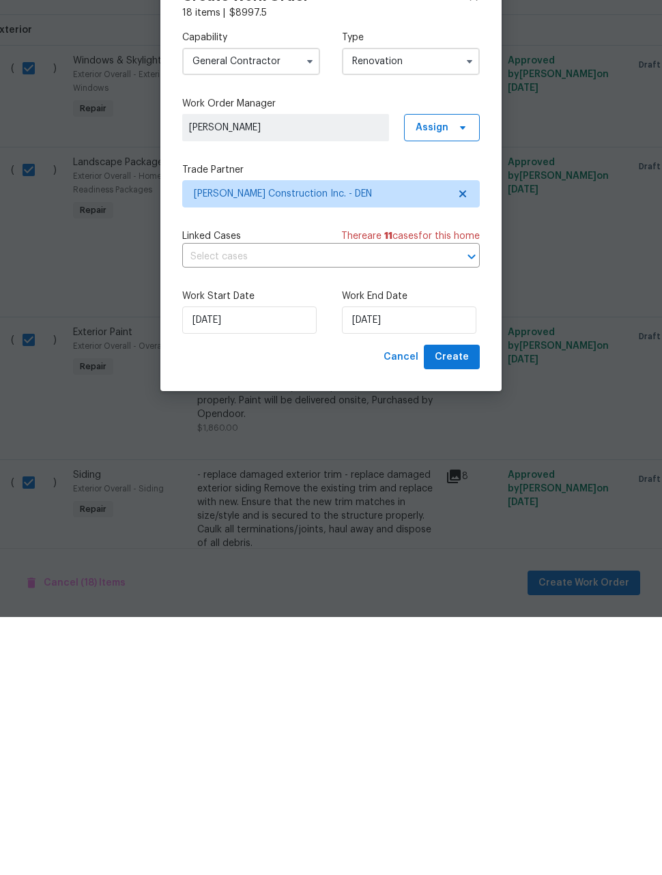
scroll to position [44, 0]
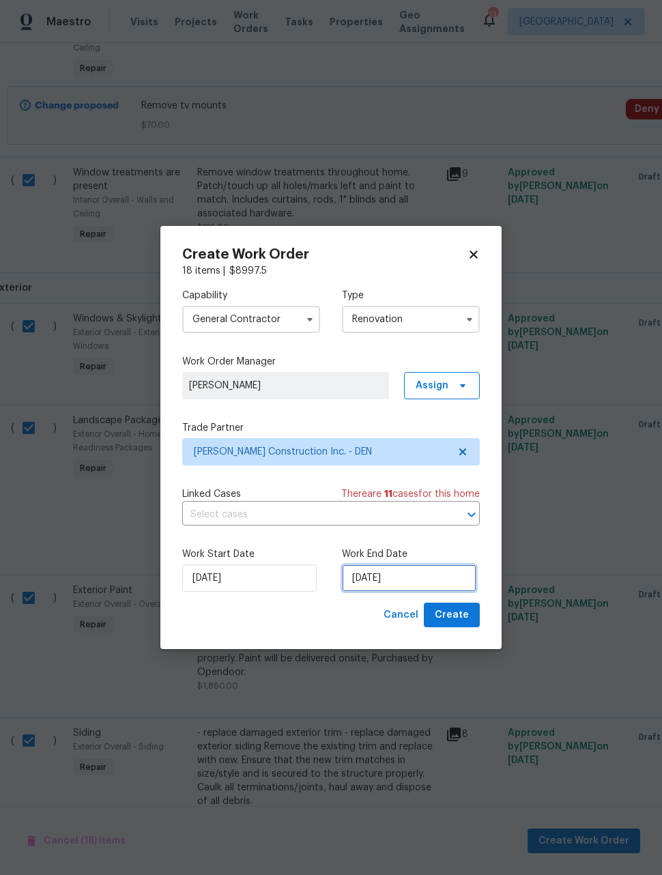
click at [418, 576] on input "10/23/2025" at bounding box center [409, 577] width 134 height 27
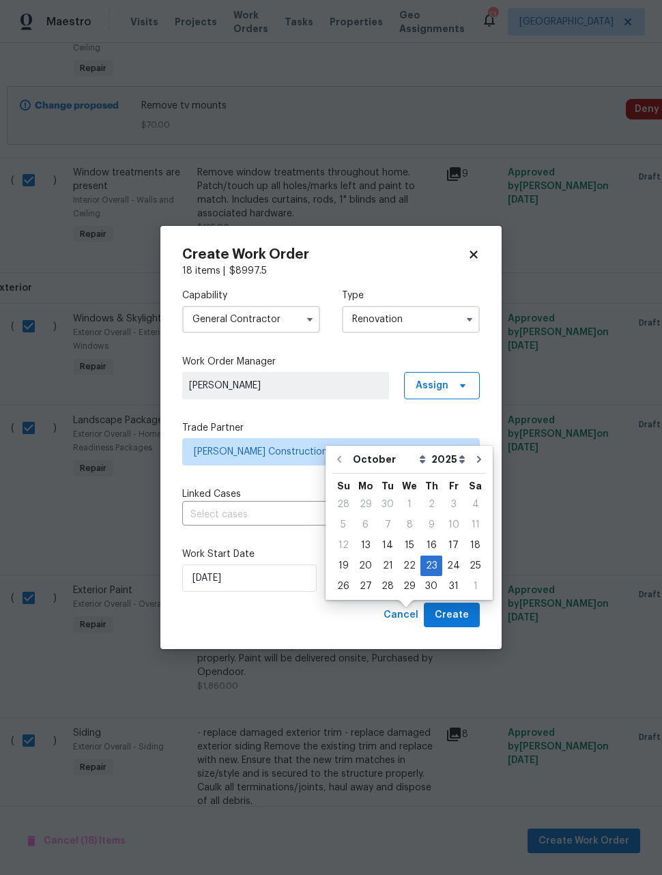
scroll to position [45, 0]
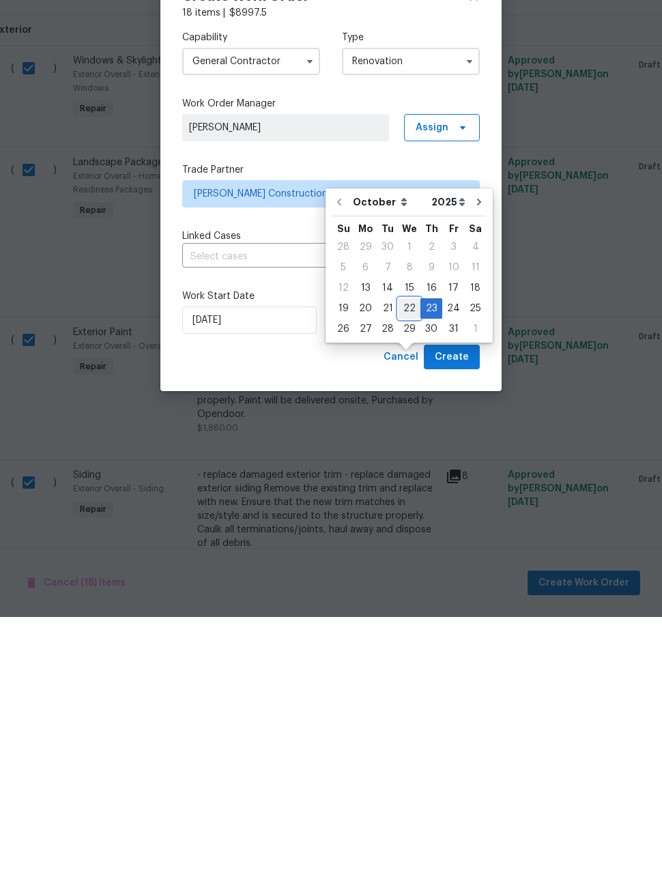
click at [407, 557] on div "22" at bounding box center [410, 566] width 22 height 19
type input "10/22/2025"
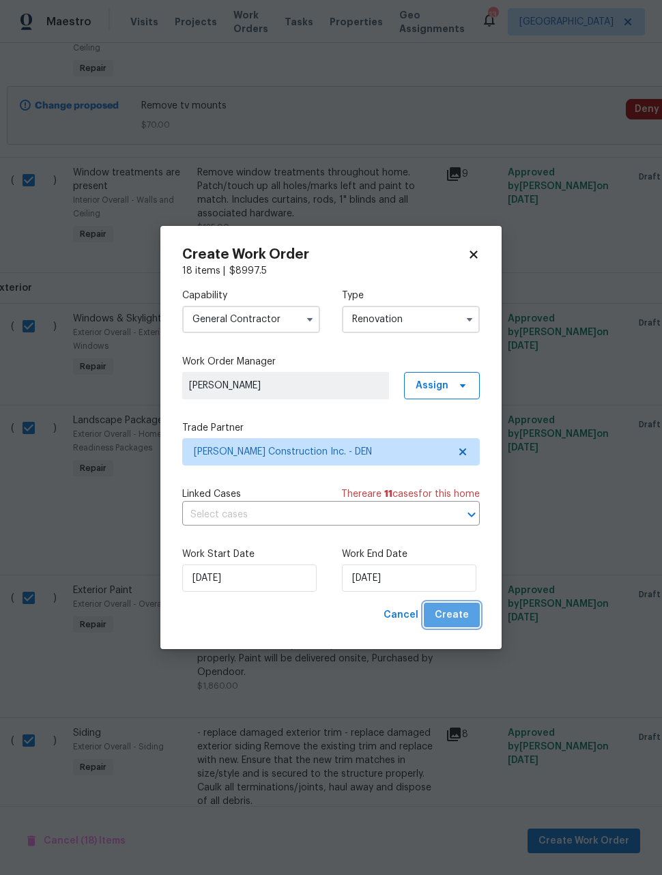
click at [466, 616] on span "Create" at bounding box center [452, 615] width 34 height 17
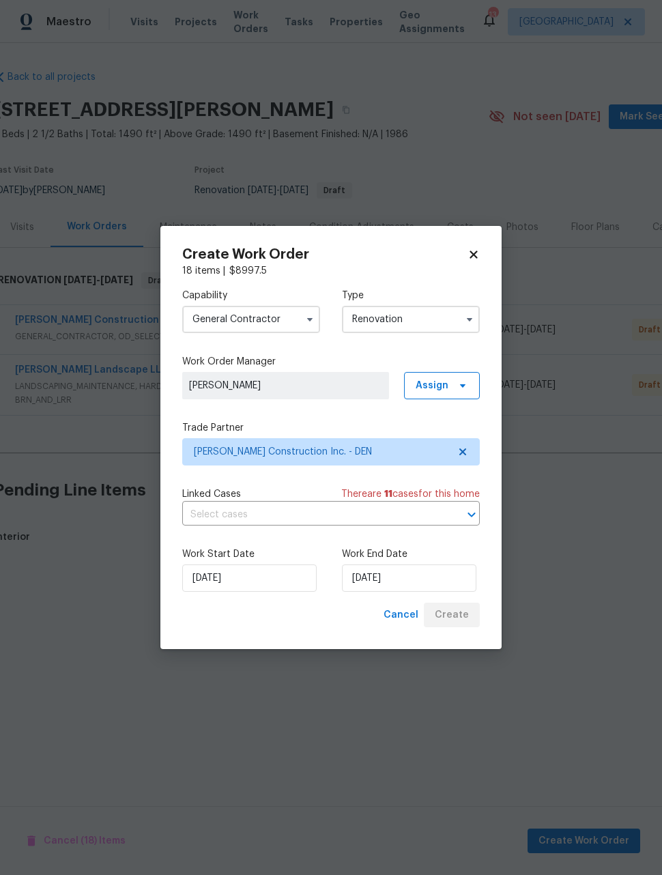
scroll to position [0, 6]
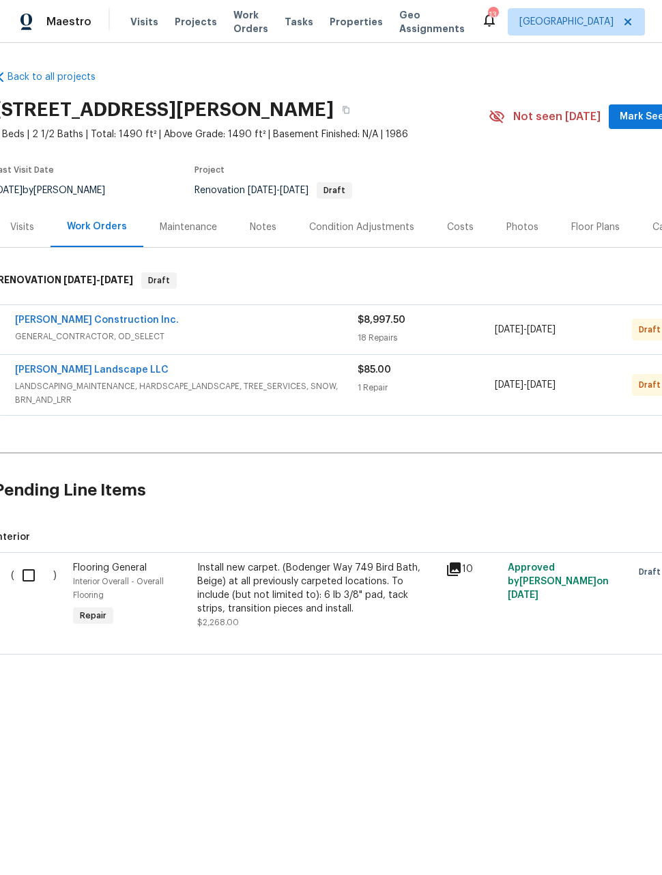
click at [29, 578] on input "checkbox" at bounding box center [33, 575] width 39 height 29
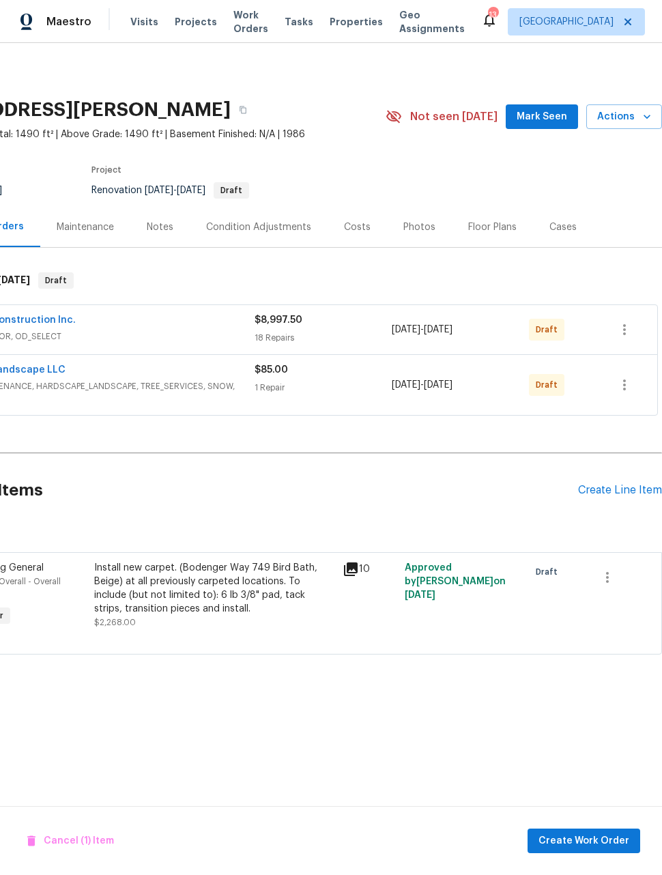
scroll to position [0, 109]
click at [624, 334] on icon "button" at bounding box center [624, 329] width 3 height 11
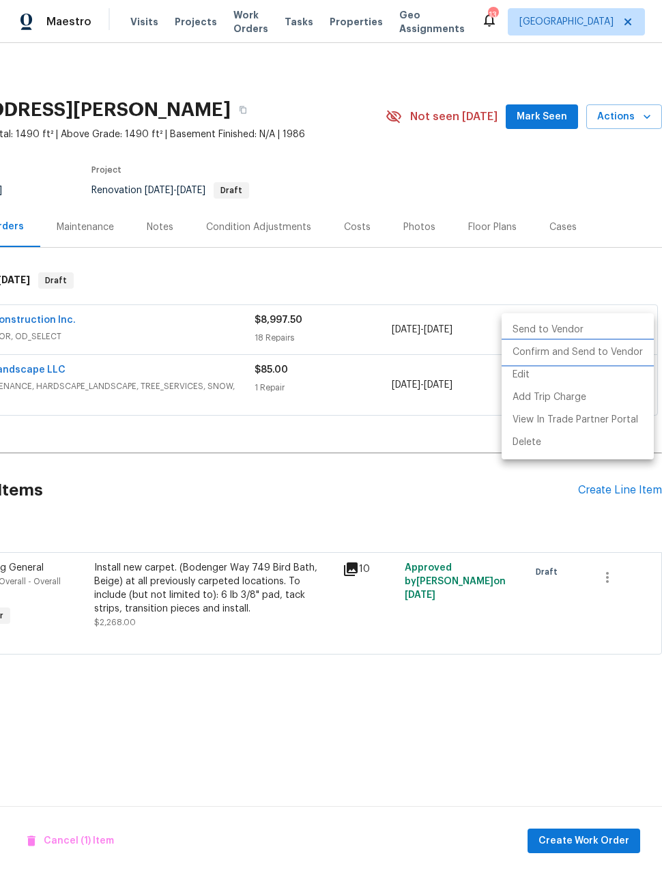
click at [597, 356] on li "Confirm and Send to Vendor" at bounding box center [578, 352] width 152 height 23
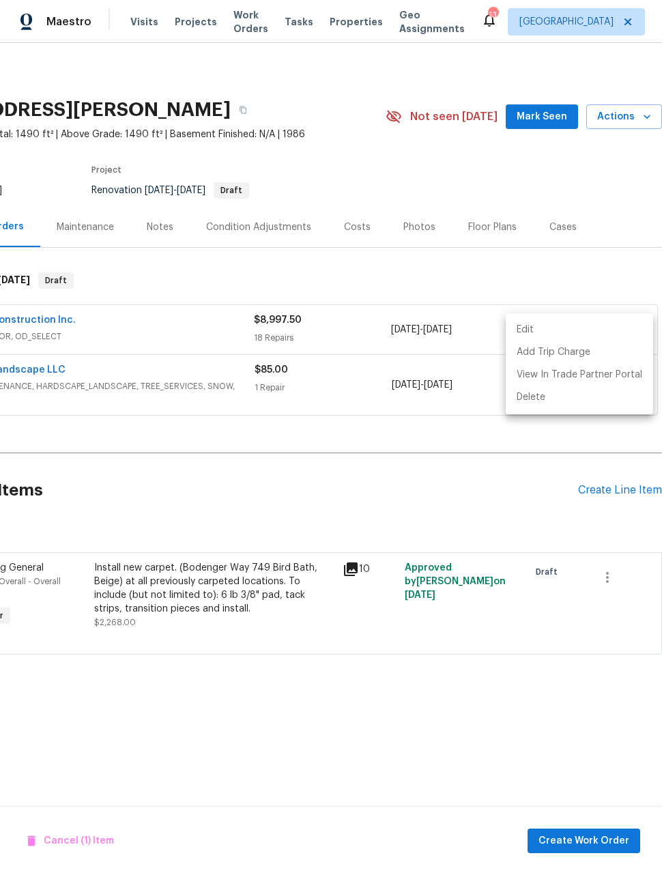
click at [538, 699] on div at bounding box center [331, 437] width 662 height 875
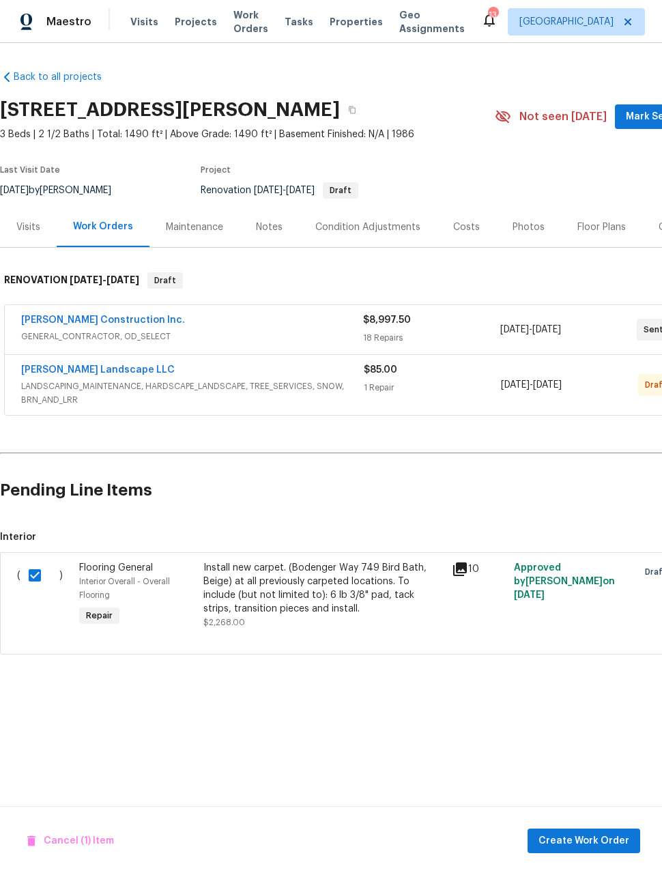
scroll to position [0, 0]
click at [595, 841] on span "Create Work Order" at bounding box center [583, 841] width 91 height 17
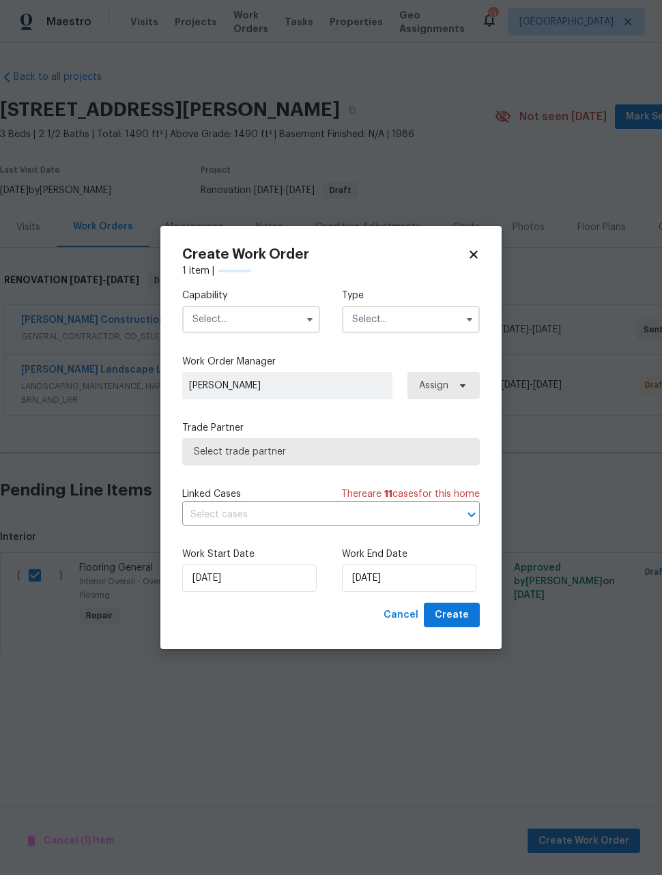
checkbox input "false"
click at [260, 325] on input "text" at bounding box center [251, 319] width 138 height 27
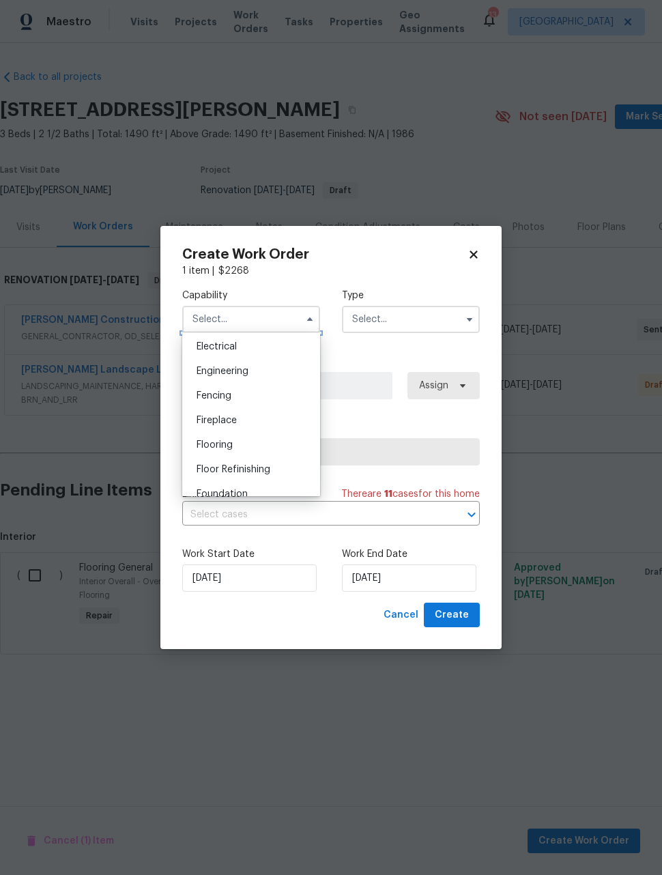
scroll to position [439, 0]
click at [259, 446] on div "Flooring" at bounding box center [251, 439] width 131 height 25
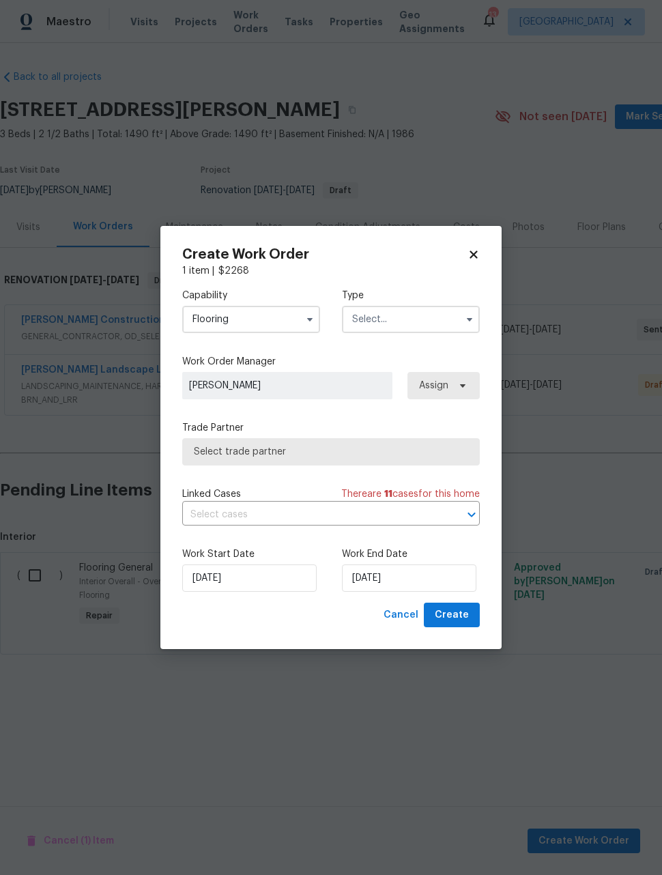
type input "Flooring"
click at [433, 323] on input "text" at bounding box center [411, 319] width 138 height 27
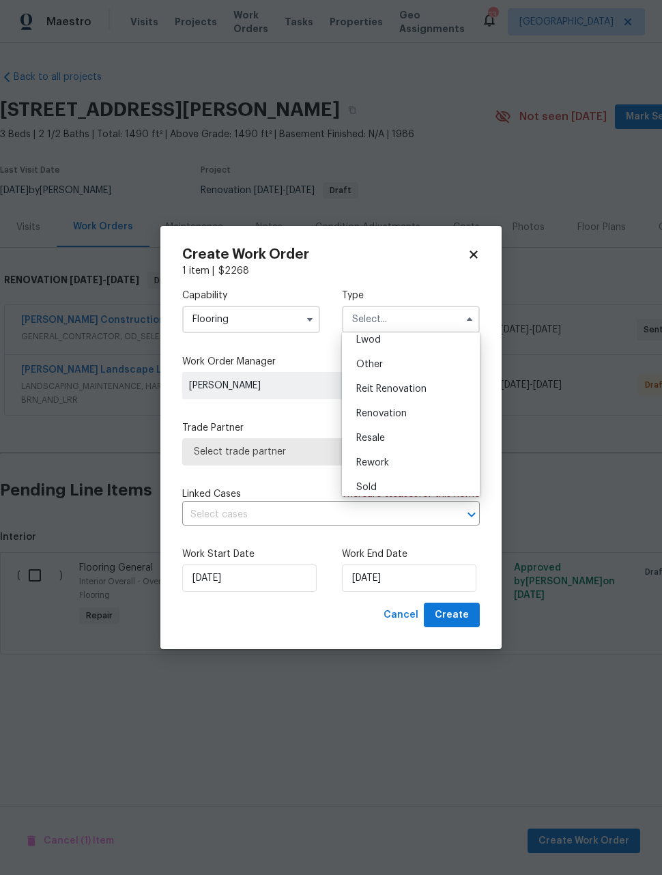
scroll to position [156, 0]
click at [424, 422] on div "Renovation" at bounding box center [410, 413] width 131 height 25
type input "Renovation"
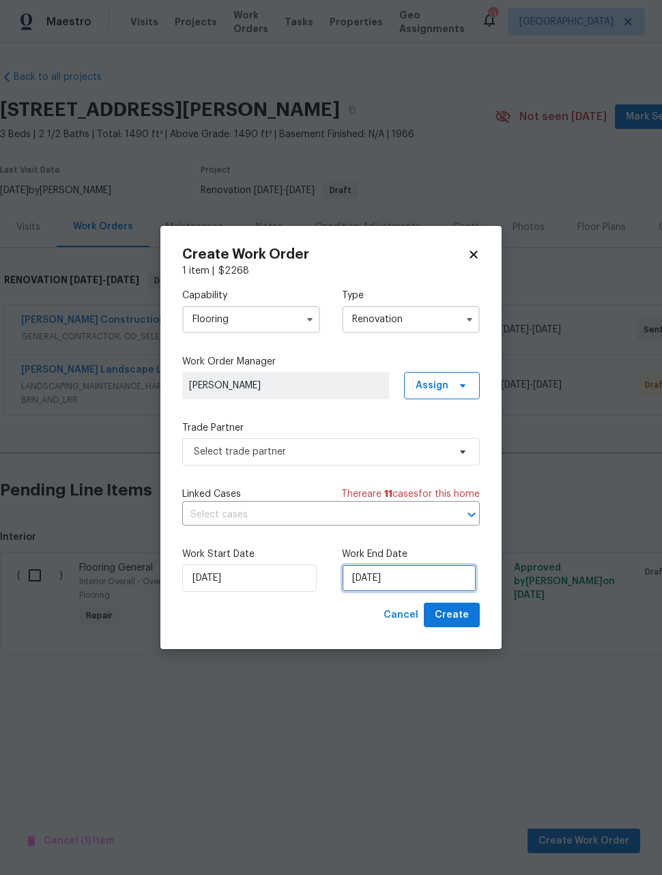
click at [424, 581] on input "10/13/2025" at bounding box center [409, 577] width 134 height 27
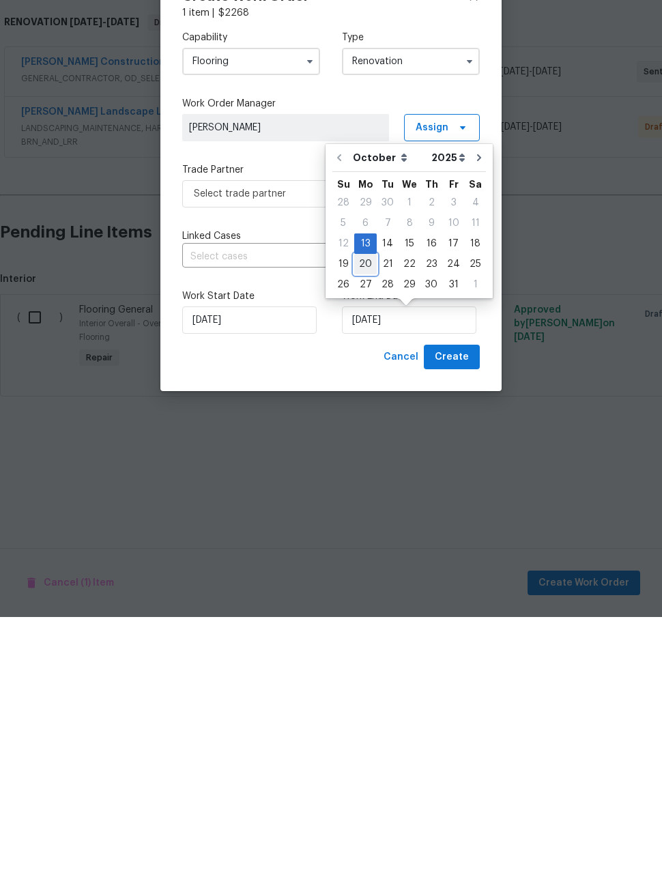
click at [366, 512] on div "20" at bounding box center [365, 521] width 23 height 19
type input "10/20/2025"
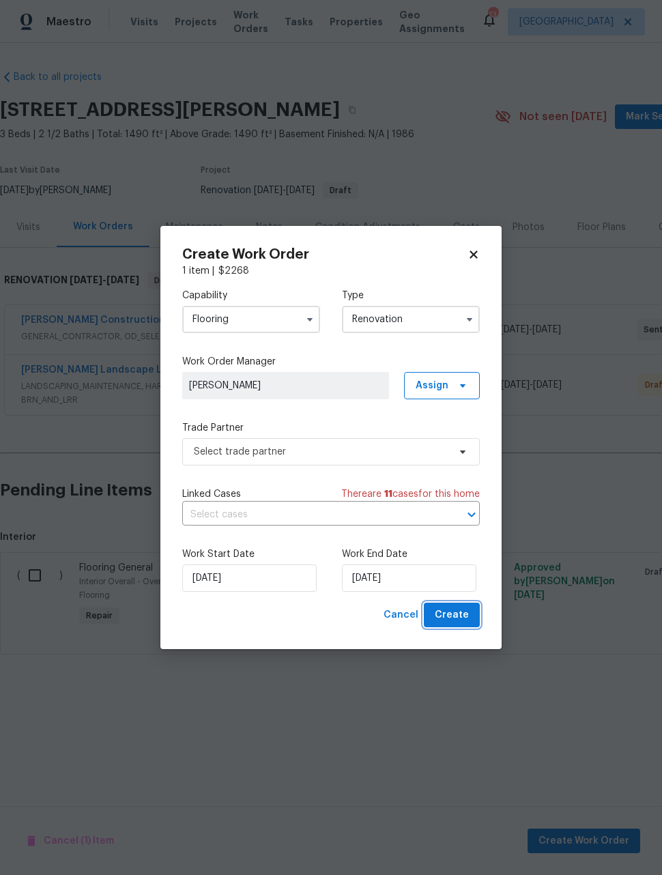
click at [463, 616] on span "Create" at bounding box center [452, 615] width 34 height 17
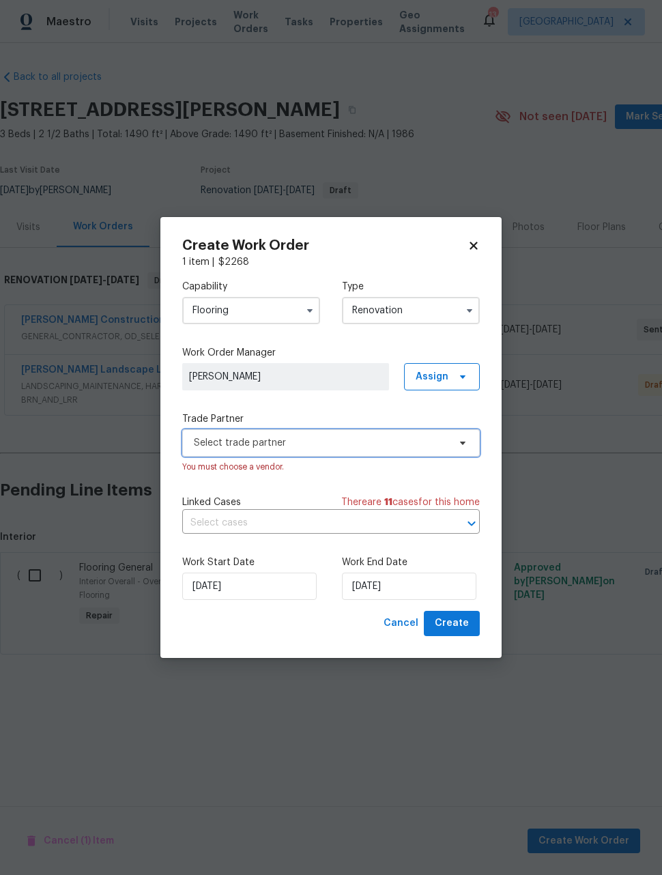
click at [390, 442] on span "Select trade partner" at bounding box center [321, 443] width 255 height 14
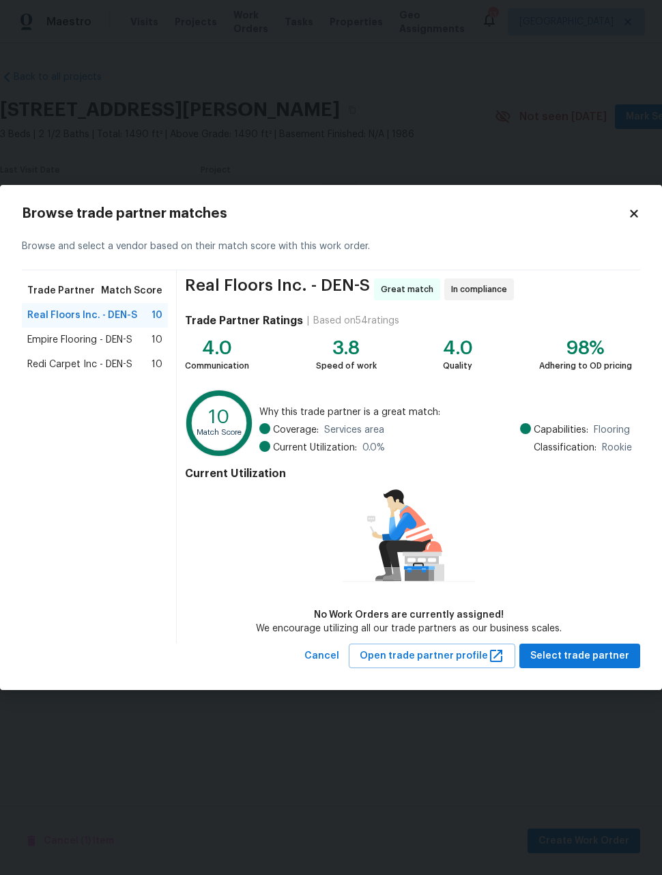
click at [124, 374] on div "Redi Carpet Inc - DEN-S 10" at bounding box center [95, 364] width 146 height 25
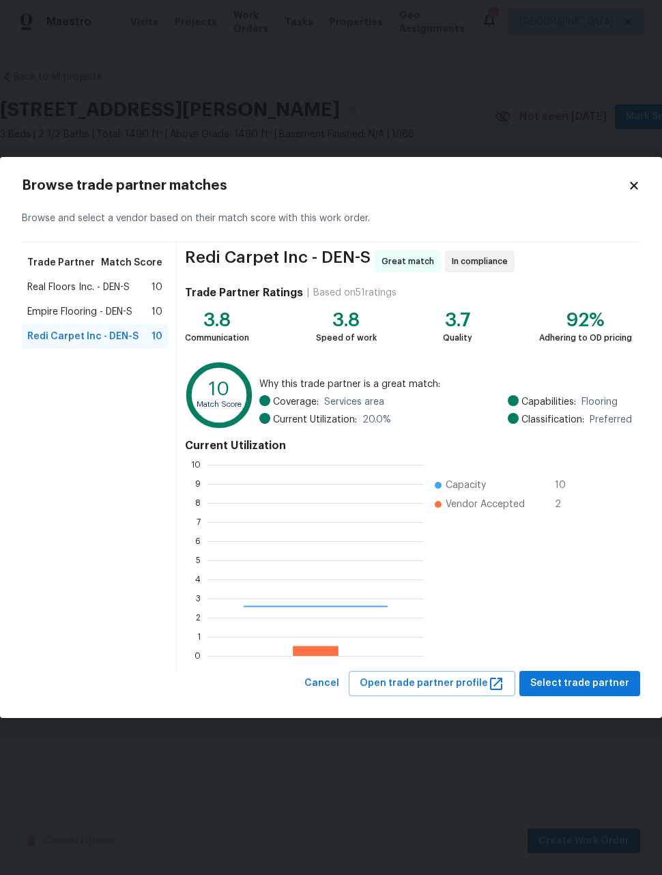
scroll to position [191, 216]
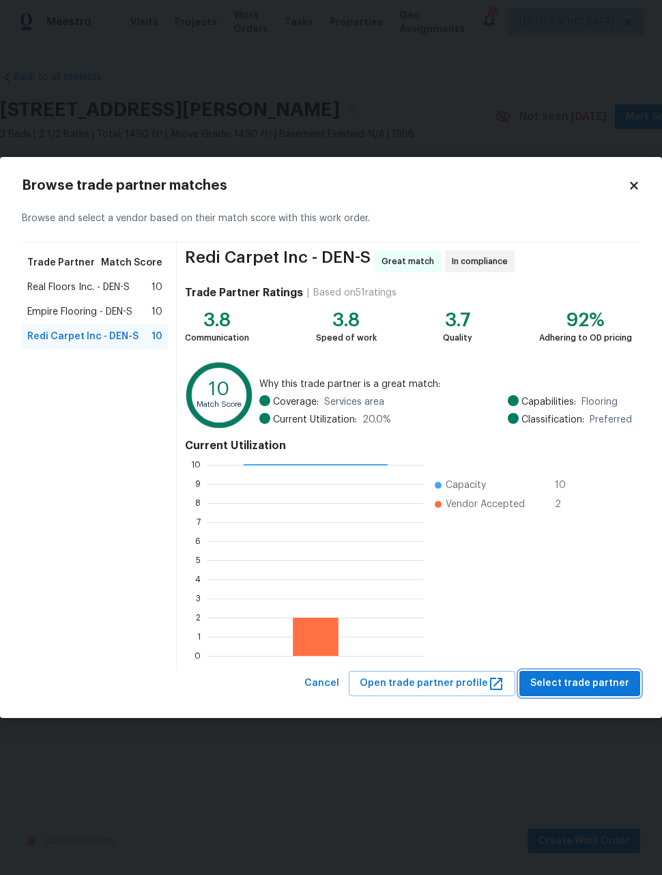
click at [595, 682] on span "Select trade partner" at bounding box center [579, 683] width 99 height 17
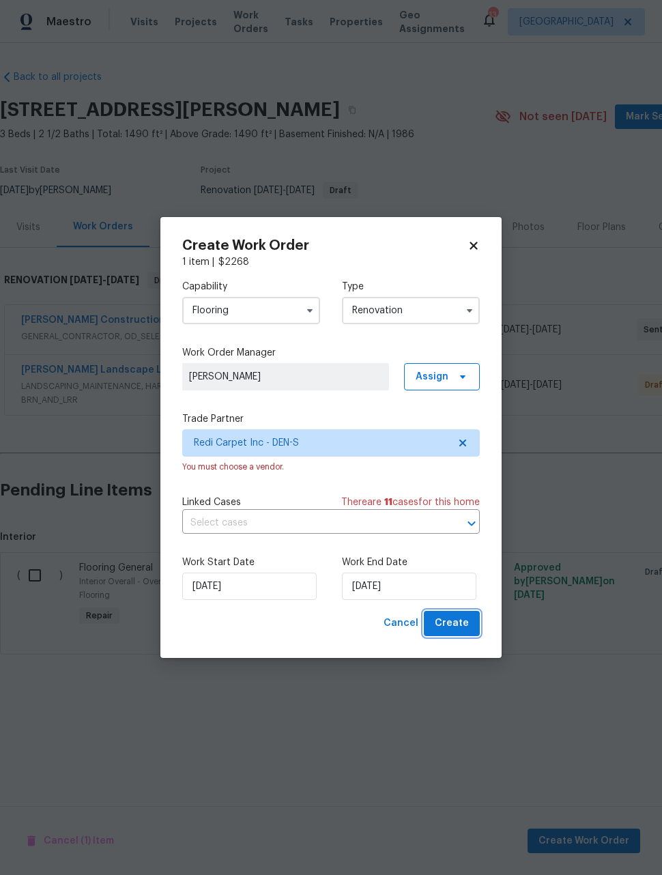
click at [463, 626] on span "Create" at bounding box center [452, 623] width 34 height 17
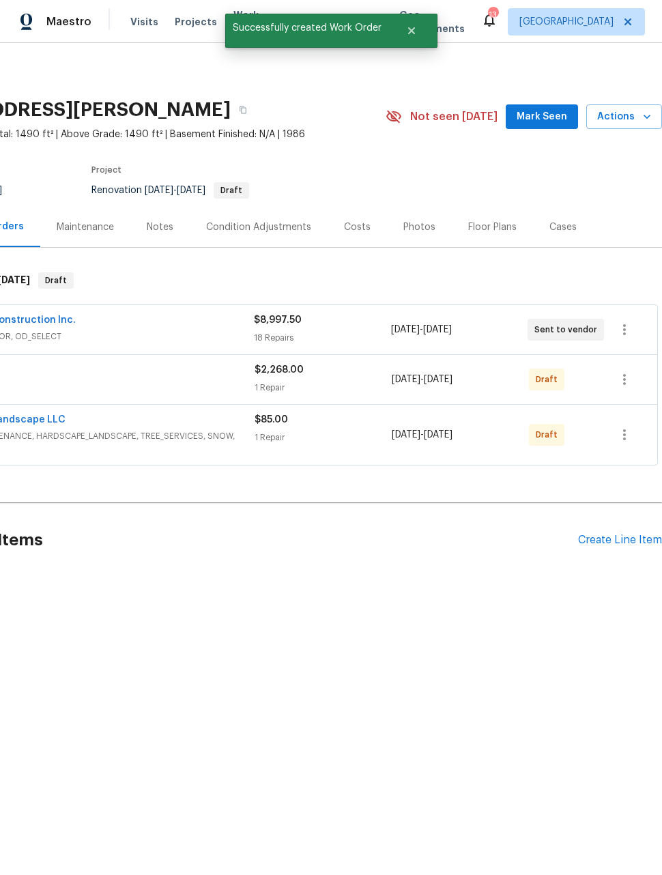
scroll to position [0, 109]
click at [634, 436] on button "button" at bounding box center [624, 434] width 33 height 33
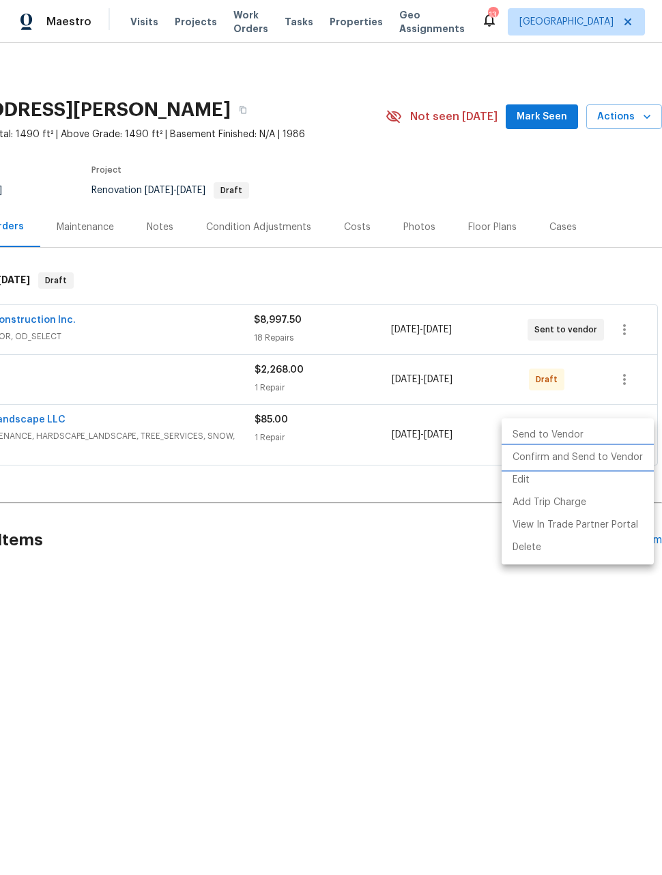
click at [604, 466] on li "Confirm and Send to Vendor" at bounding box center [578, 457] width 152 height 23
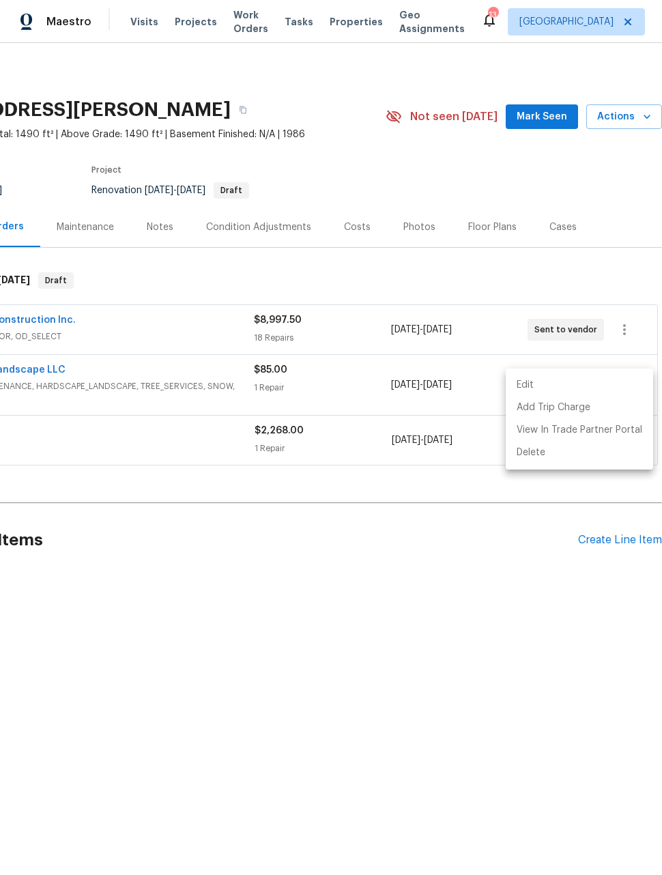
click at [490, 621] on div at bounding box center [331, 437] width 662 height 875
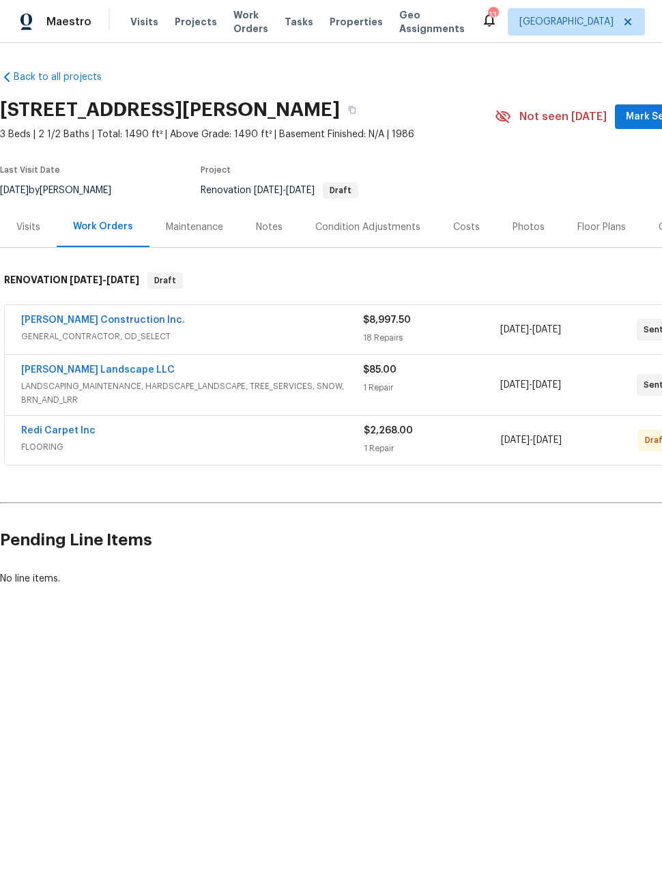
scroll to position [0, 0]
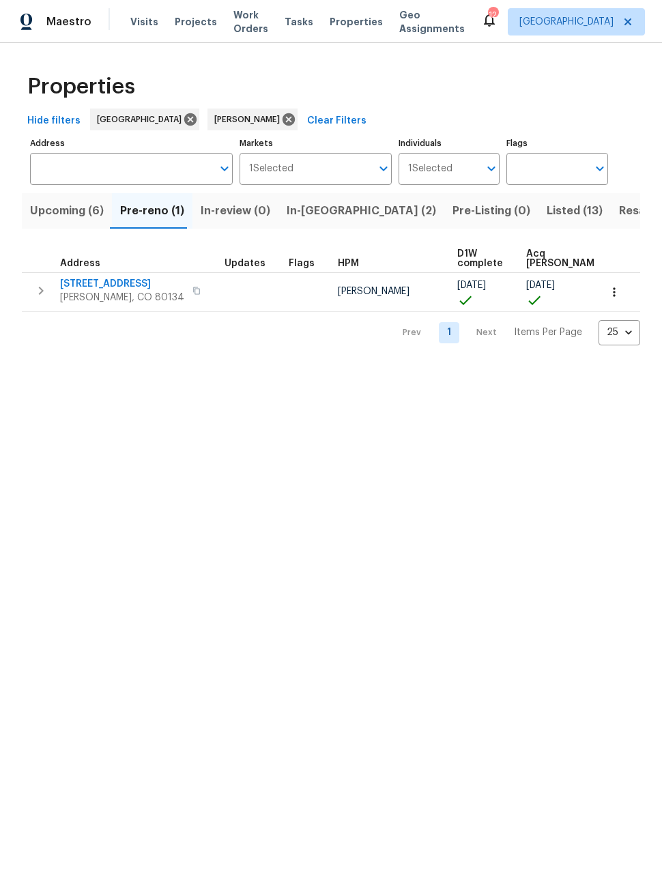
click at [619, 291] on icon "button" at bounding box center [614, 292] width 14 height 14
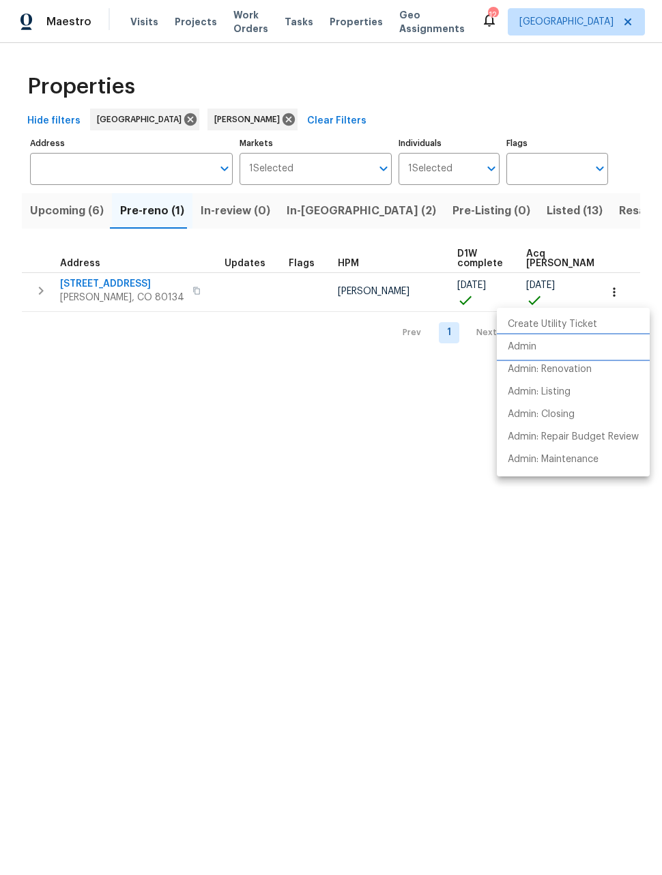
click at [529, 346] on p "Admin" at bounding box center [522, 347] width 29 height 14
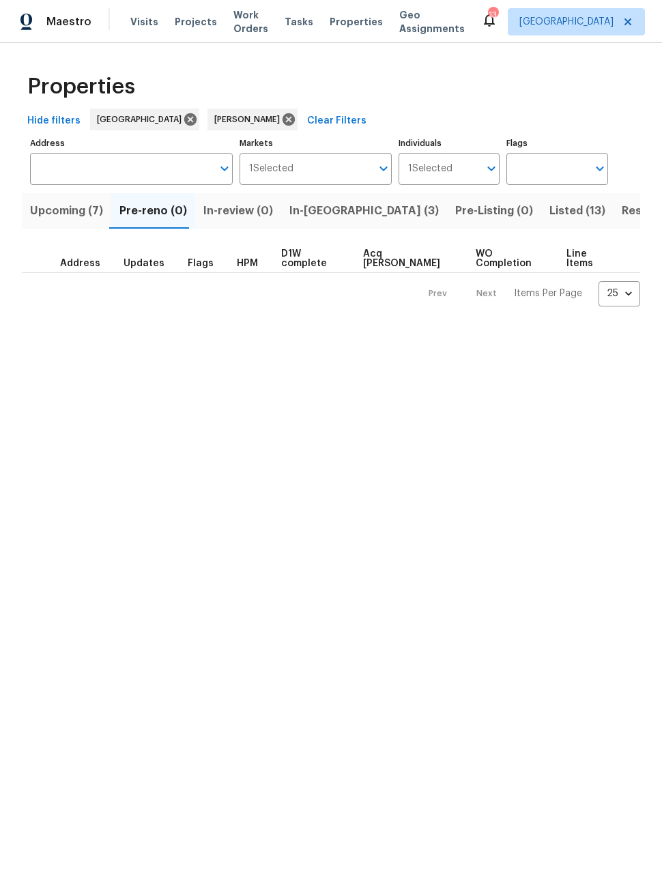
click at [64, 207] on span "Upcoming (7)" at bounding box center [66, 210] width 73 height 19
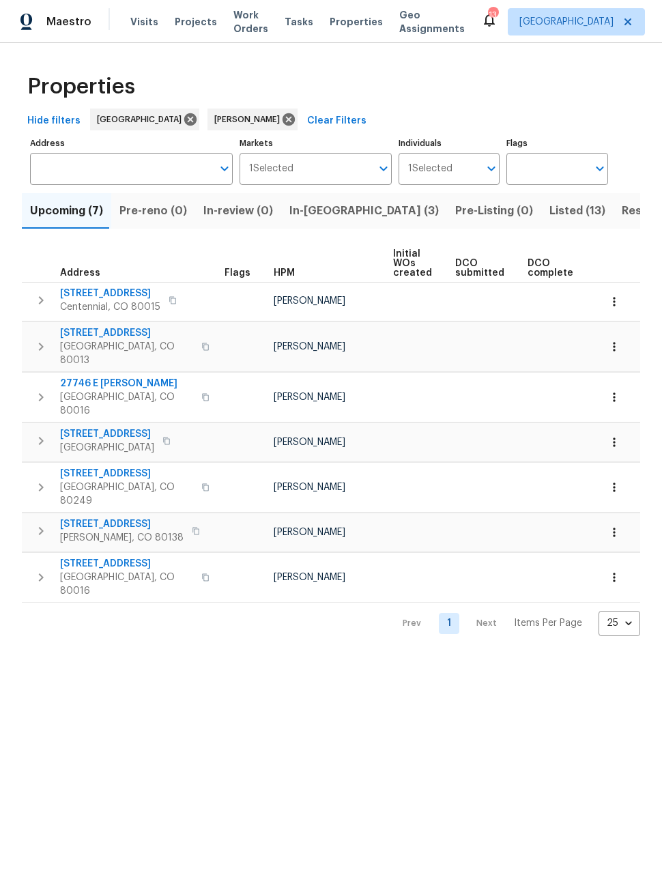
click at [311, 222] on button "In-[GEOGRAPHIC_DATA] (3)" at bounding box center [364, 210] width 166 height 35
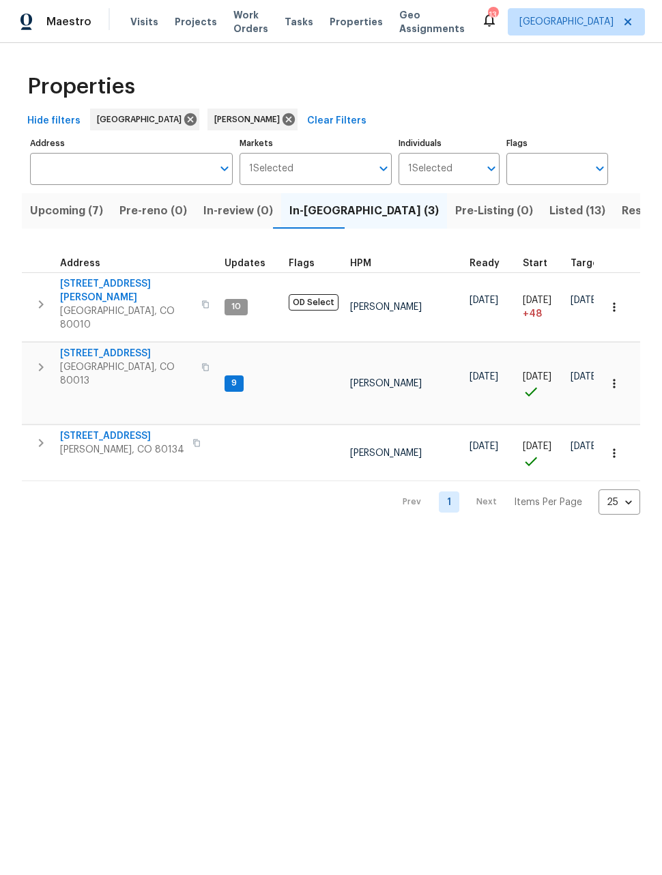
click at [490, 536] on html "Maestro Visits Projects Work Orders Tasks Properties Geo Assignments 13 [GEOGRA…" at bounding box center [331, 268] width 662 height 536
click at [65, 212] on span "Upcoming (7)" at bounding box center [66, 210] width 73 height 19
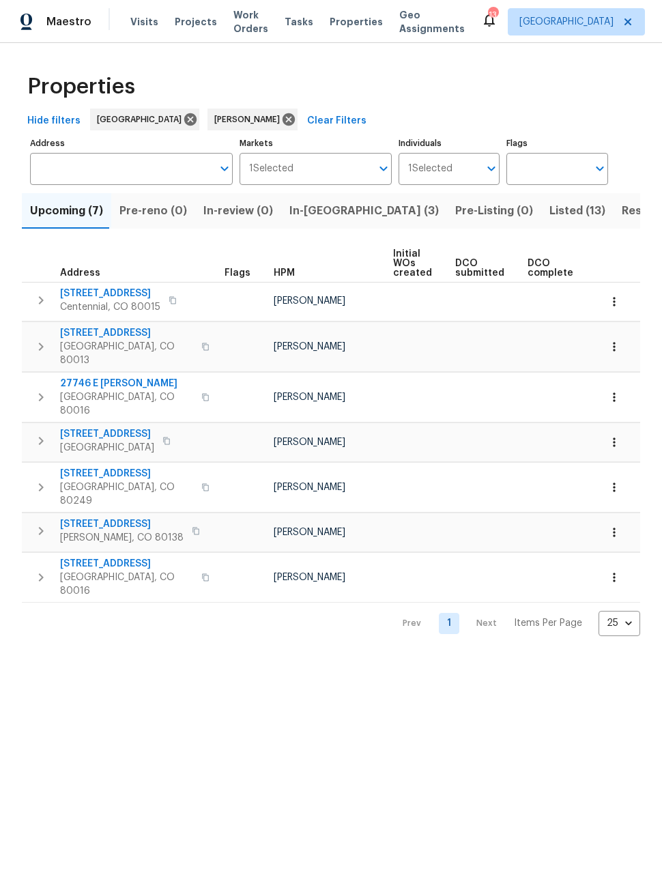
click at [549, 208] on span "Listed (13)" at bounding box center [577, 210] width 56 height 19
